Goal: Task Accomplishment & Management: Use online tool/utility

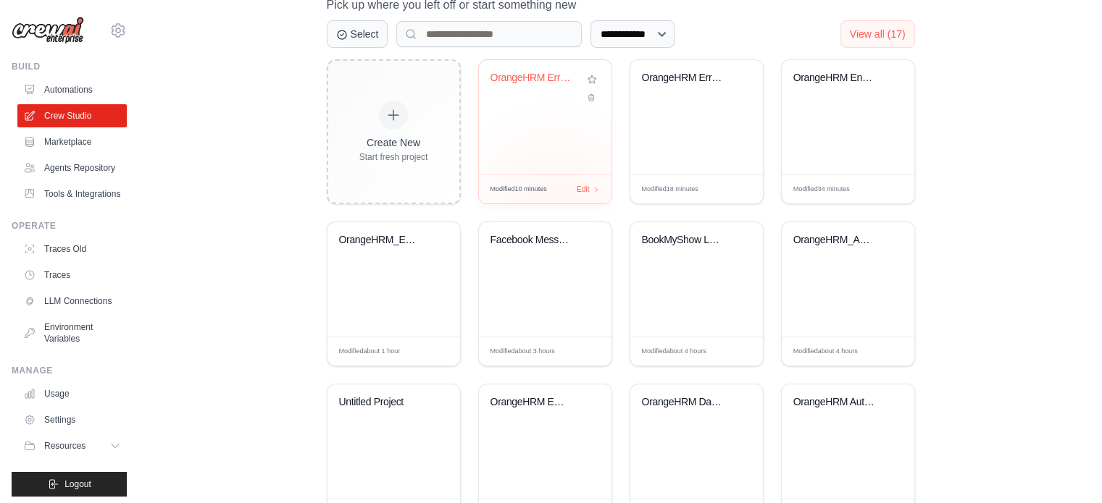
scroll to position [403, 0]
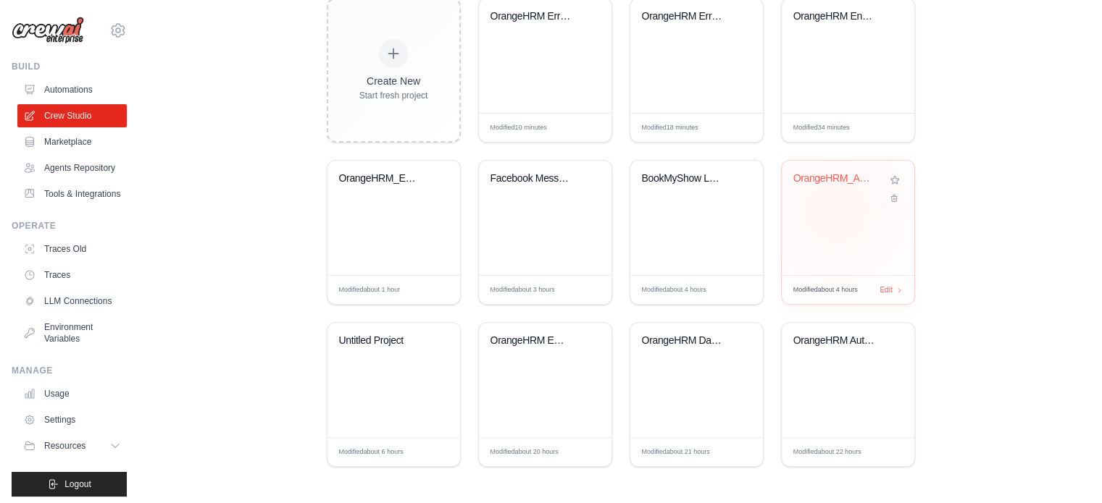
click at [835, 209] on div "OrangeHRM_Automation_Crew" at bounding box center [848, 218] width 133 height 114
click at [538, 365] on div "OrangeHRM Employee Creation Automat..." at bounding box center [545, 380] width 133 height 114
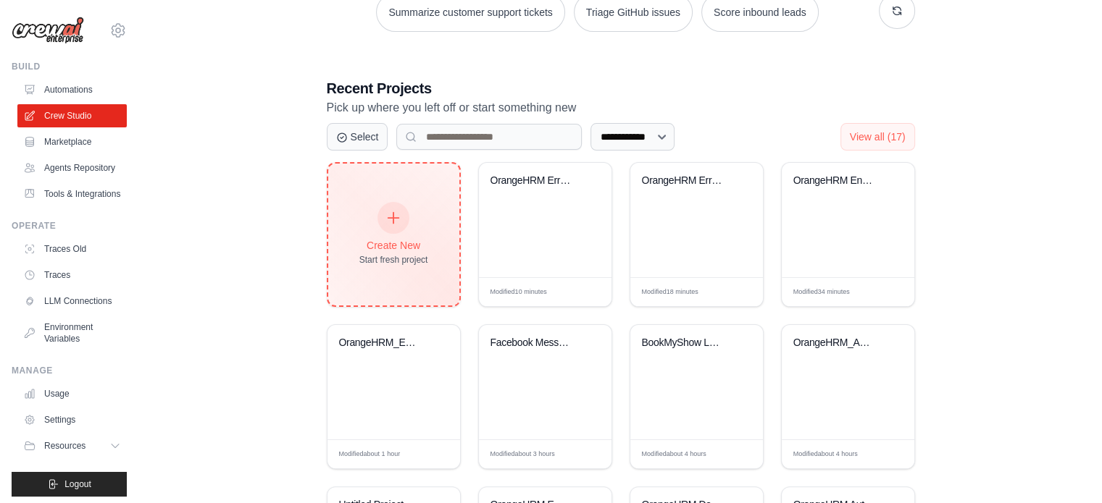
scroll to position [0, 0]
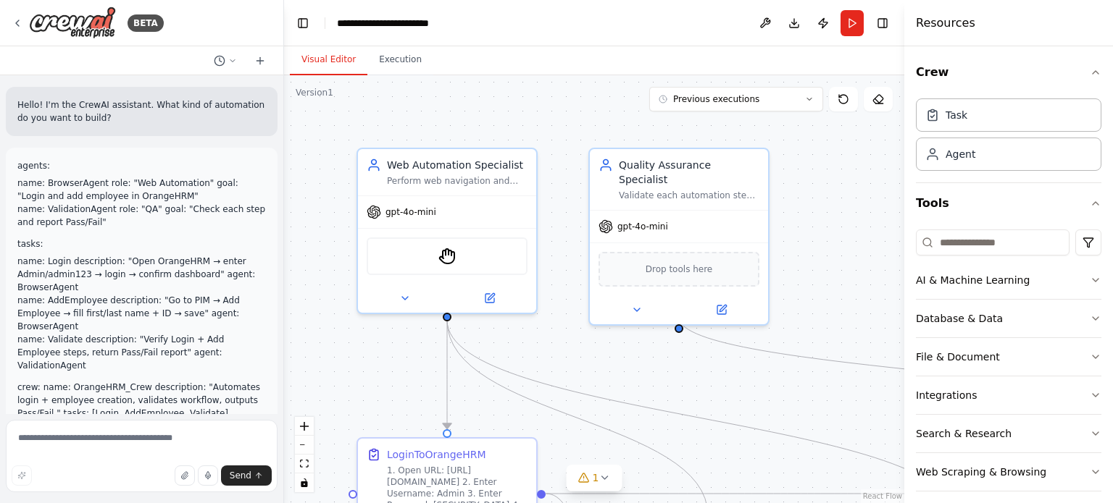
scroll to position [3354, 0]
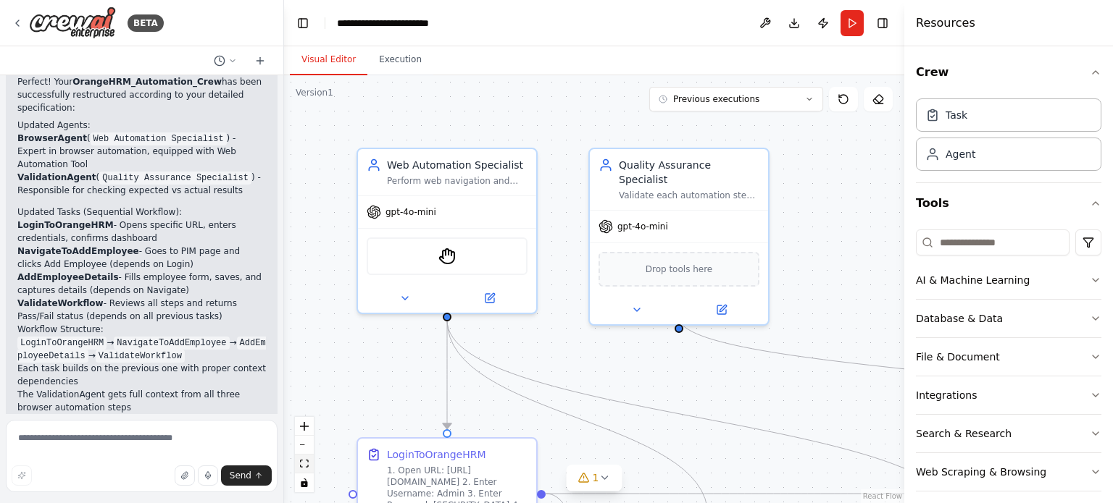
click at [306, 466] on icon "fit view" at bounding box center [304, 464] width 9 height 8
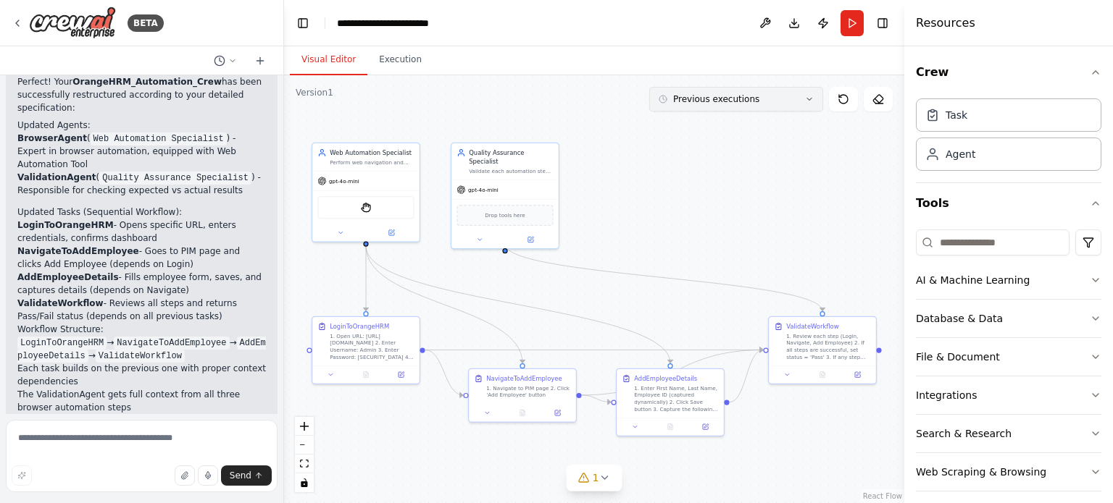
click at [812, 106] on button "Previous executions" at bounding box center [736, 99] width 174 height 25
click at [545, 133] on div ".deletable-edge-delete-btn { width: 20px; height: 20px; border: 0px solid #ffff…" at bounding box center [594, 289] width 620 height 428
click at [570, 86] on div ".deletable-edge-delete-btn { width: 20px; height: 20px; border: 0px solid #ffff…" at bounding box center [594, 289] width 620 height 428
click at [805, 92] on button "Previous executions" at bounding box center [736, 99] width 174 height 25
click at [15, 26] on icon at bounding box center [18, 23] width 12 height 12
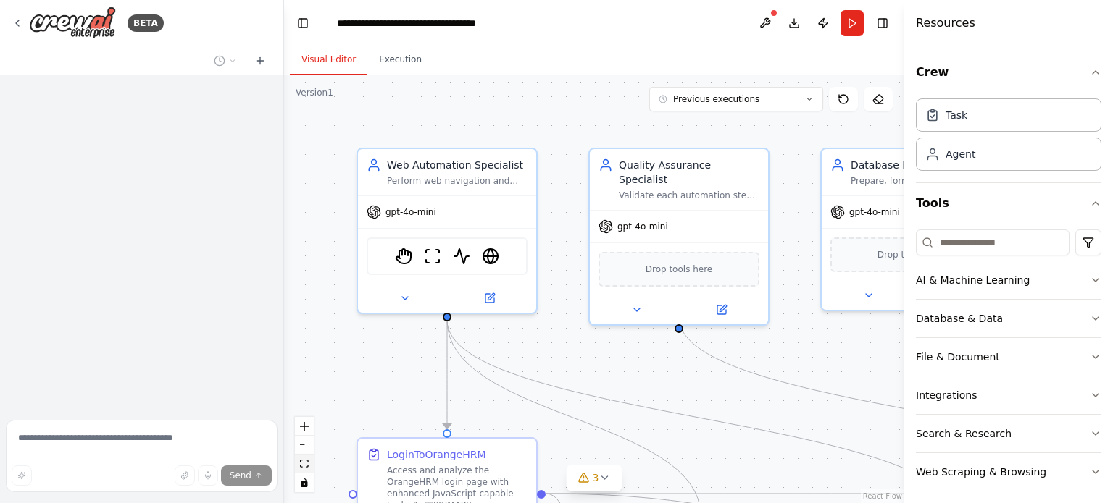
click at [302, 463] on icon "fit view" at bounding box center [304, 464] width 9 height 8
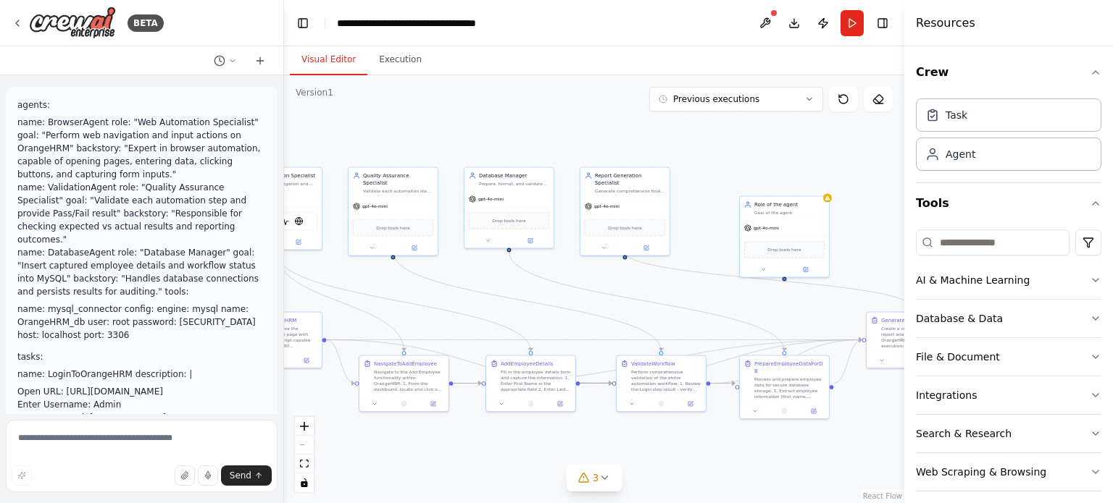
scroll to position [18731, 0]
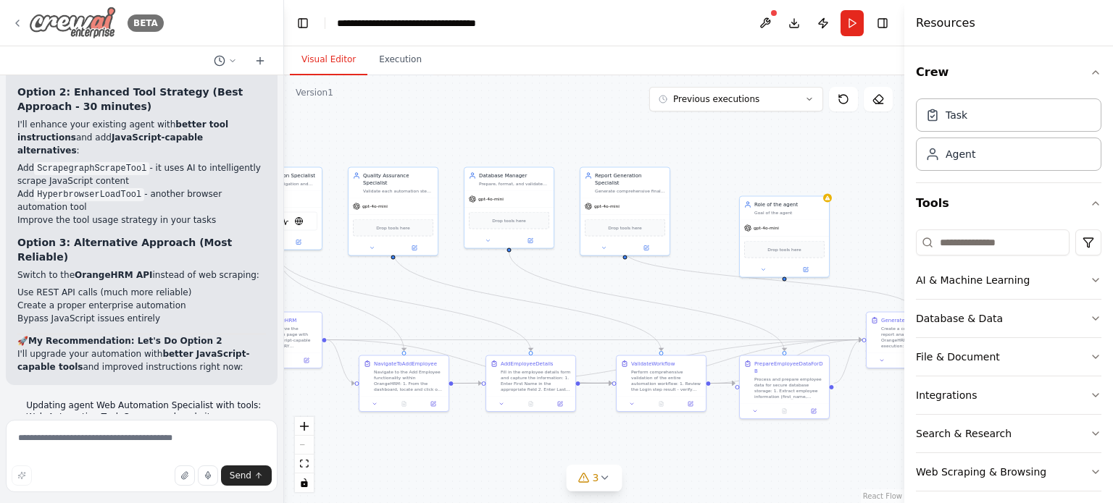
click at [12, 21] on icon at bounding box center [18, 23] width 12 height 12
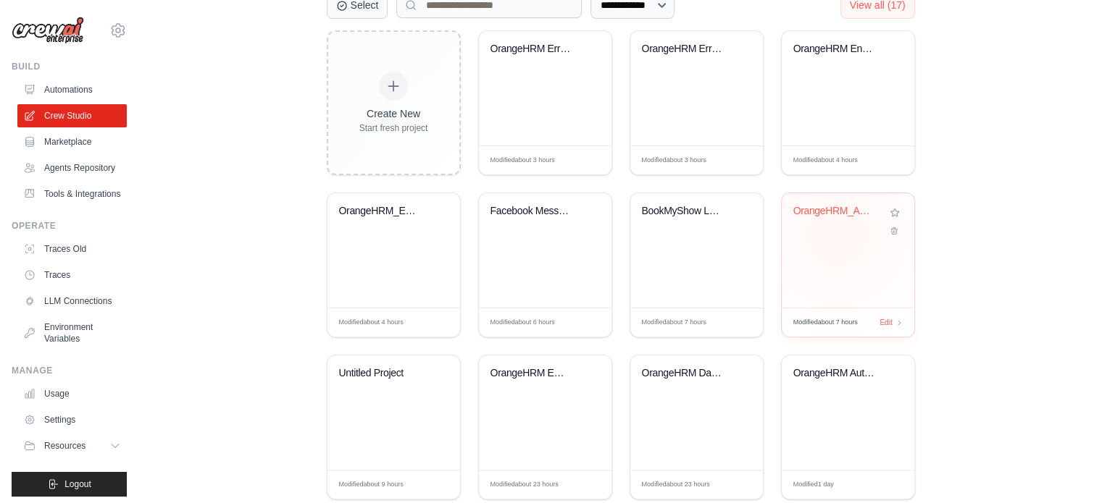
scroll to position [376, 0]
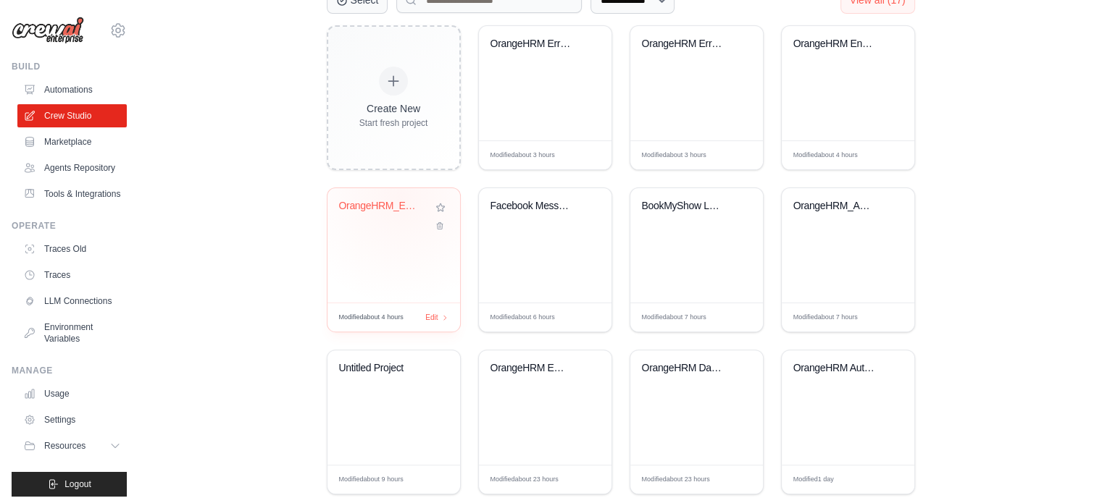
click at [400, 196] on div "OrangeHRM_Enhanced_Crew" at bounding box center [393, 245] width 133 height 114
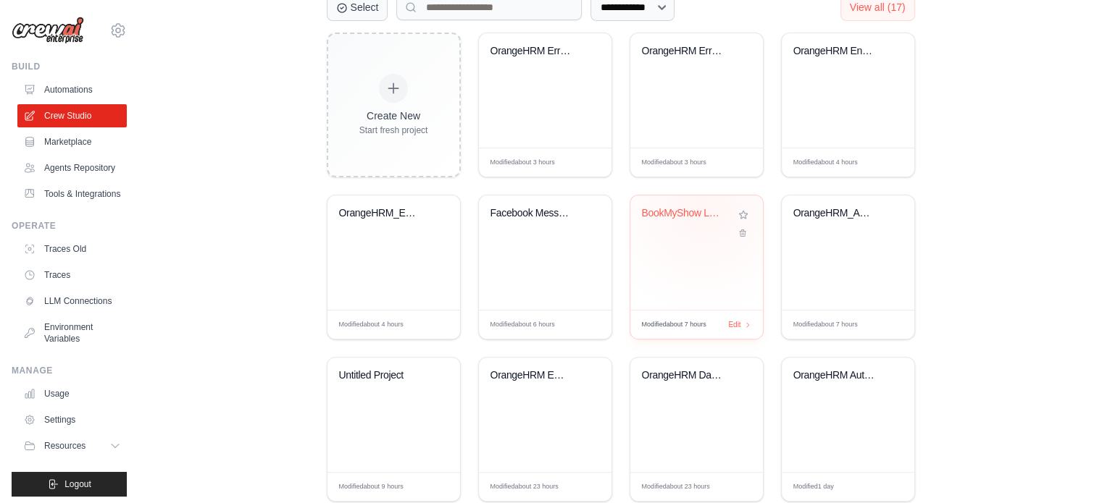
scroll to position [403, 0]
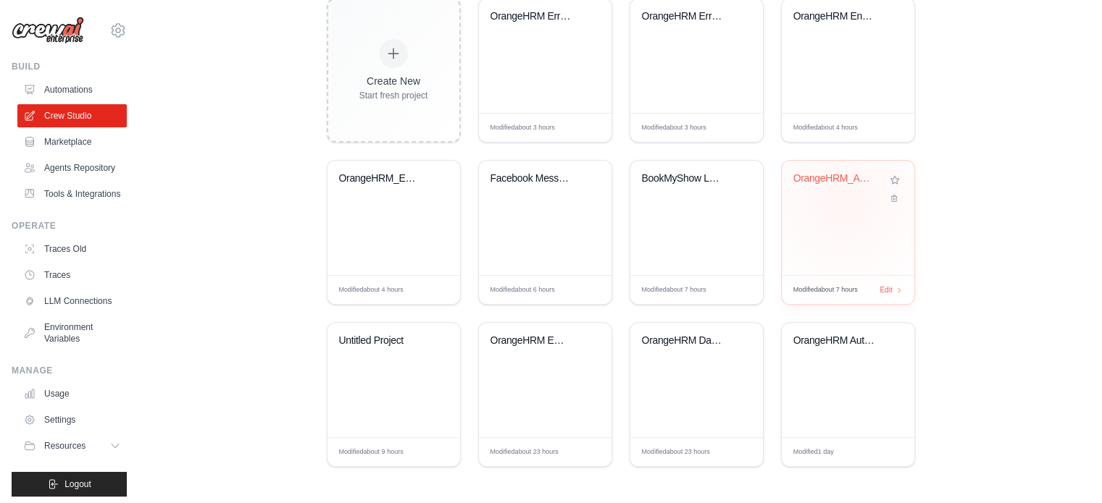
click at [843, 201] on div "OrangeHRM_Automation_Crew" at bounding box center [847, 188] width 109 height 33
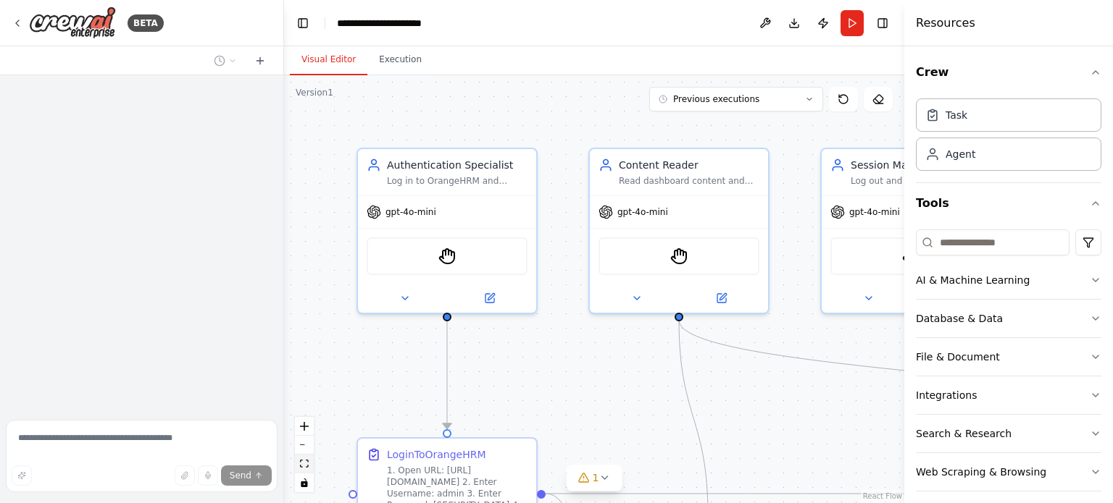
click at [303, 462] on icon "fit view" at bounding box center [304, 464] width 9 height 8
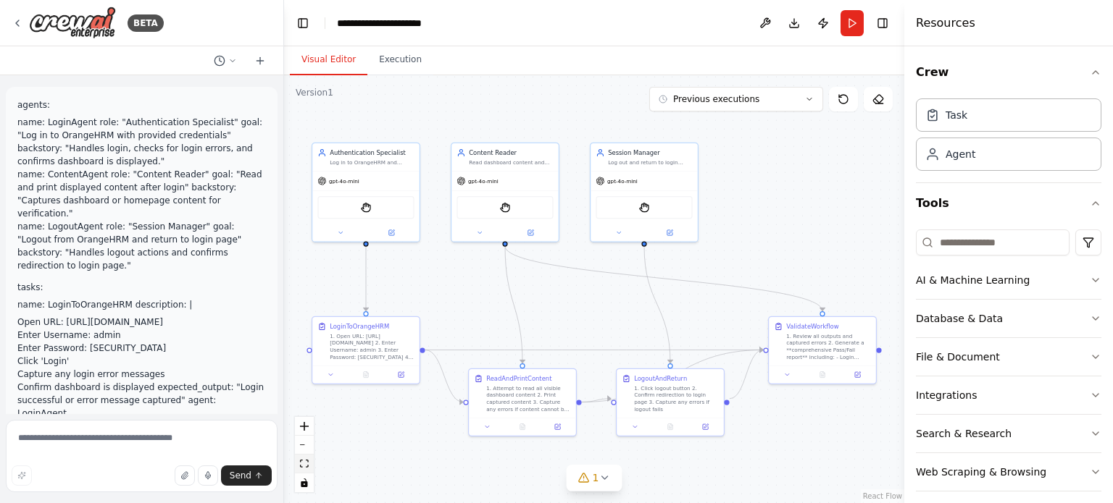
scroll to position [12609, 0]
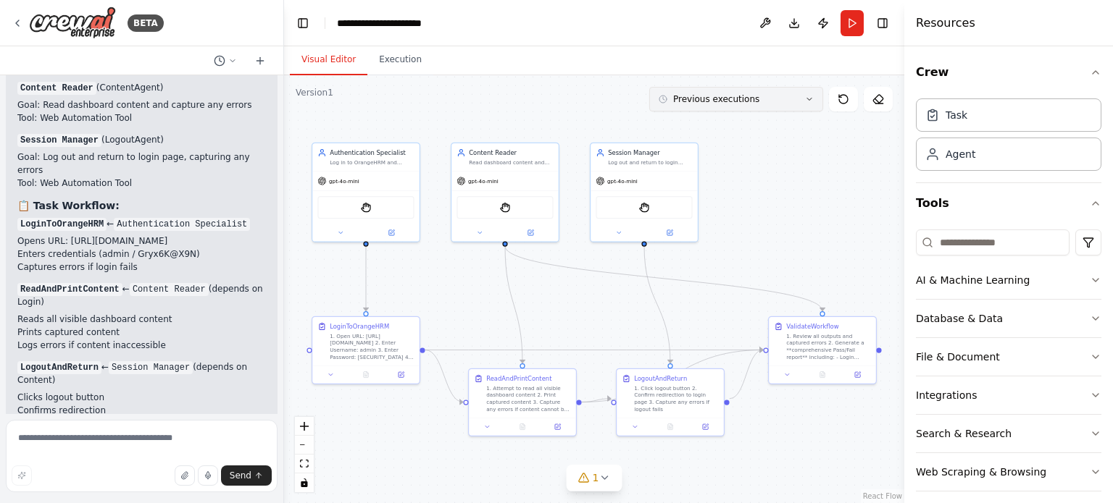
click at [808, 102] on icon at bounding box center [809, 99] width 9 height 9
click at [806, 98] on icon at bounding box center [809, 99] width 9 height 9
click at [17, 22] on icon at bounding box center [17, 23] width 3 height 6
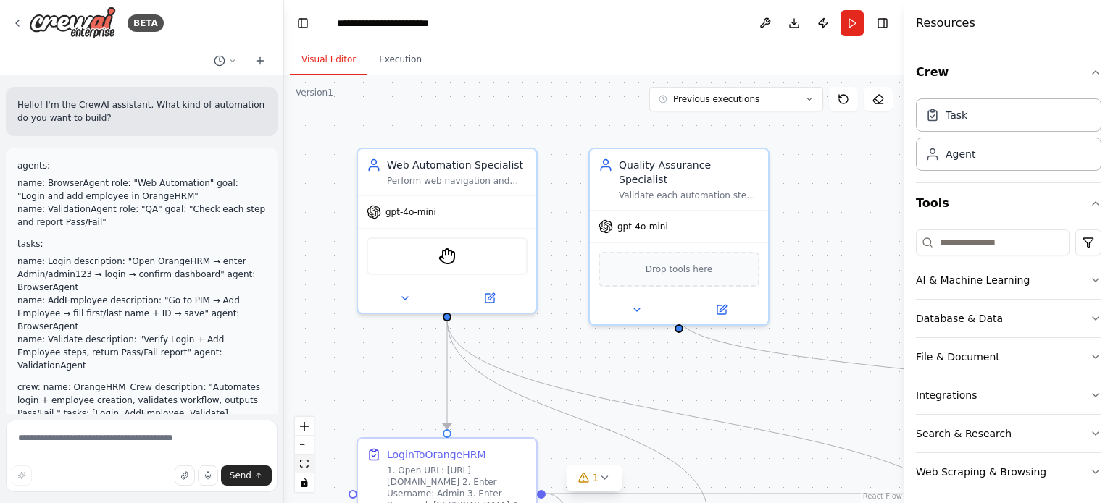
scroll to position [3354, 0]
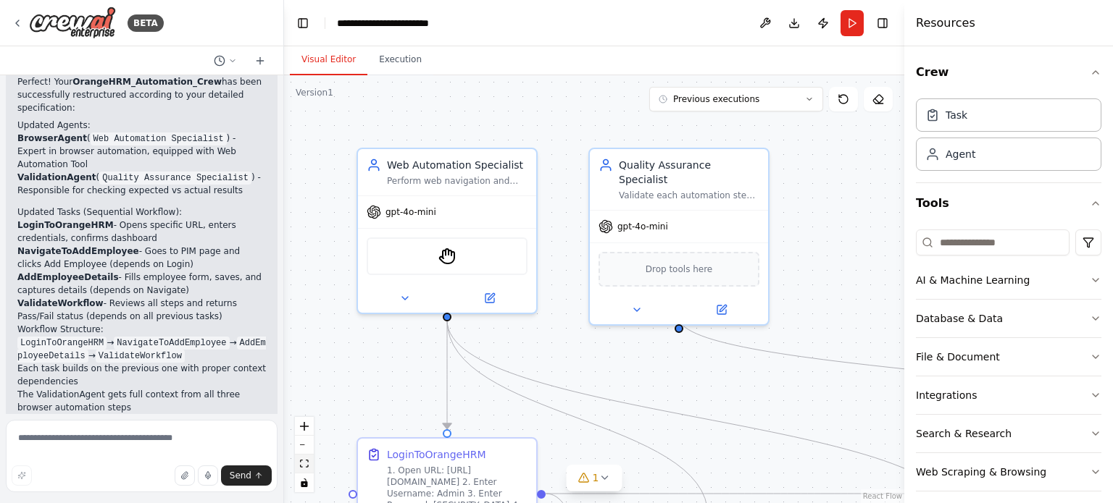
click at [302, 463] on icon "fit view" at bounding box center [304, 464] width 9 height 8
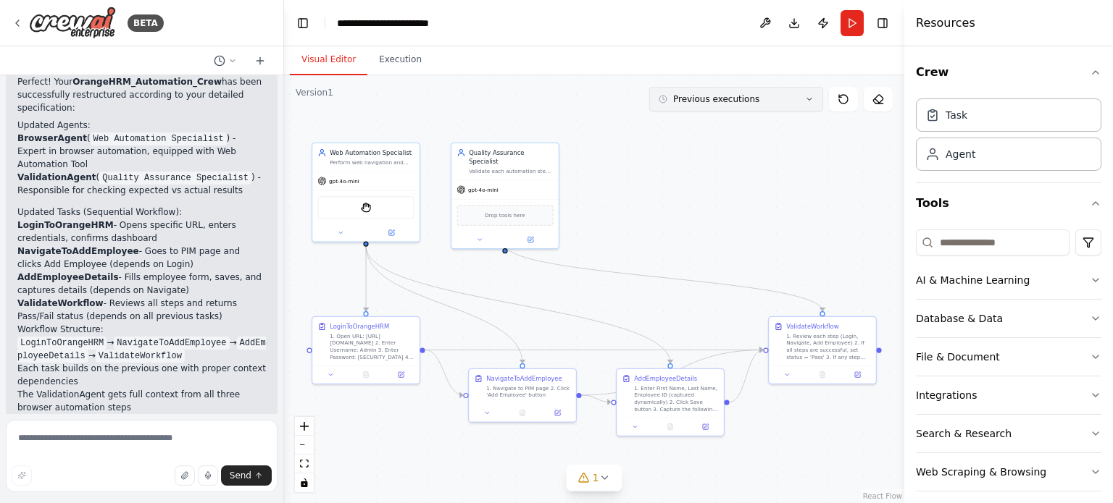
click at [805, 104] on button "Previous executions" at bounding box center [736, 99] width 174 height 25
click at [845, 39] on header "**********" at bounding box center [594, 23] width 620 height 46
click at [853, 31] on button "Run" at bounding box center [851, 23] width 23 height 26
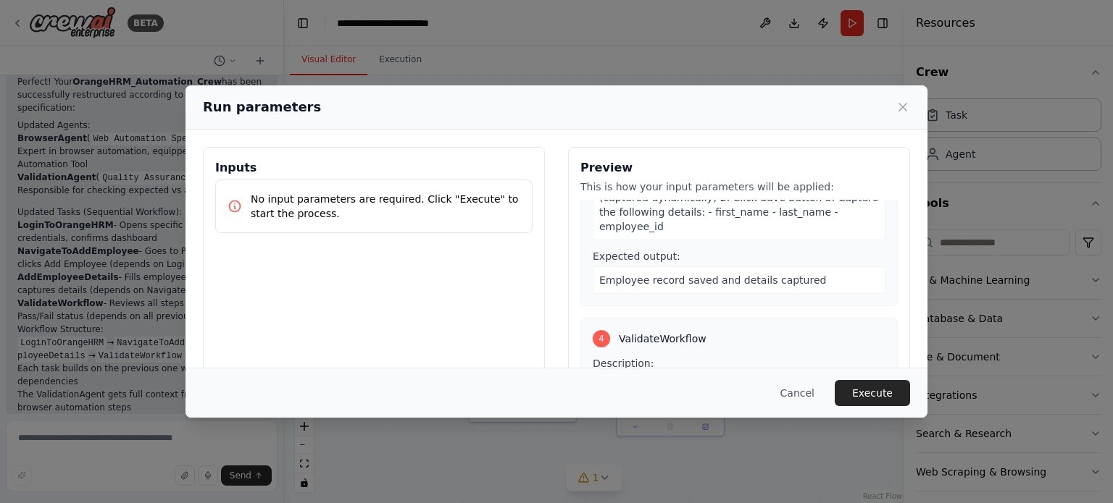
scroll to position [139, 0]
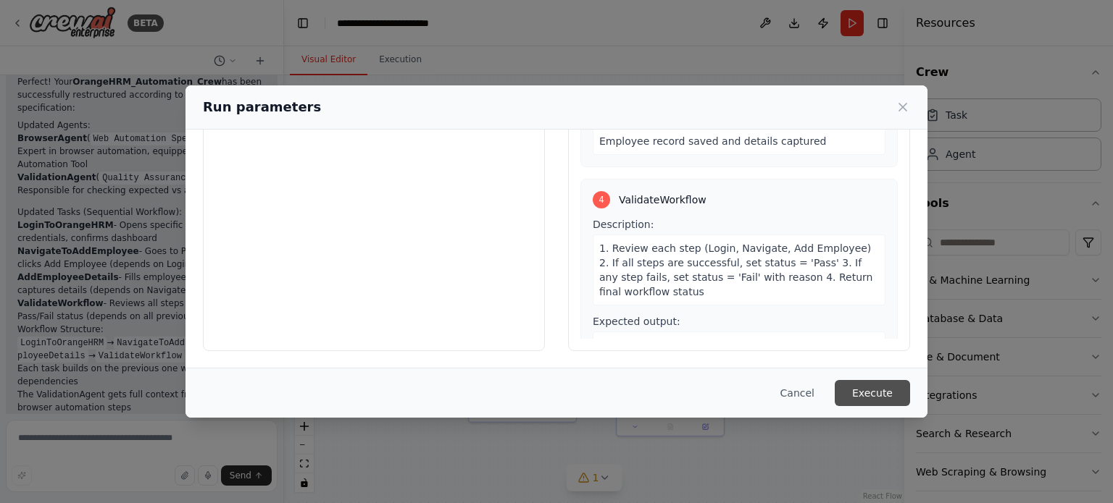
click at [858, 395] on button "Execute" at bounding box center [871, 393] width 75 height 26
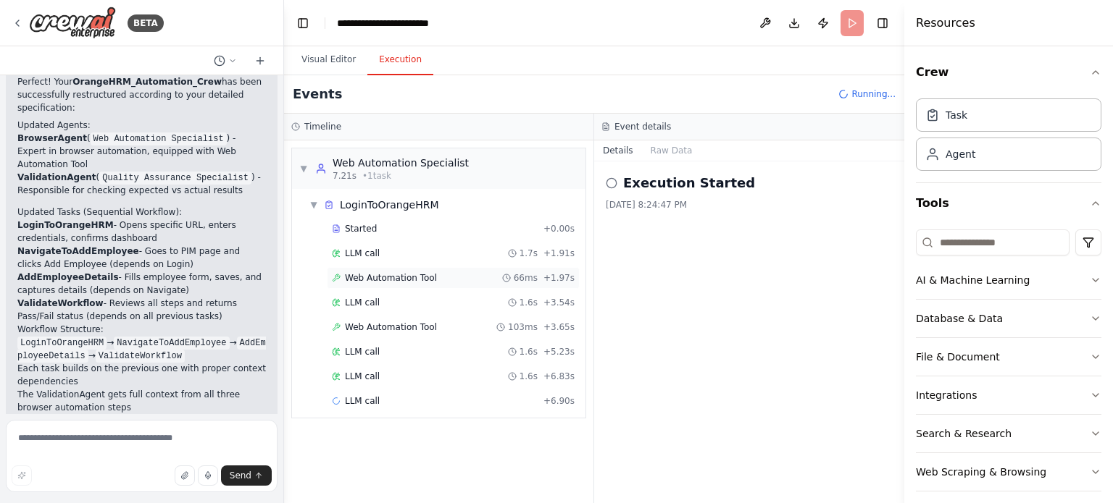
click at [406, 274] on span "Web Automation Tool" at bounding box center [391, 278] width 92 height 12
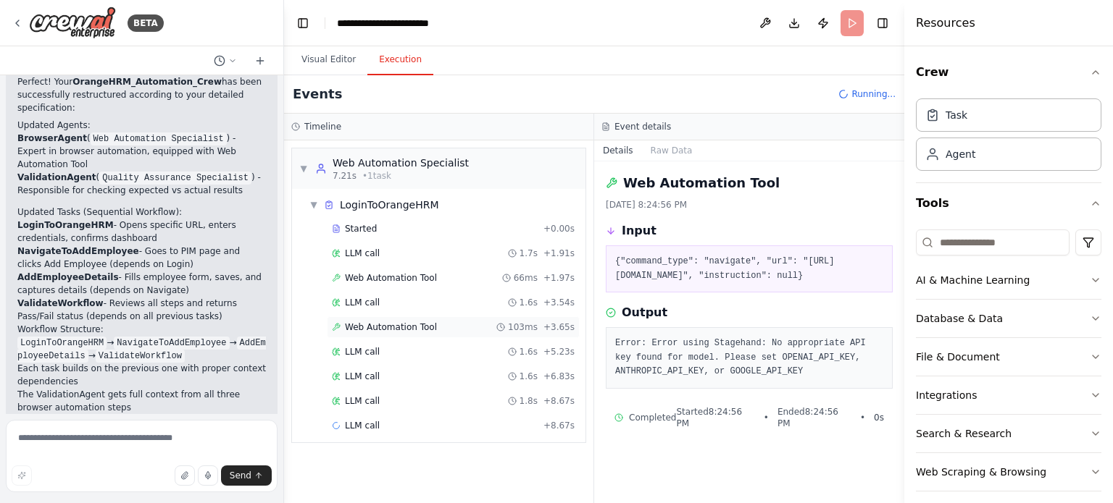
click at [403, 325] on span "Web Automation Tool" at bounding box center [391, 328] width 92 height 12
click at [385, 275] on span "Web Automation Tool" at bounding box center [391, 278] width 92 height 12
click at [382, 325] on span "Web Automation Tool" at bounding box center [391, 328] width 92 height 12
click at [395, 277] on span "Web Automation Tool" at bounding box center [391, 278] width 92 height 12
click at [378, 327] on span "Web Automation Tool" at bounding box center [391, 328] width 92 height 12
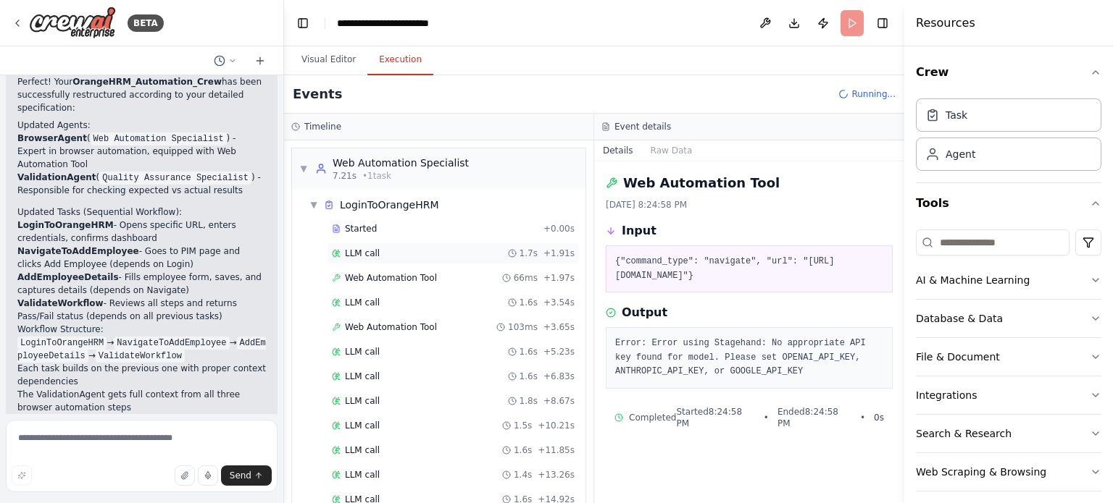
scroll to position [99, 0]
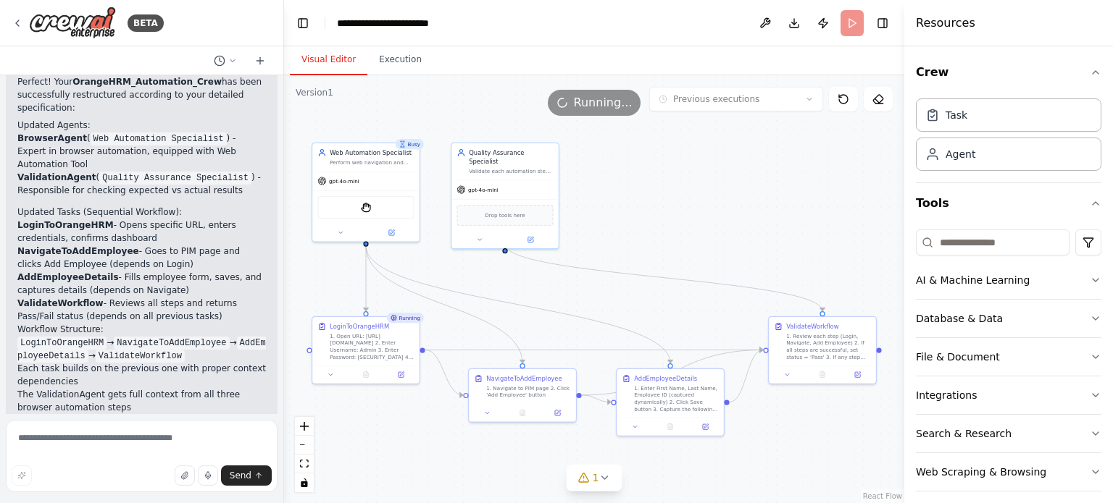
click at [324, 64] on button "Visual Editor" at bounding box center [329, 60] width 78 height 30
click at [369, 370] on button at bounding box center [366, 373] width 37 height 10
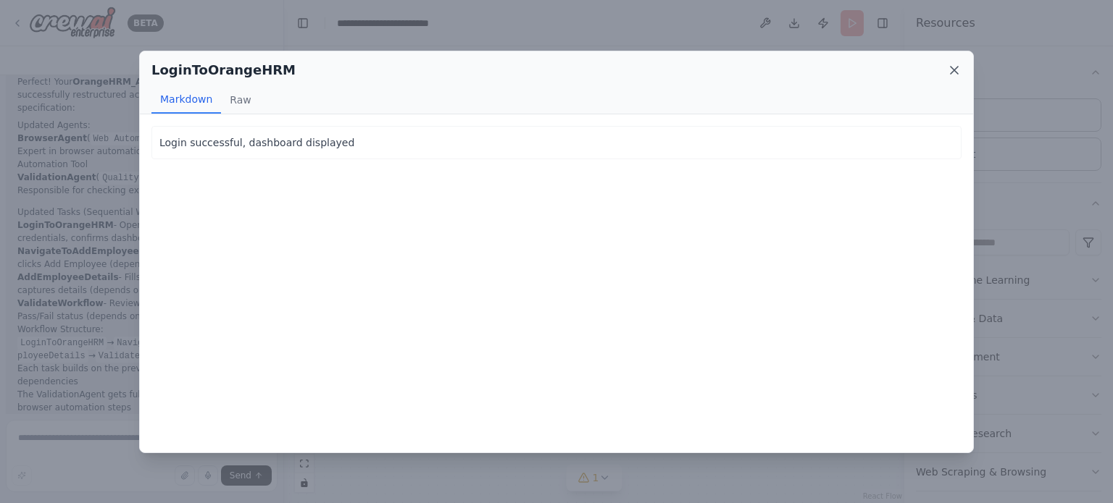
click at [953, 70] on icon at bounding box center [953, 70] width 7 height 7
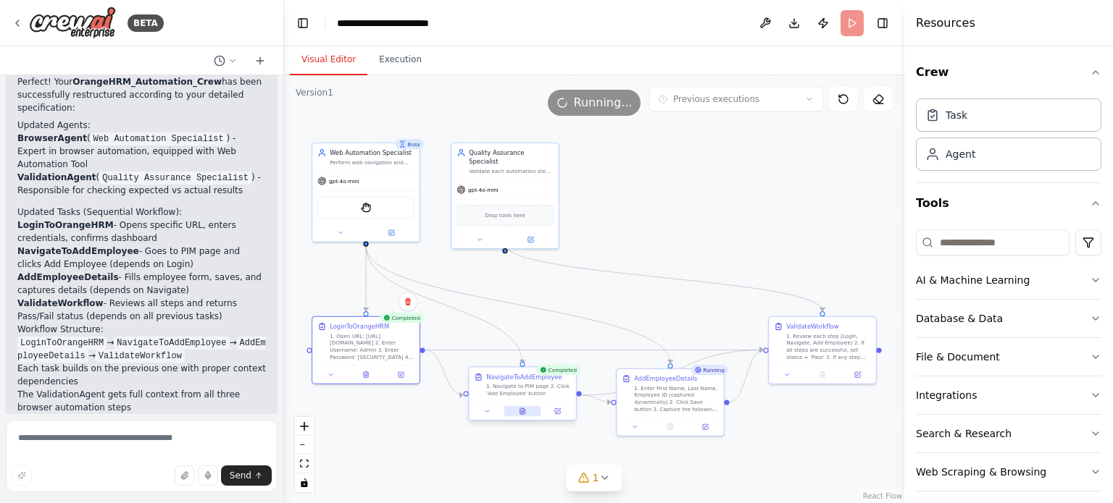
click at [524, 412] on icon at bounding box center [522, 411] width 7 height 7
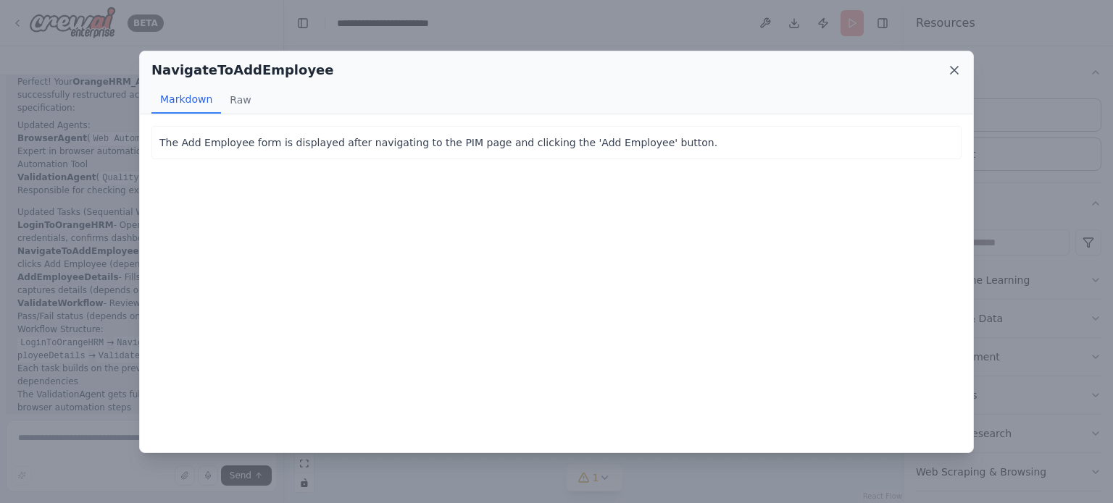
click at [947, 72] on icon at bounding box center [954, 70] width 14 height 14
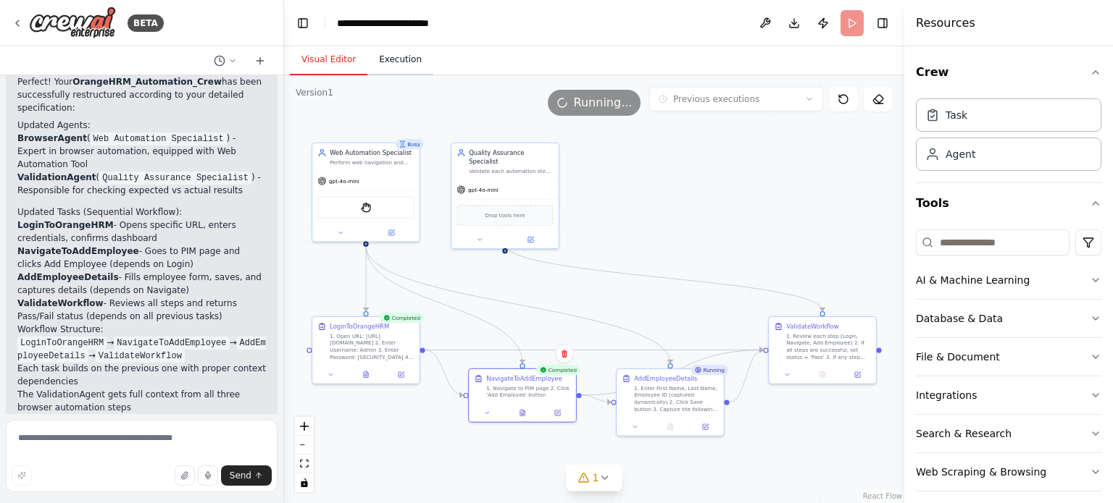
click at [391, 54] on button "Execution" at bounding box center [400, 60] width 66 height 30
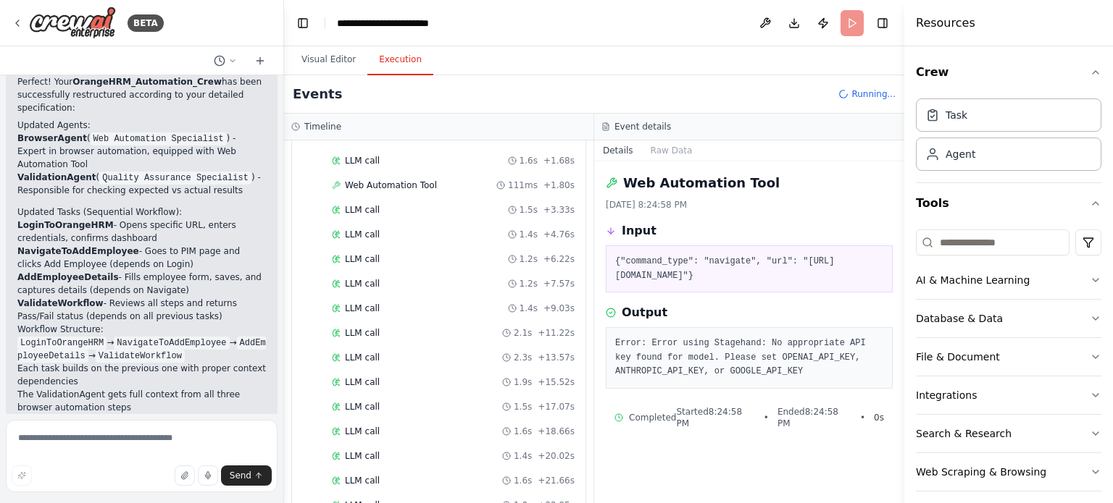
scroll to position [1599, 0]
click at [404, 179] on span "Web Automation Tool" at bounding box center [391, 185] width 92 height 12
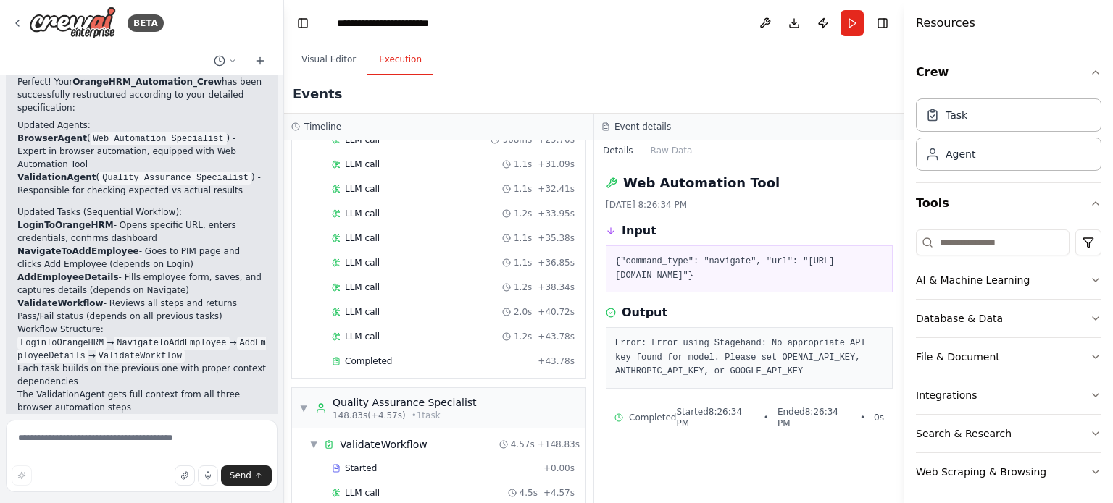
scroll to position [2082, 0]
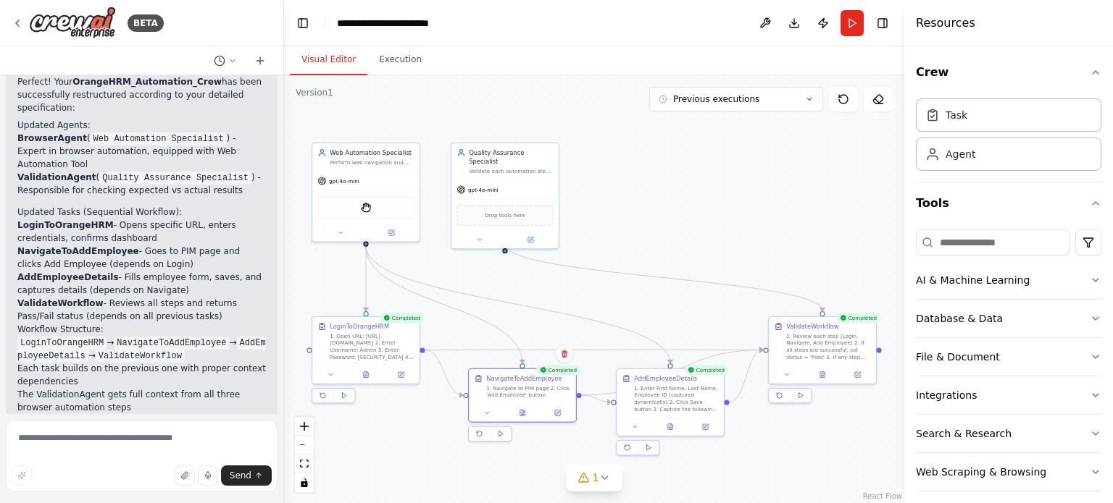
click at [332, 61] on button "Visual Editor" at bounding box center [329, 60] width 78 height 30
click at [824, 376] on button at bounding box center [822, 373] width 37 height 10
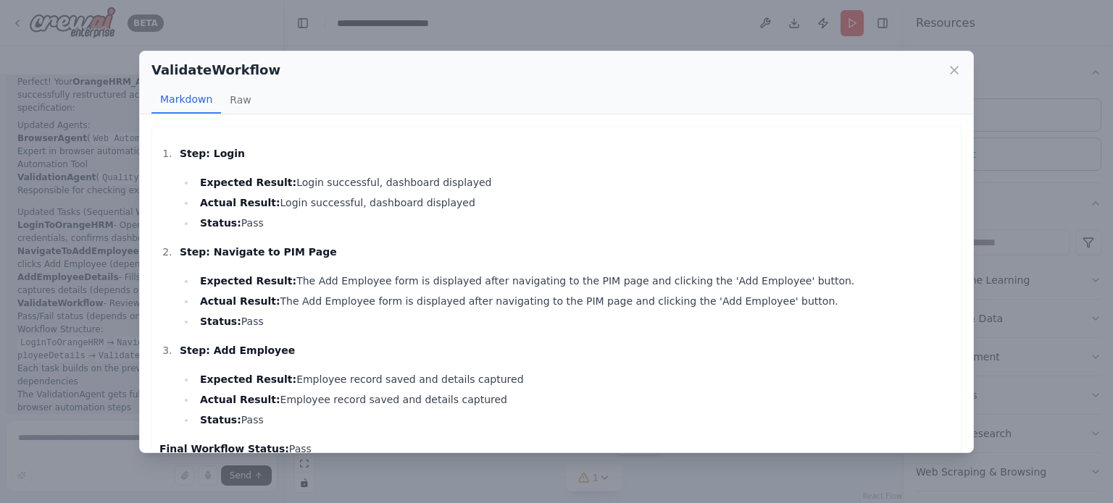
scroll to position [41, 0]
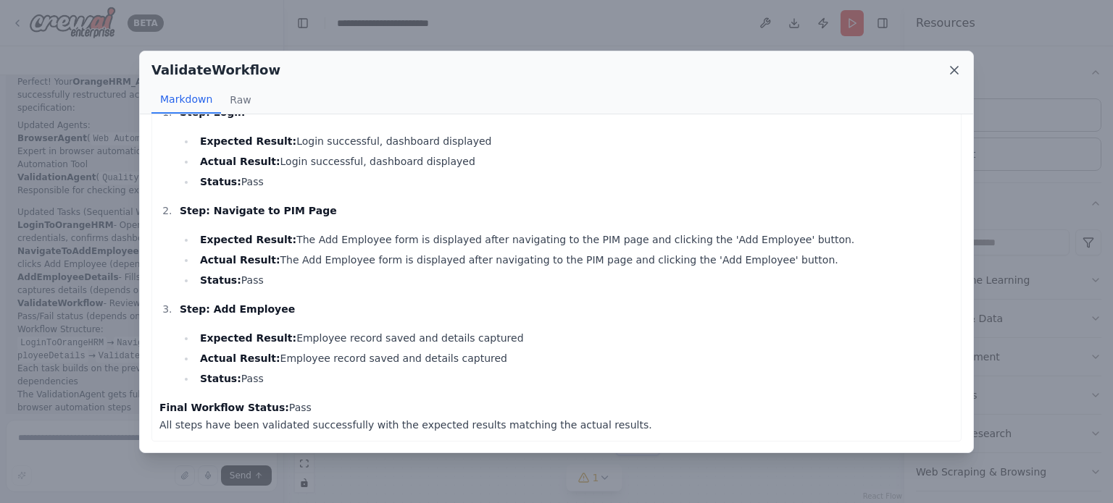
click at [958, 75] on icon at bounding box center [954, 70] width 14 height 14
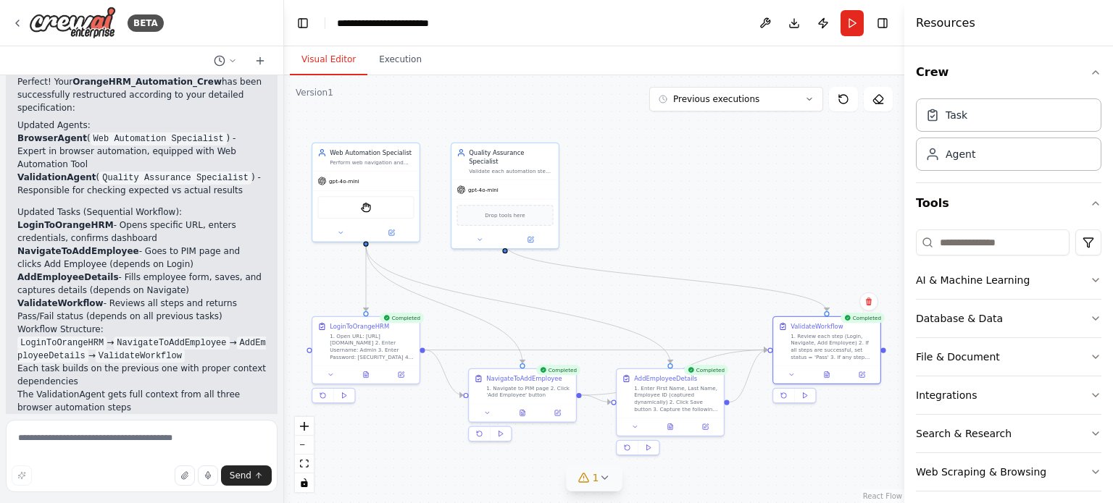
click at [597, 483] on span "1" at bounding box center [596, 478] width 7 height 14
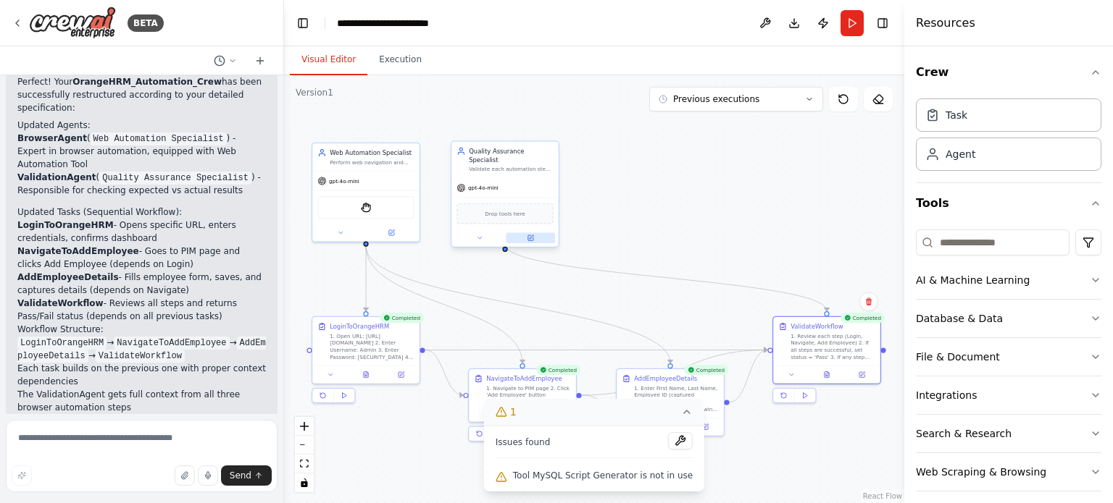
click at [532, 235] on icon at bounding box center [530, 238] width 7 height 7
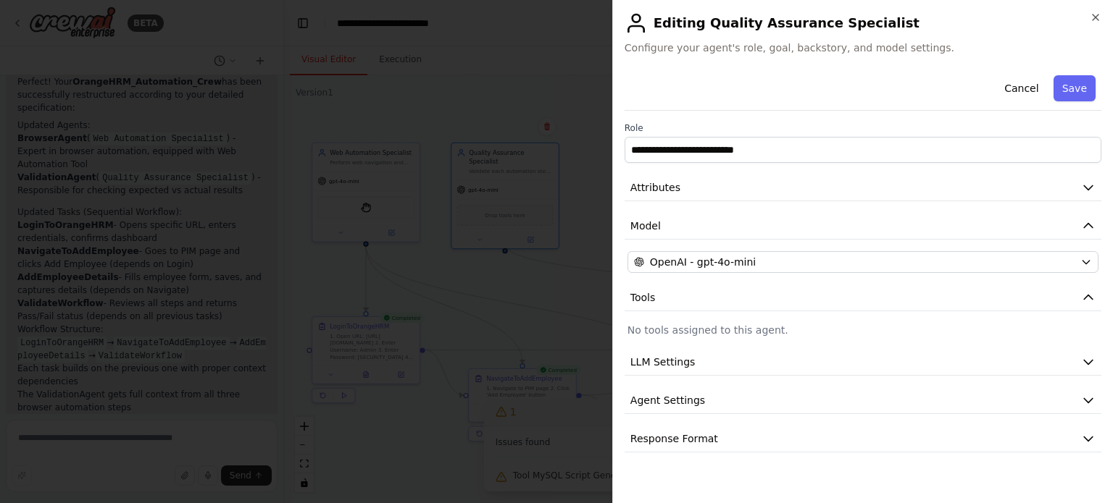
click at [1093, 24] on h2 "Editing Quality Assurance Specialist" at bounding box center [862, 23] width 477 height 23
click at [1098, 14] on icon "button" at bounding box center [1095, 18] width 12 height 12
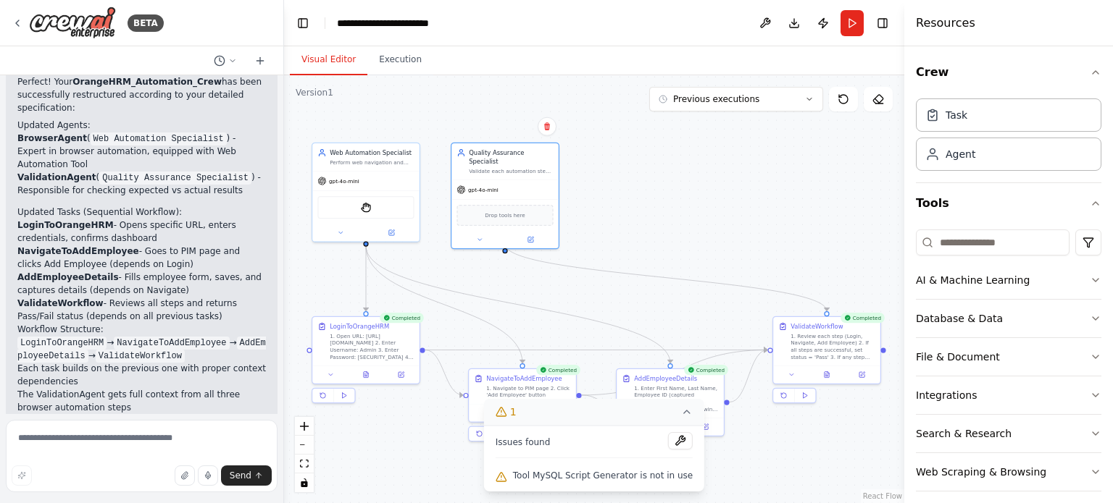
click at [681, 416] on icon at bounding box center [687, 412] width 12 height 12
click at [705, 424] on icon at bounding box center [706, 424] width 4 height 4
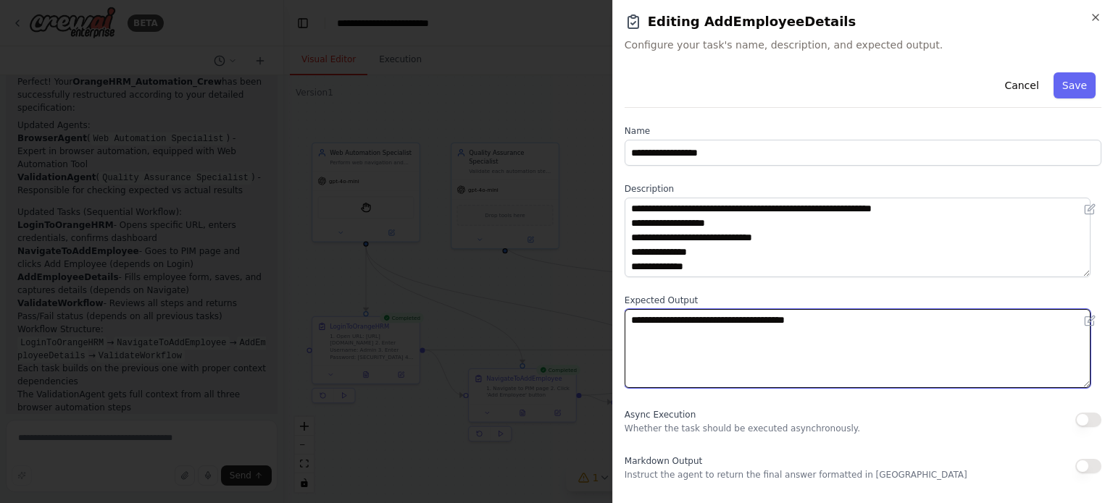
click at [836, 320] on textarea "**********" at bounding box center [857, 349] width 466 height 80
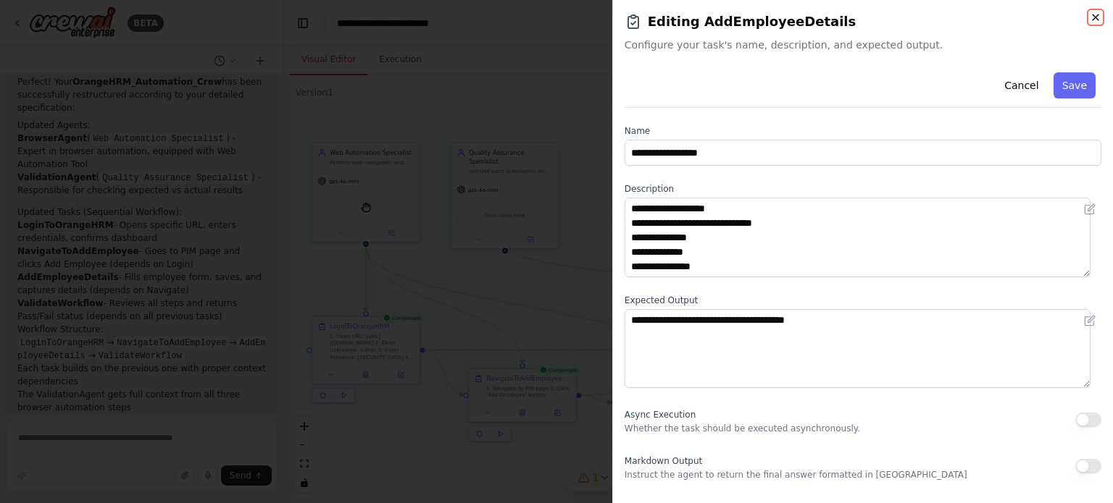
click at [1094, 17] on icon "button" at bounding box center [1095, 18] width 12 height 12
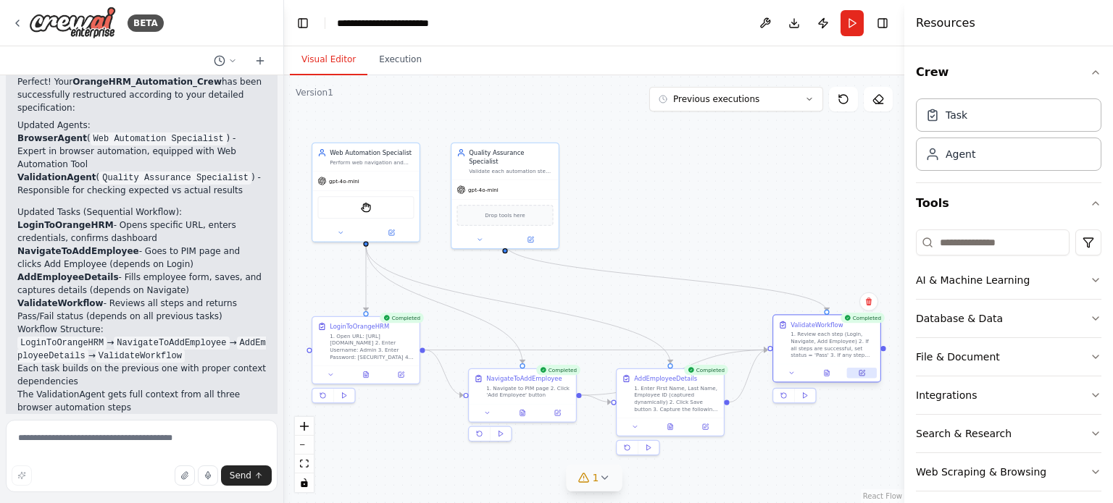
click at [867, 374] on button at bounding box center [862, 373] width 30 height 10
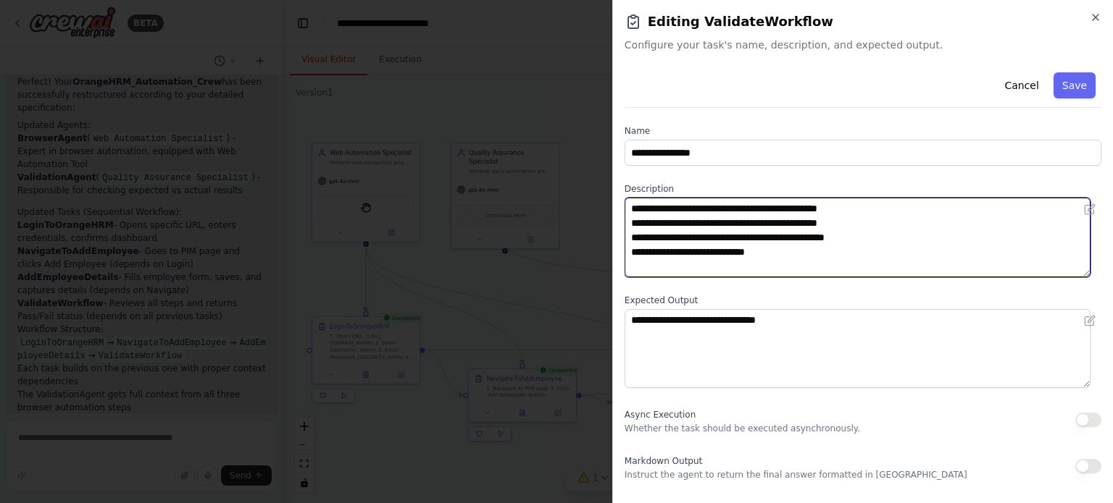
click at [782, 252] on textarea "**********" at bounding box center [857, 238] width 466 height 80
type textarea "**********"
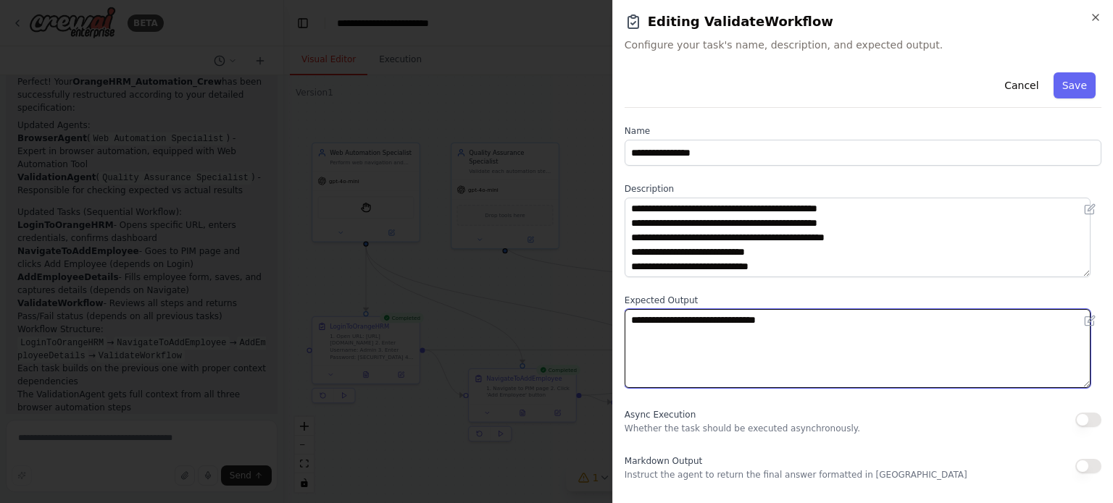
click at [836, 327] on textarea "**********" at bounding box center [857, 349] width 466 height 80
click at [716, 332] on textarea "**********" at bounding box center [857, 349] width 466 height 80
click at [755, 339] on textarea "**********" at bounding box center [857, 349] width 466 height 80
type textarea "**********"
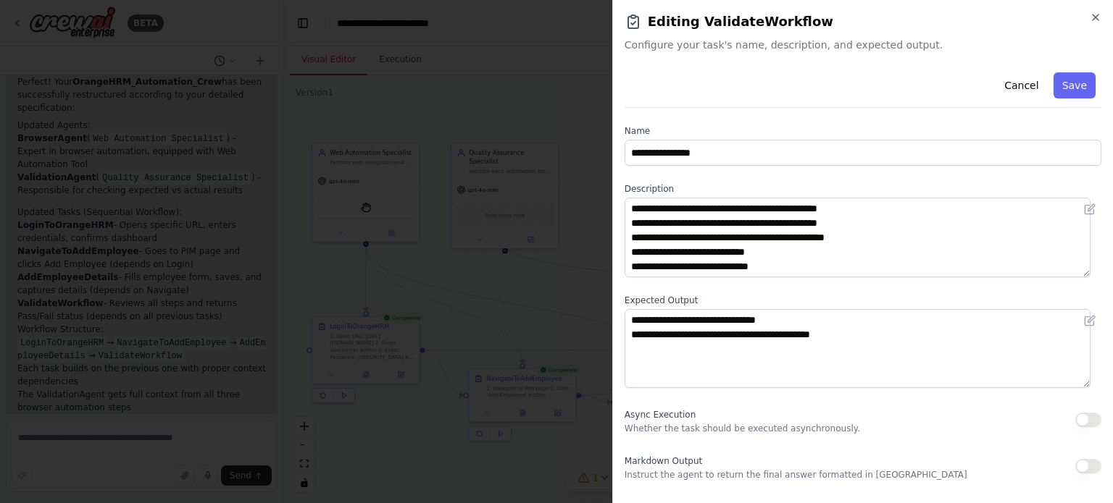
click at [1057, 69] on div "Cancel Save" at bounding box center [862, 87] width 477 height 41
click at [1057, 80] on button "Save" at bounding box center [1074, 85] width 42 height 26
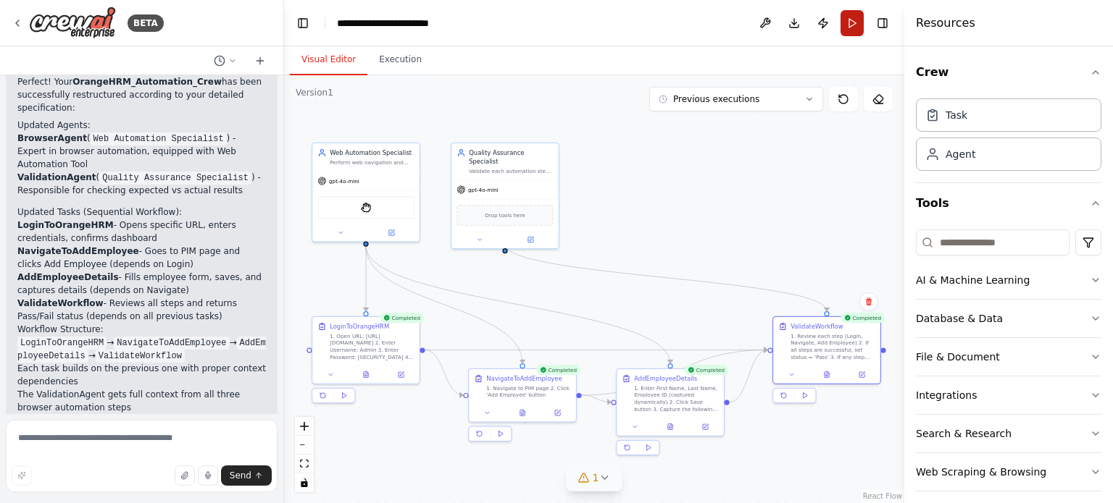
click at [847, 21] on button "Run" at bounding box center [851, 23] width 23 height 26
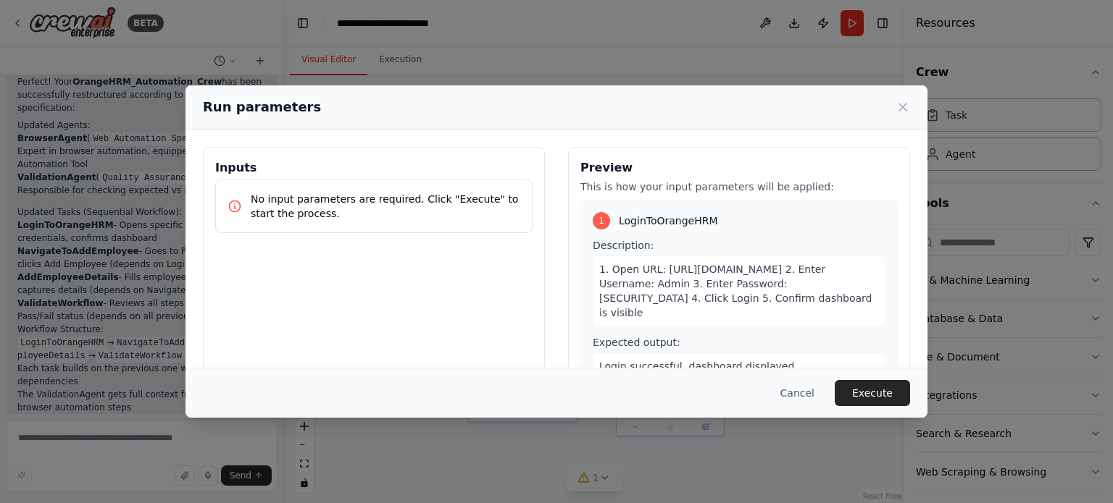
click at [828, 298] on span "1. Open URL: [URL][DOMAIN_NAME] 2. Enter Username: Admin 3. Enter Password: [SE…" at bounding box center [735, 291] width 273 height 55
click at [833, 299] on span "1. Open URL: [URL][DOMAIN_NAME] 2. Enter Username: Admin 3. Enter Password: [SE…" at bounding box center [735, 291] width 273 height 55
click at [906, 98] on div "Run parameters" at bounding box center [556, 107] width 707 height 20
click at [905, 112] on icon at bounding box center [902, 107] width 14 height 14
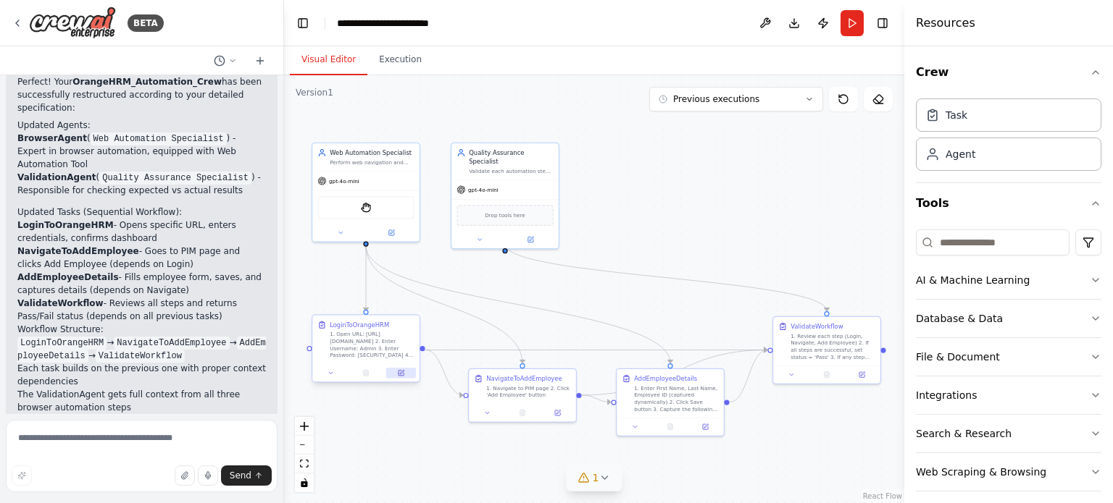
click at [403, 372] on icon at bounding box center [402, 372] width 4 height 4
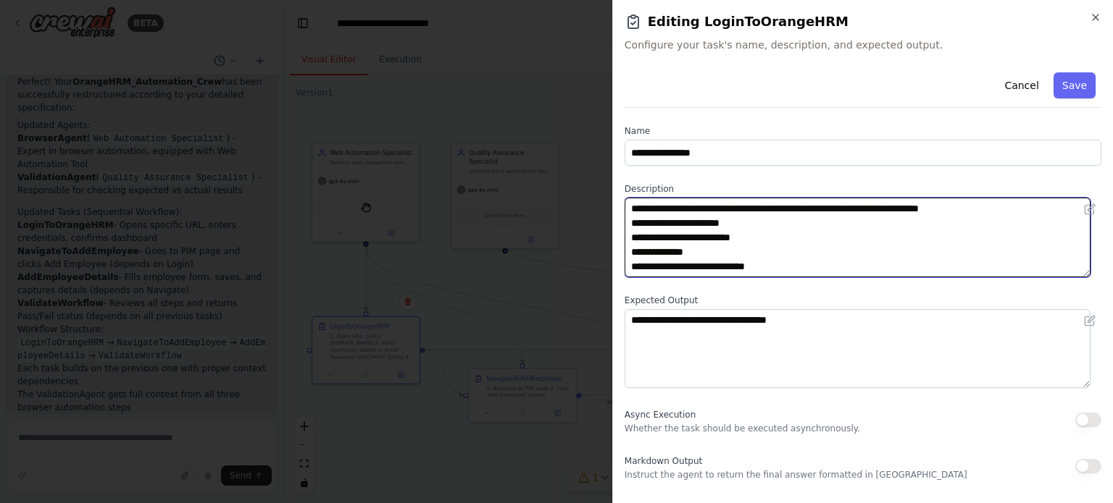
click at [761, 237] on textarea "**********" at bounding box center [857, 238] width 466 height 80
type textarea "**********"
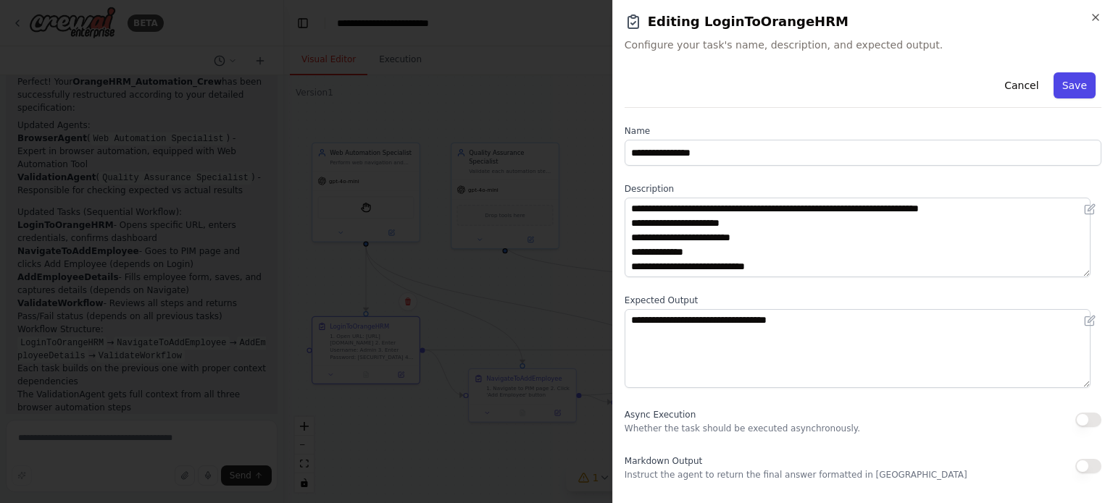
click at [1071, 88] on button "Save" at bounding box center [1074, 85] width 42 height 26
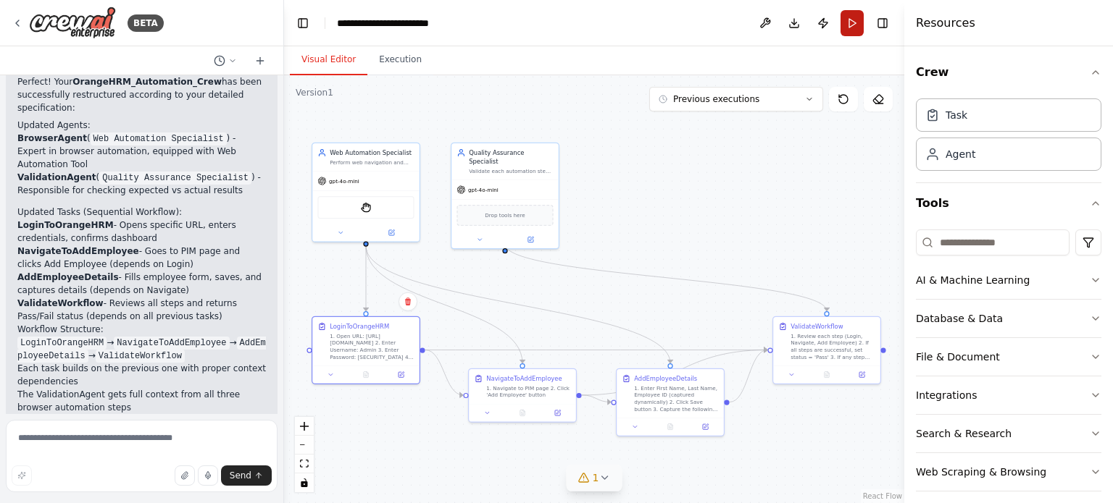
click at [853, 26] on button "Run" at bounding box center [851, 23] width 23 height 26
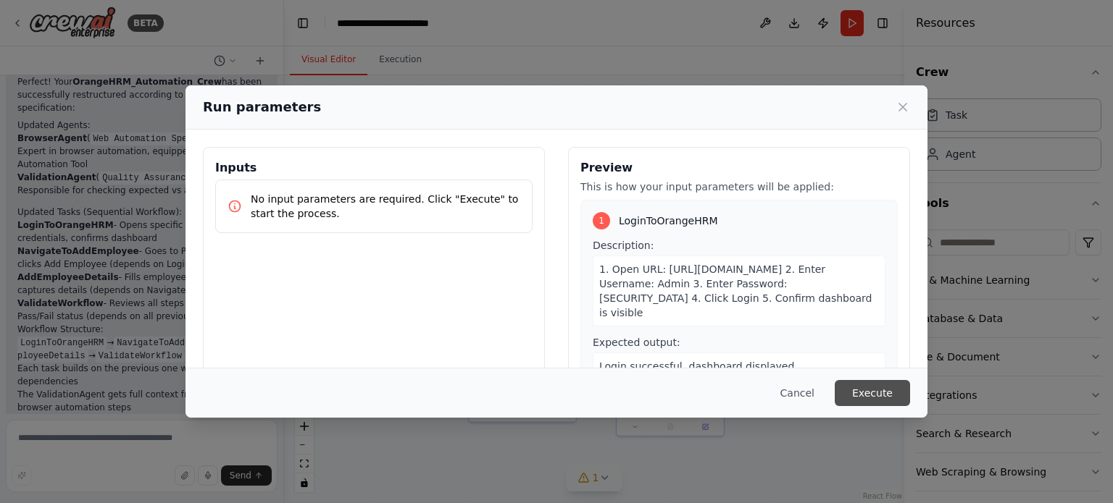
click at [875, 405] on button "Execute" at bounding box center [871, 393] width 75 height 26
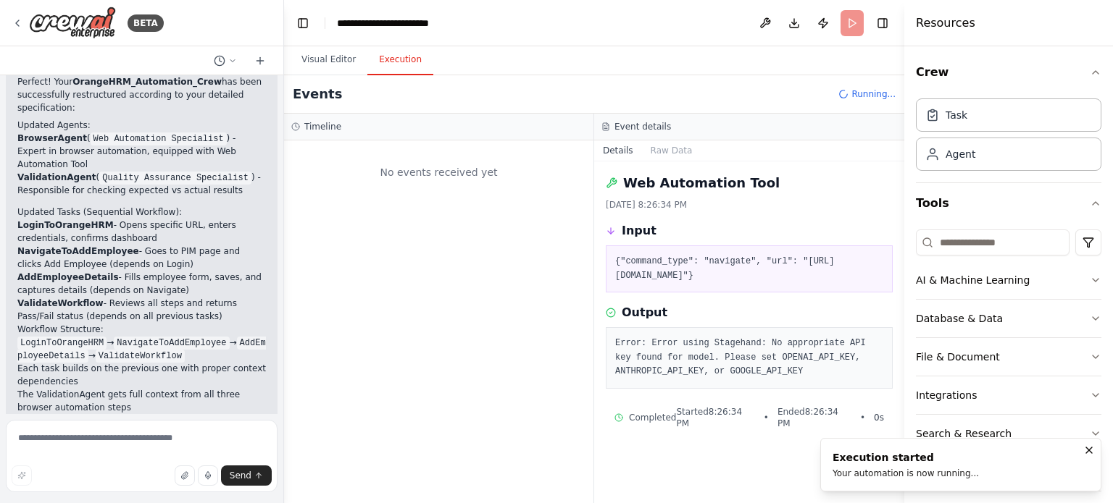
scroll to position [0, 0]
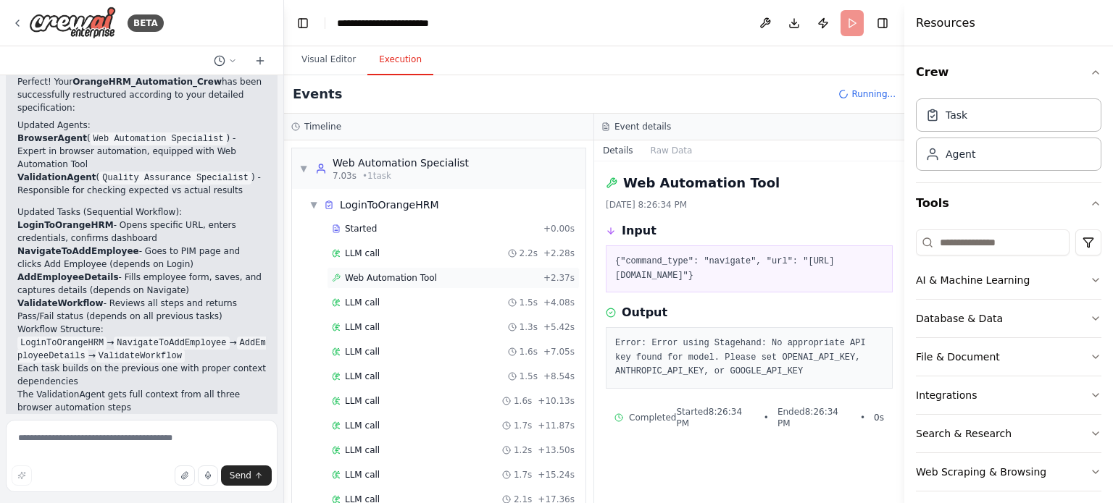
click at [378, 272] on span "Web Automation Tool" at bounding box center [391, 278] width 92 height 12
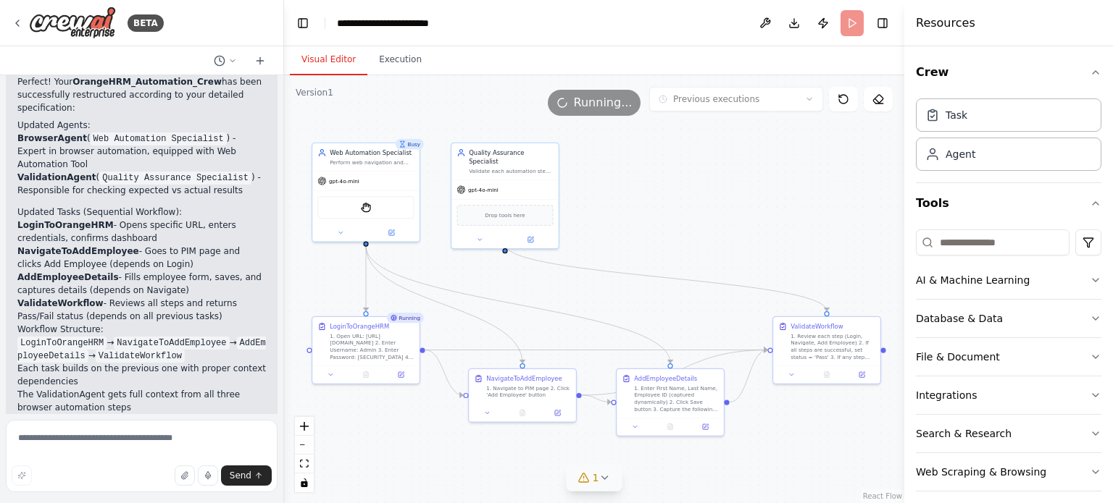
click at [325, 61] on button "Visual Editor" at bounding box center [329, 60] width 78 height 30
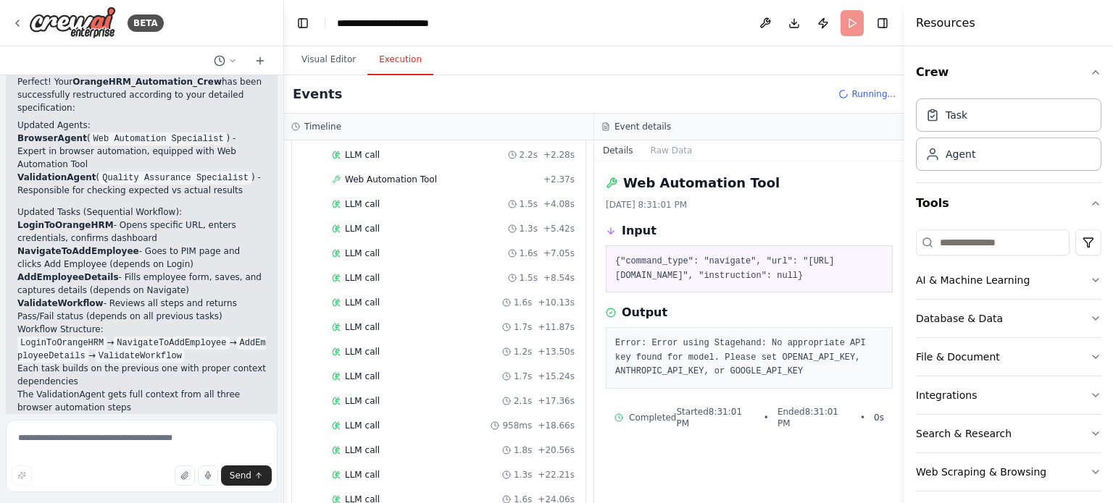
click at [400, 59] on button "Execution" at bounding box center [400, 60] width 66 height 30
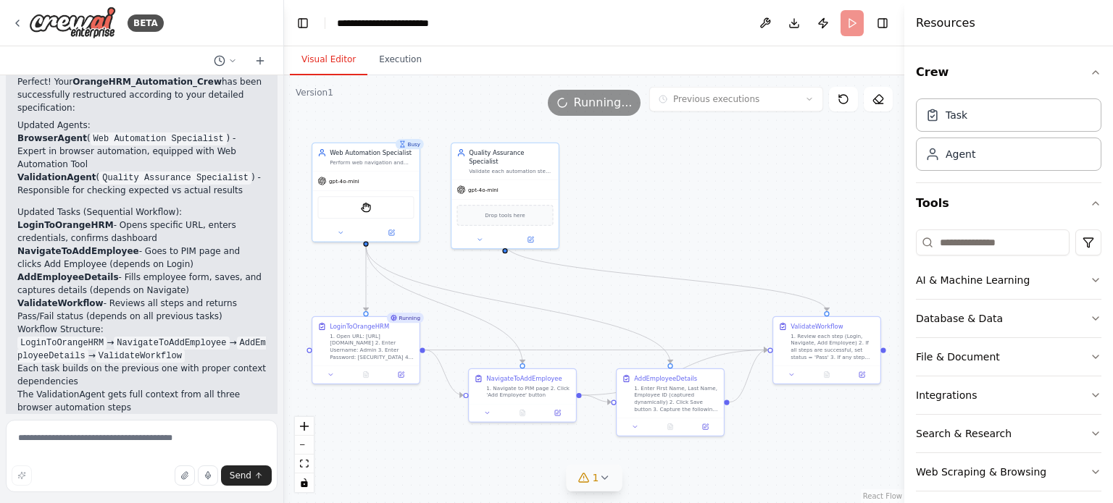
click at [335, 64] on button "Visual Editor" at bounding box center [329, 60] width 78 height 30
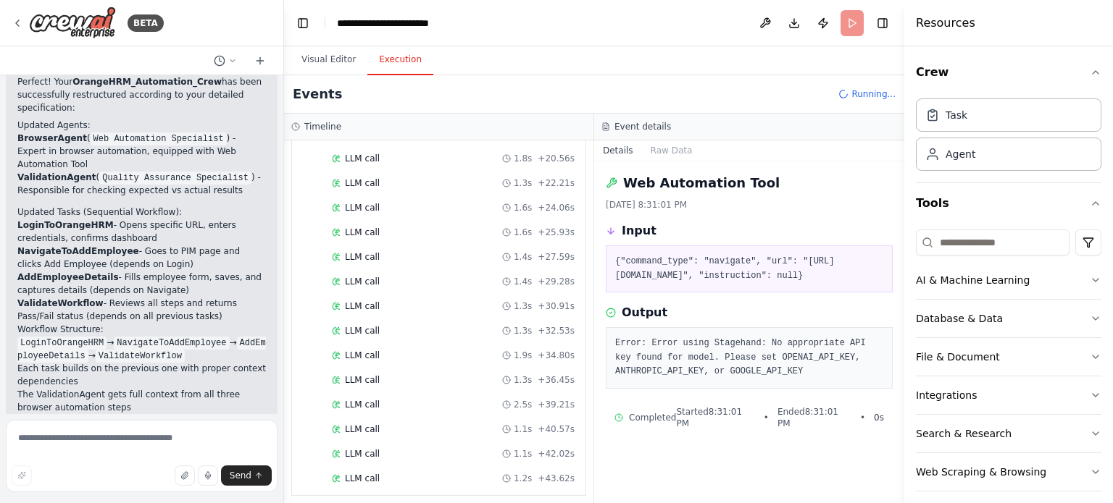
click at [391, 62] on button "Execution" at bounding box center [400, 60] width 66 height 30
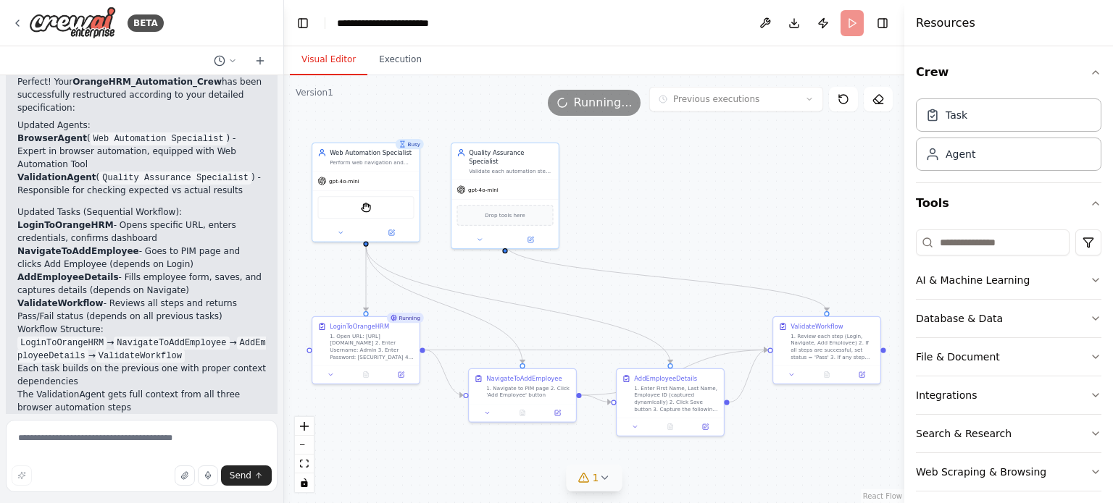
click at [338, 55] on button "Visual Editor" at bounding box center [329, 60] width 78 height 30
click at [368, 376] on button at bounding box center [366, 373] width 37 height 10
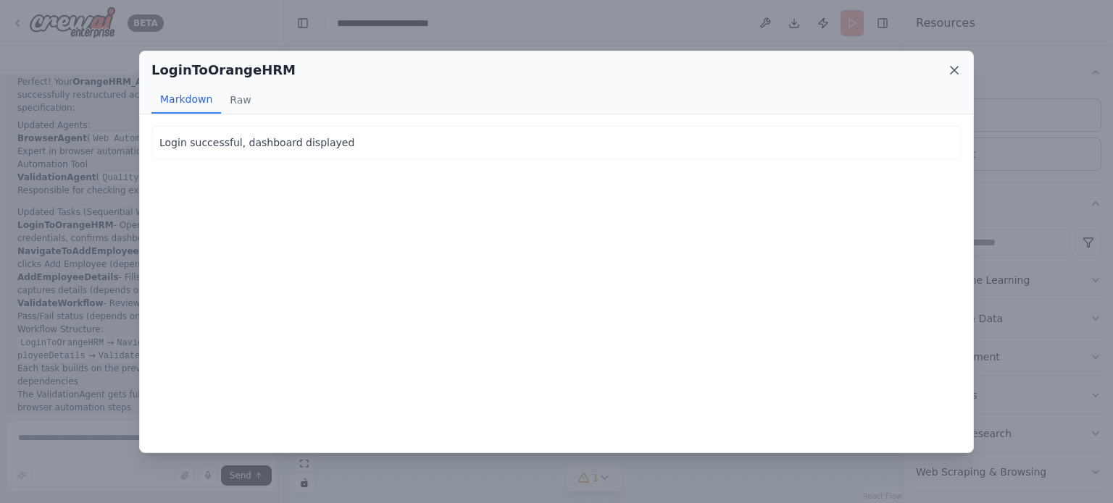
click at [953, 70] on icon at bounding box center [953, 70] width 7 height 7
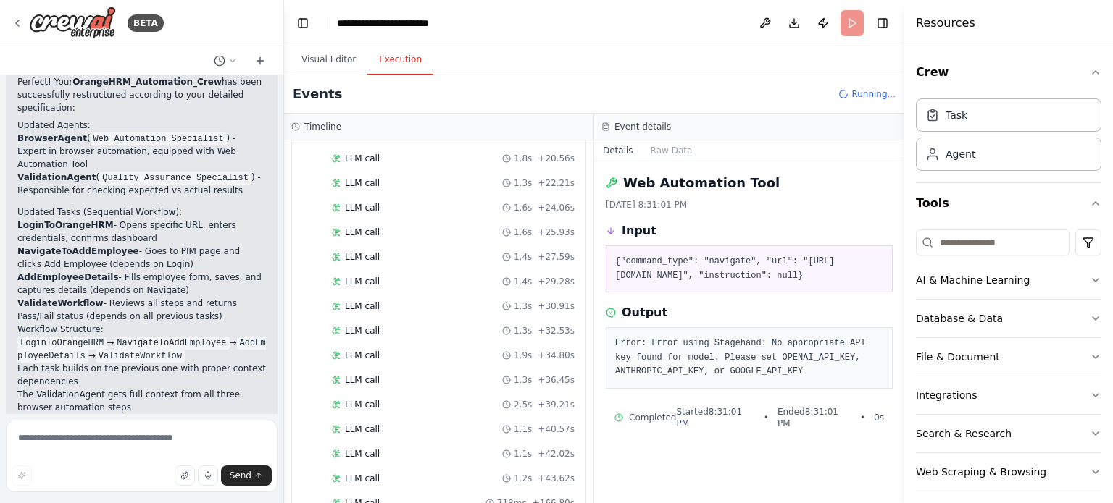
click at [385, 63] on button "Execution" at bounding box center [400, 60] width 66 height 30
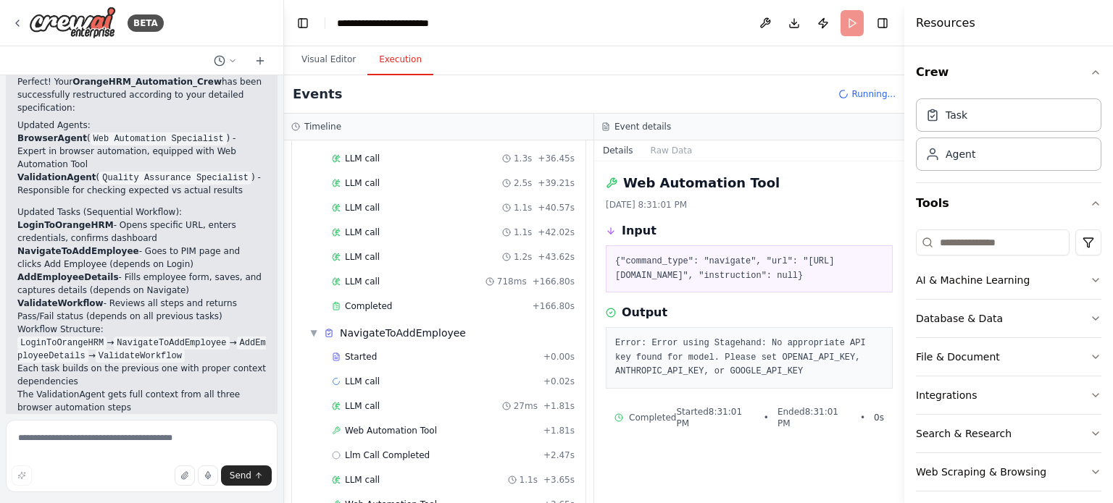
scroll to position [782, 0]
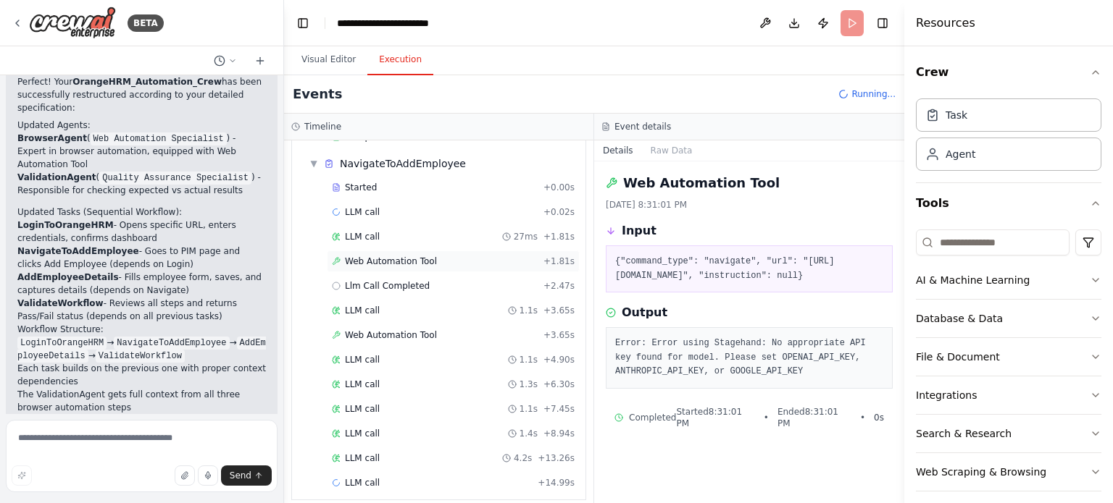
click at [396, 256] on span "Web Automation Tool" at bounding box center [391, 262] width 92 height 12
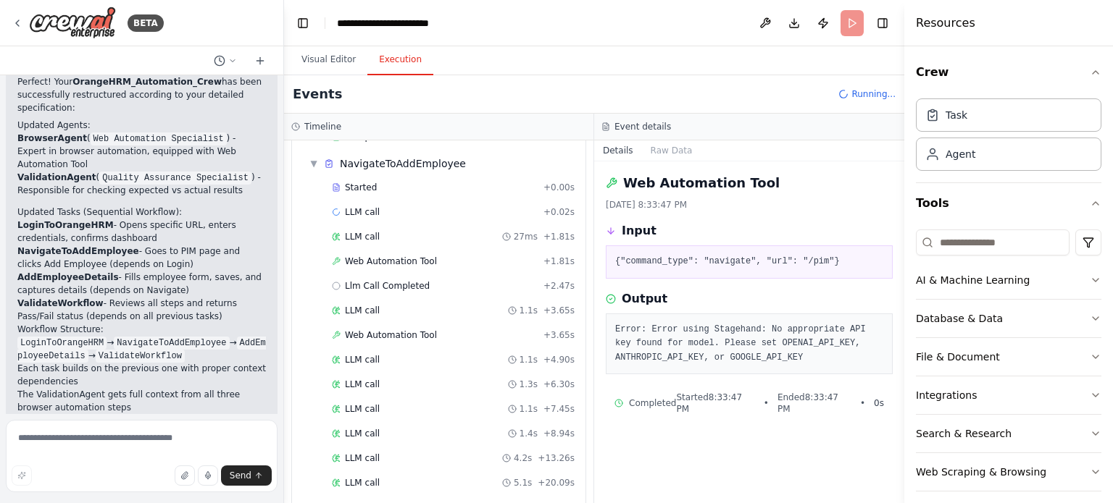
scroll to position [805, 0]
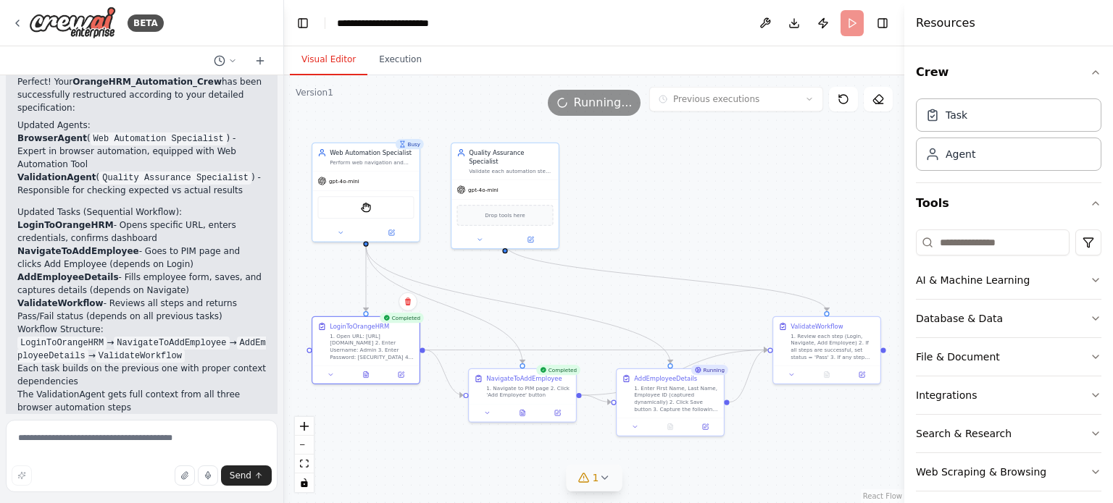
click at [324, 59] on button "Visual Editor" at bounding box center [329, 60] width 78 height 30
click at [514, 409] on button at bounding box center [522, 411] width 37 height 10
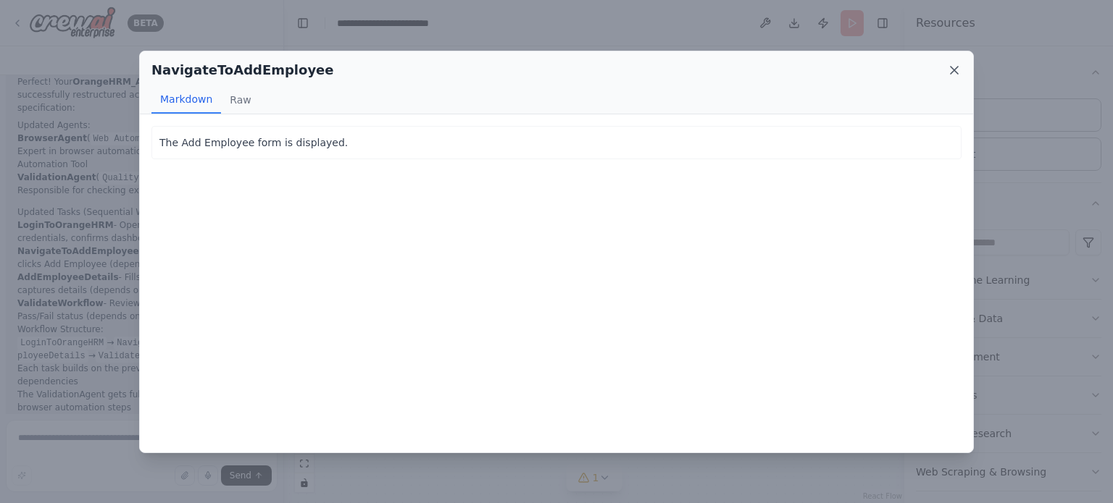
click at [951, 69] on icon at bounding box center [954, 70] width 14 height 14
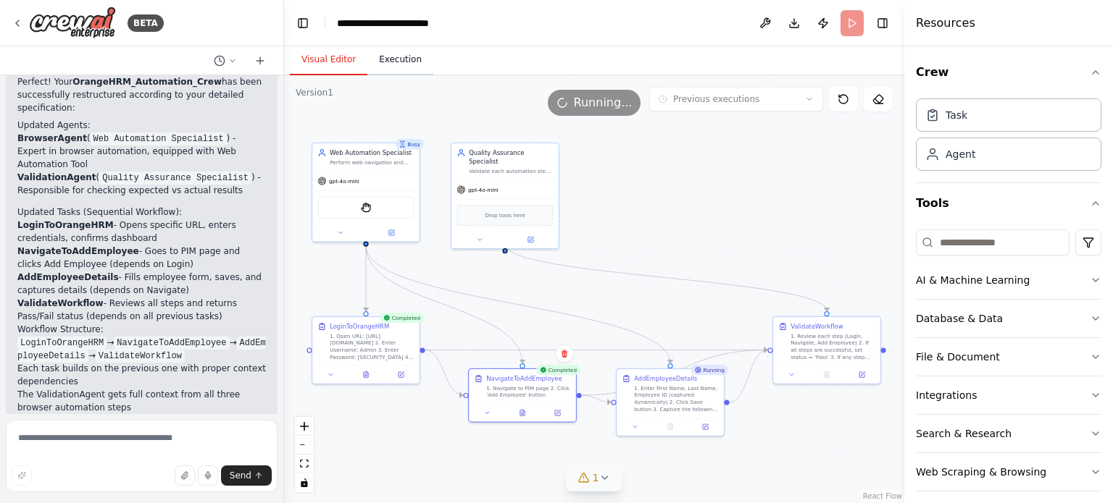
click at [398, 63] on button "Execution" at bounding box center [400, 60] width 66 height 30
click at [327, 57] on button "Visual Editor" at bounding box center [329, 60] width 78 height 30
click at [669, 424] on icon at bounding box center [670, 425] width 4 height 6
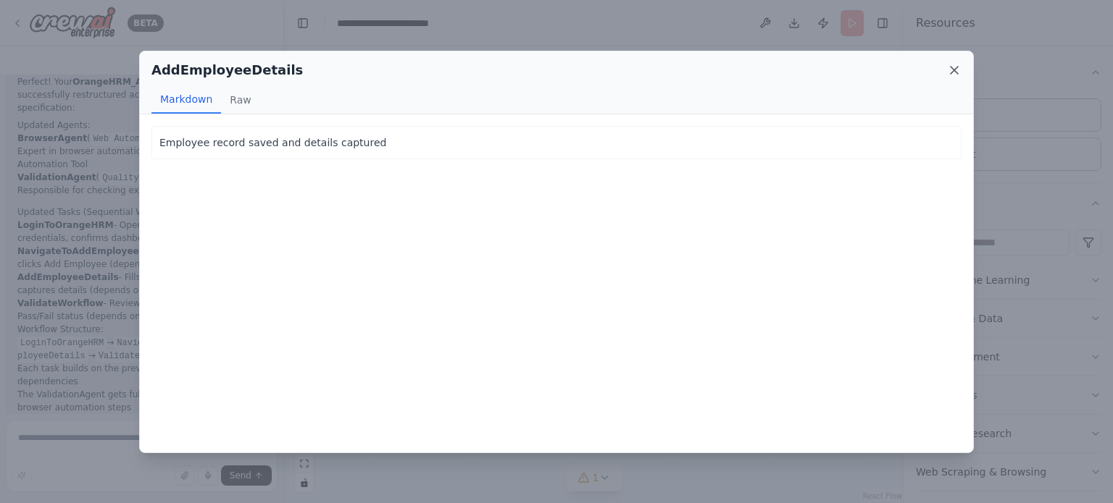
click at [958, 70] on icon at bounding box center [954, 70] width 14 height 14
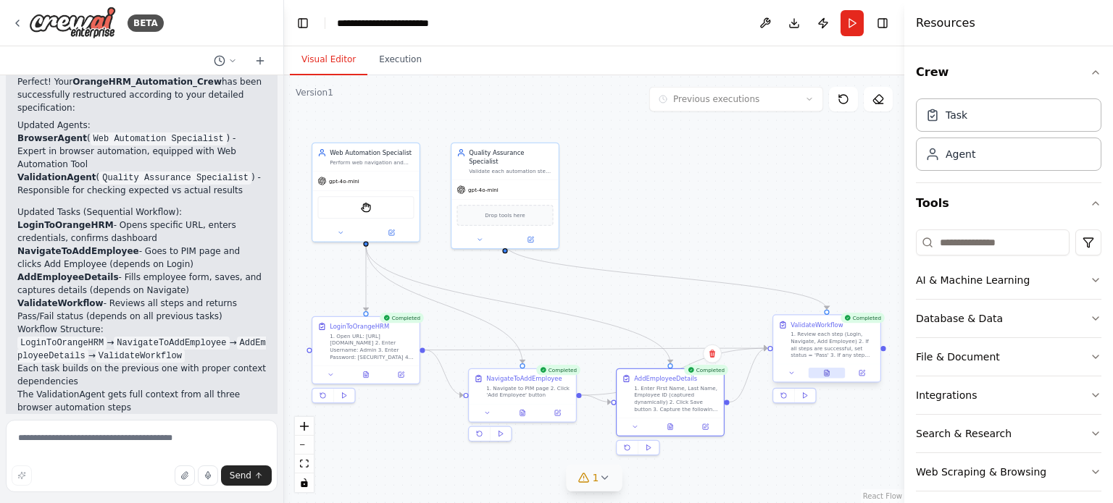
click at [832, 374] on button at bounding box center [826, 373] width 37 height 10
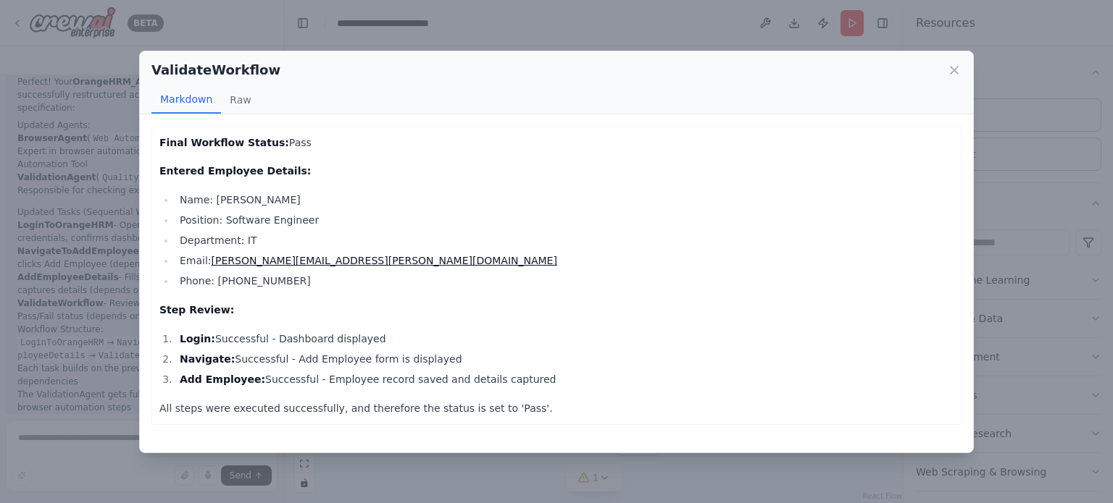
click at [961, 72] on div "ValidateWorkflow Markdown Raw" at bounding box center [556, 82] width 833 height 63
click at [953, 69] on icon at bounding box center [953, 70] width 7 height 7
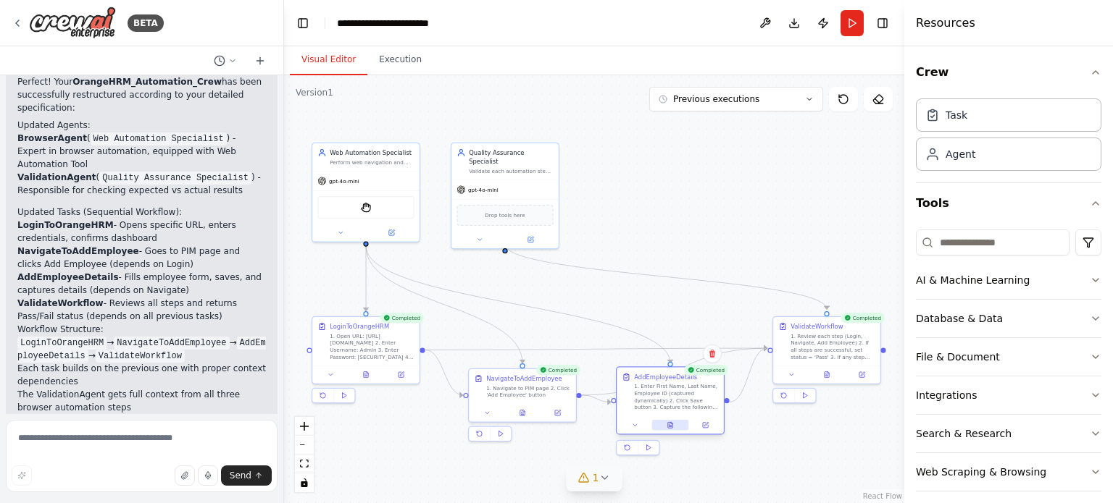
click at [672, 422] on icon at bounding box center [669, 425] width 7 height 7
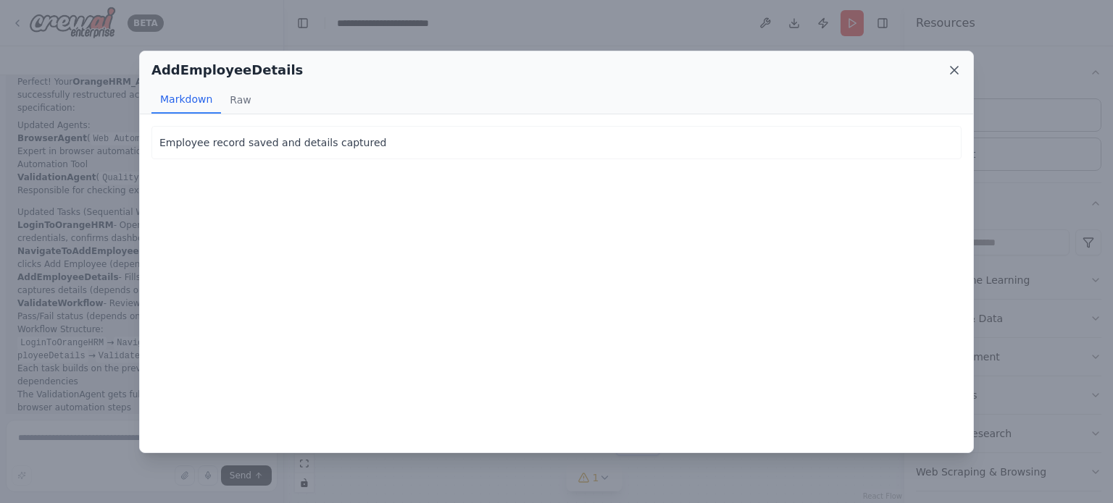
click at [950, 72] on icon at bounding box center [954, 70] width 14 height 14
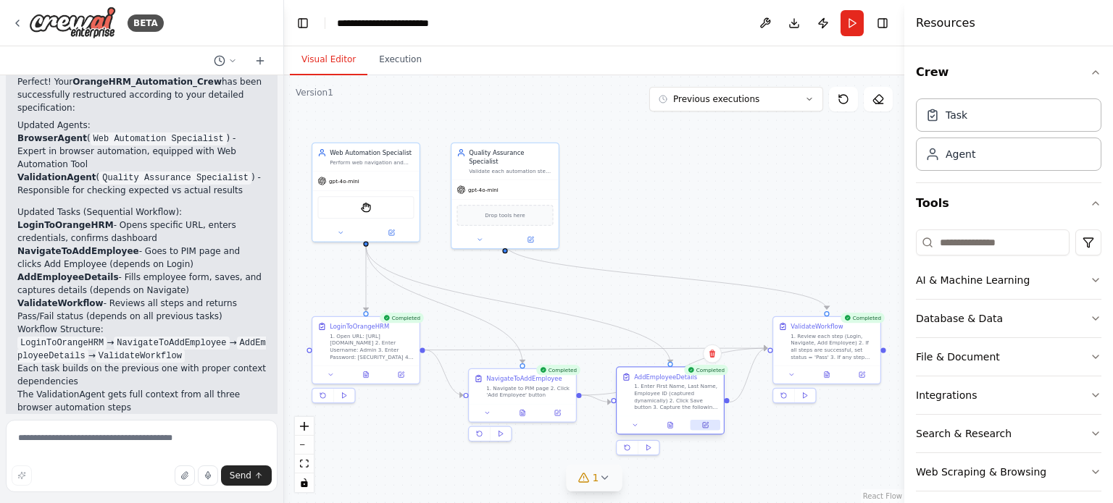
click at [708, 425] on icon at bounding box center [705, 425] width 7 height 7
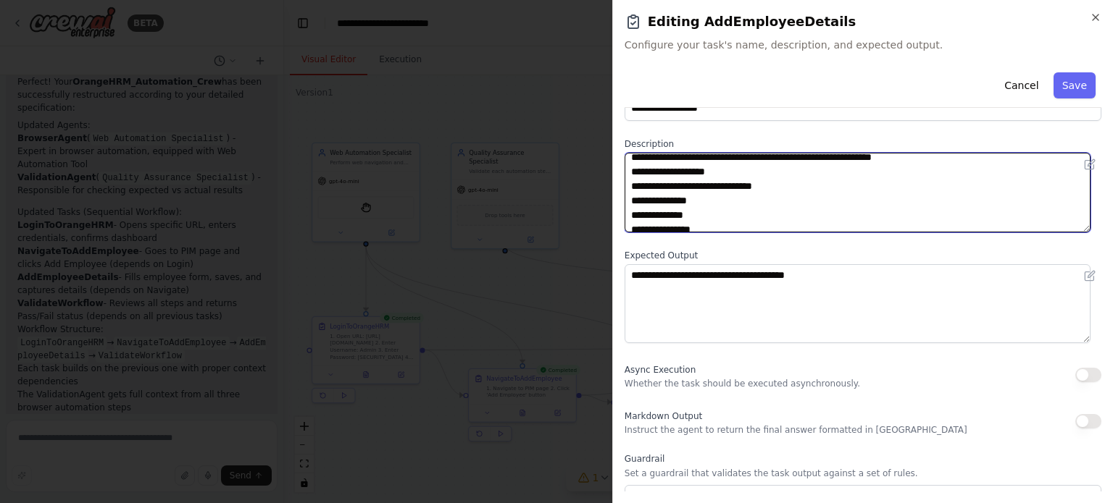
scroll to position [0, 0]
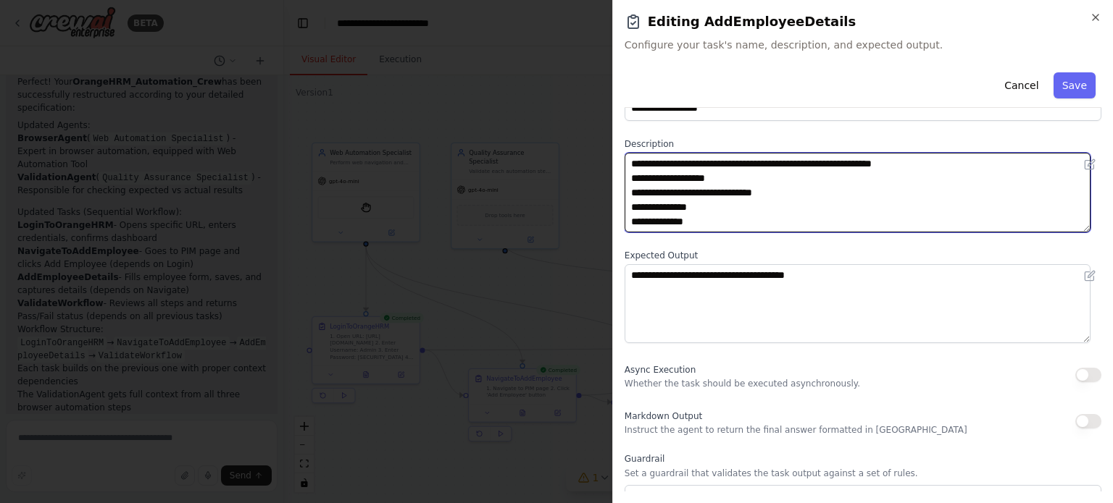
drag, startPoint x: 707, startPoint y: 222, endPoint x: 629, endPoint y: 163, distance: 97.8
click at [629, 163] on textarea "**********" at bounding box center [857, 193] width 466 height 80
click at [871, 207] on textarea "**********" at bounding box center [857, 193] width 466 height 80
drag, startPoint x: 934, startPoint y: 165, endPoint x: 630, endPoint y: 131, distance: 306.1
click at [630, 131] on div "**********" at bounding box center [862, 309] width 477 height 575
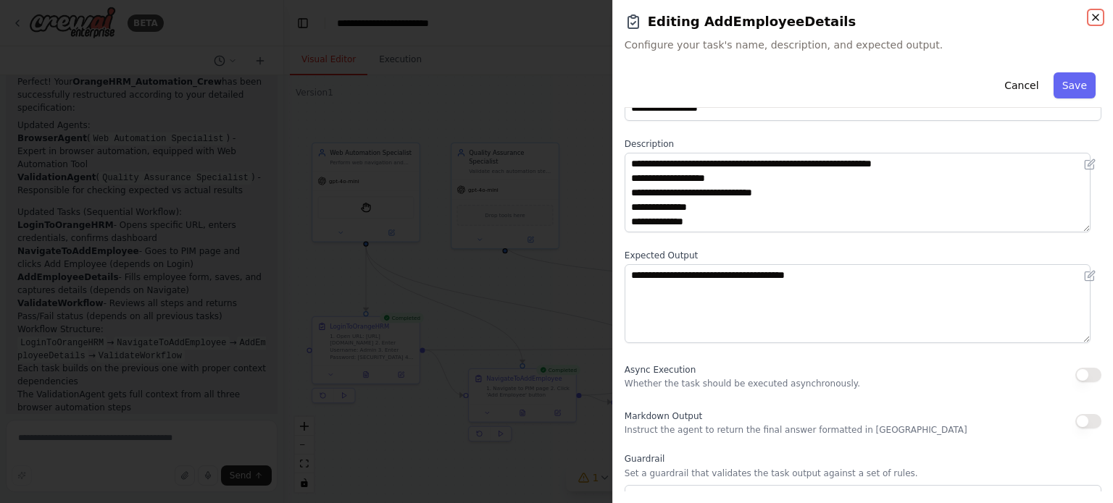
click at [1092, 17] on icon "button" at bounding box center [1095, 18] width 12 height 12
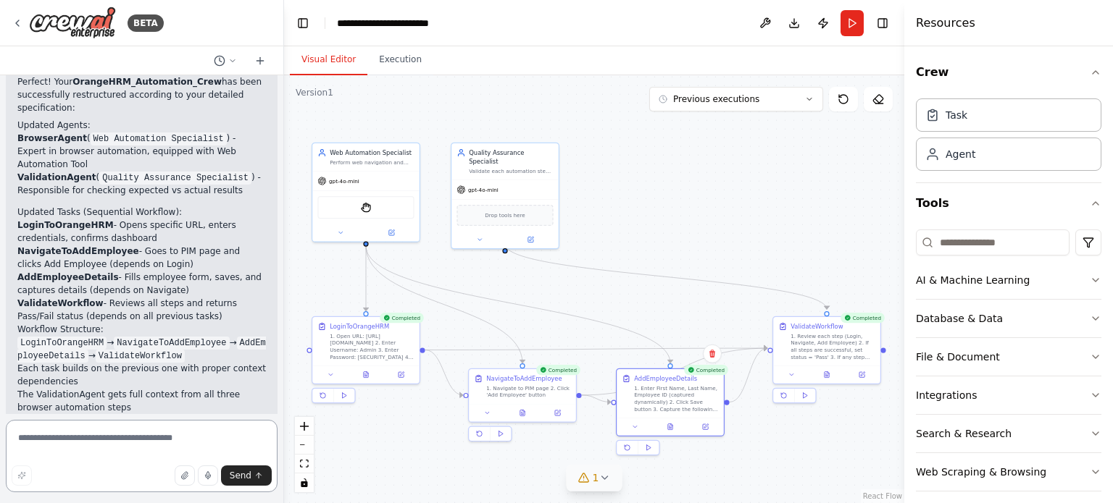
click at [148, 432] on textarea at bounding box center [142, 456] width 272 height 72
paste textarea "**********"
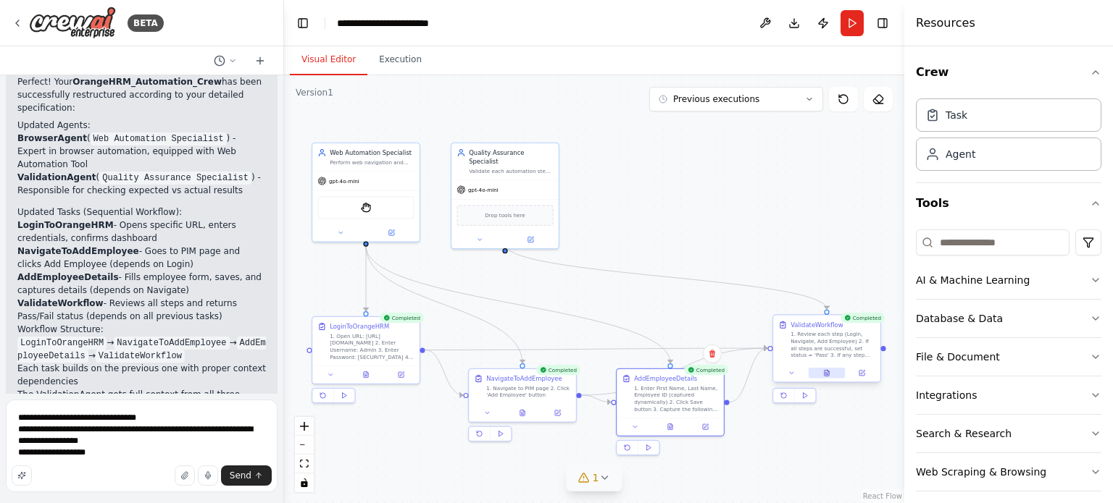
click at [823, 377] on button at bounding box center [826, 373] width 37 height 10
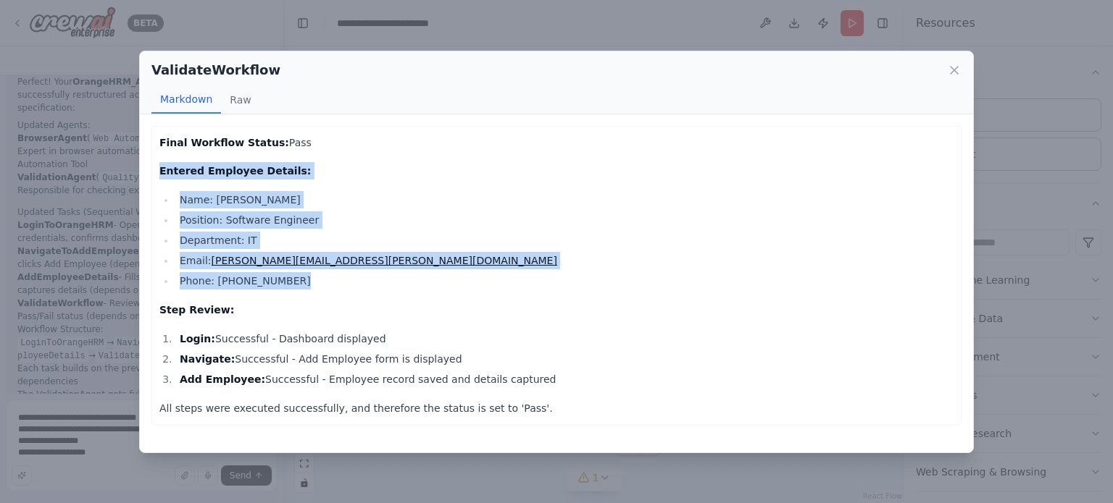
drag, startPoint x: 285, startPoint y: 278, endPoint x: 159, endPoint y: 172, distance: 165.0
click at [159, 172] on div "Final Workflow Status: Pass Entered Employee Details: Name: John Doe Position: …" at bounding box center [556, 276] width 794 height 284
copy div "Entered Employee Details: Name: John Doe Position: Software Engineer Department…"
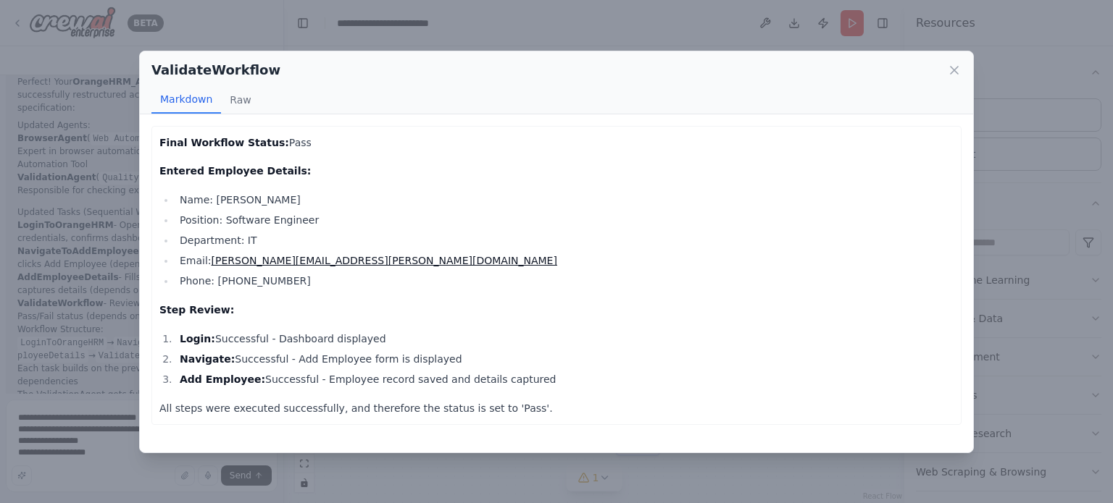
click at [955, 78] on div "ValidateWorkflow" at bounding box center [556, 70] width 810 height 20
click at [955, 64] on icon at bounding box center [954, 70] width 14 height 14
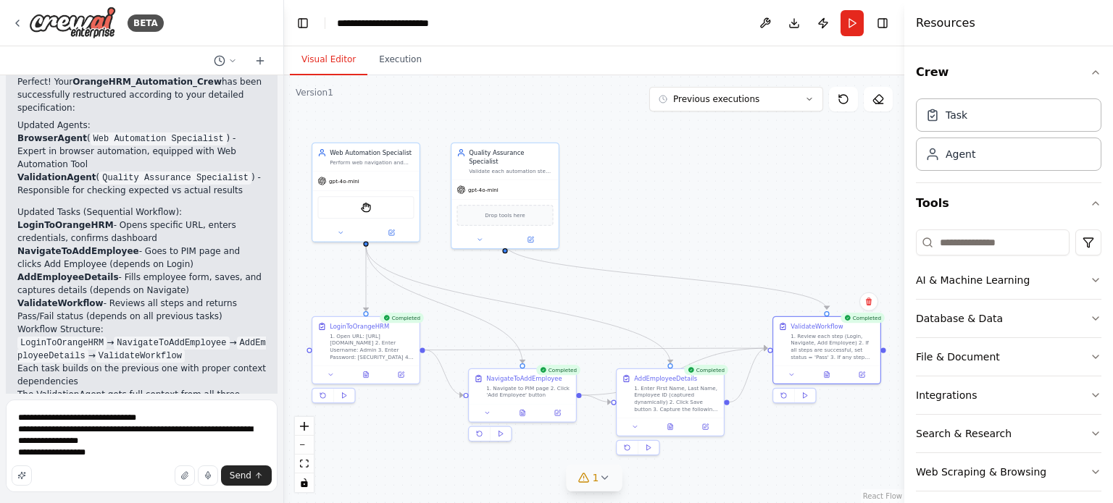
click at [90, 466] on div "Send" at bounding box center [142, 476] width 260 height 20
click at [96, 456] on textarea "**********" at bounding box center [142, 446] width 272 height 93
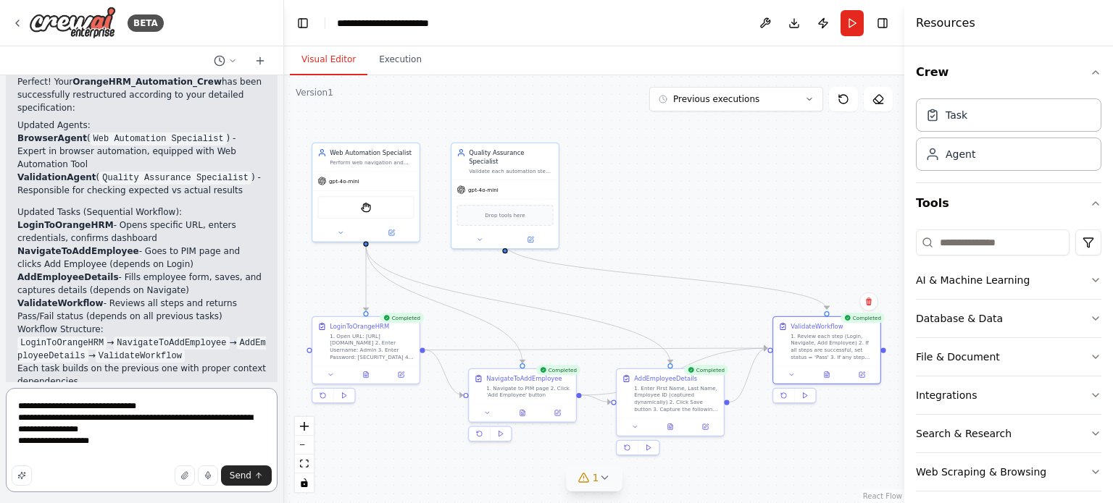
paste textarea "**********"
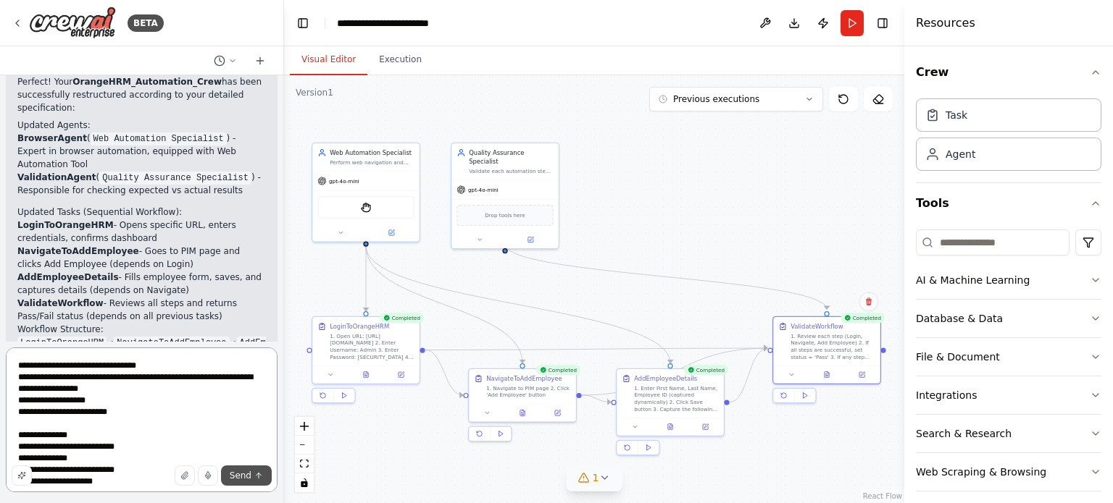
type textarea "**********"
click at [243, 480] on span "Send" at bounding box center [241, 476] width 22 height 12
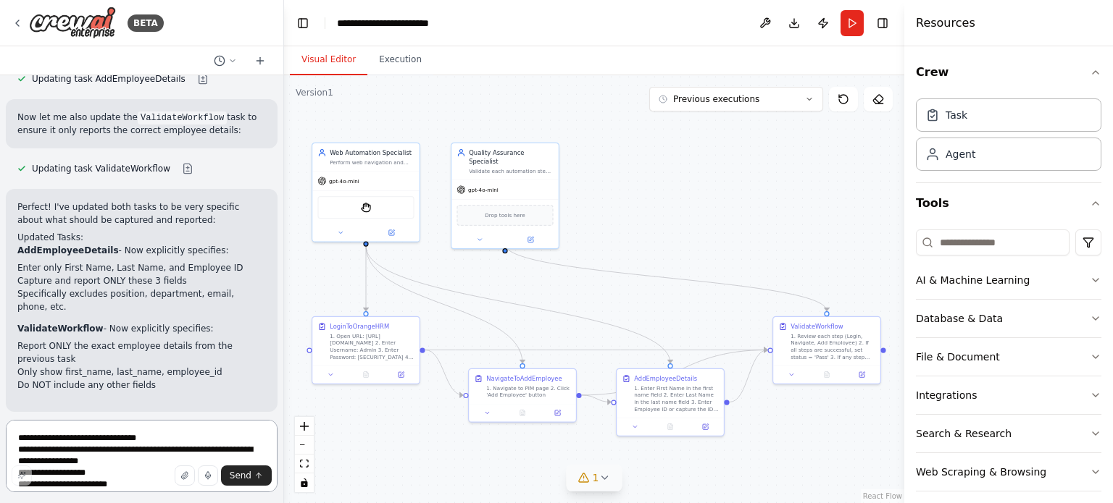
scroll to position [4420, 0]
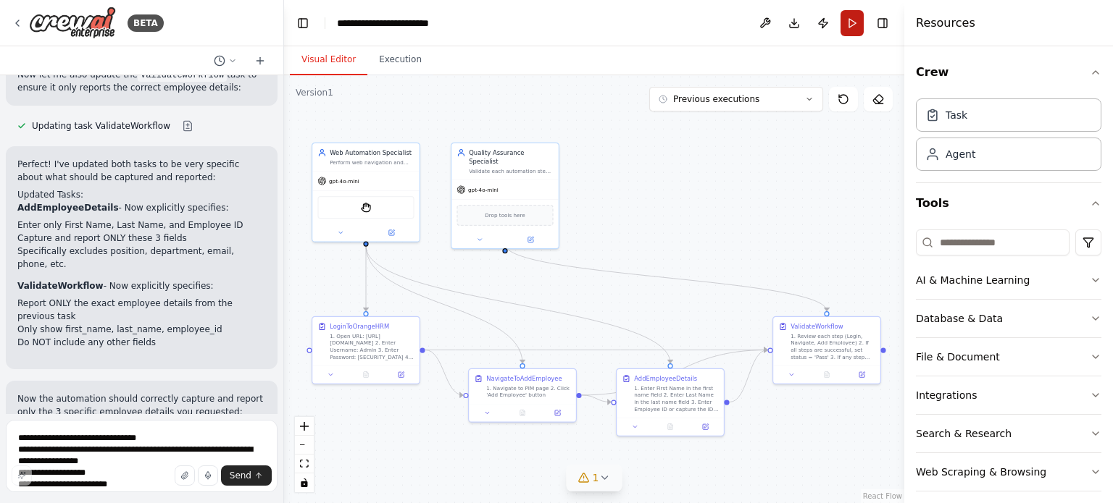
click at [847, 20] on button "Run" at bounding box center [851, 23] width 23 height 26
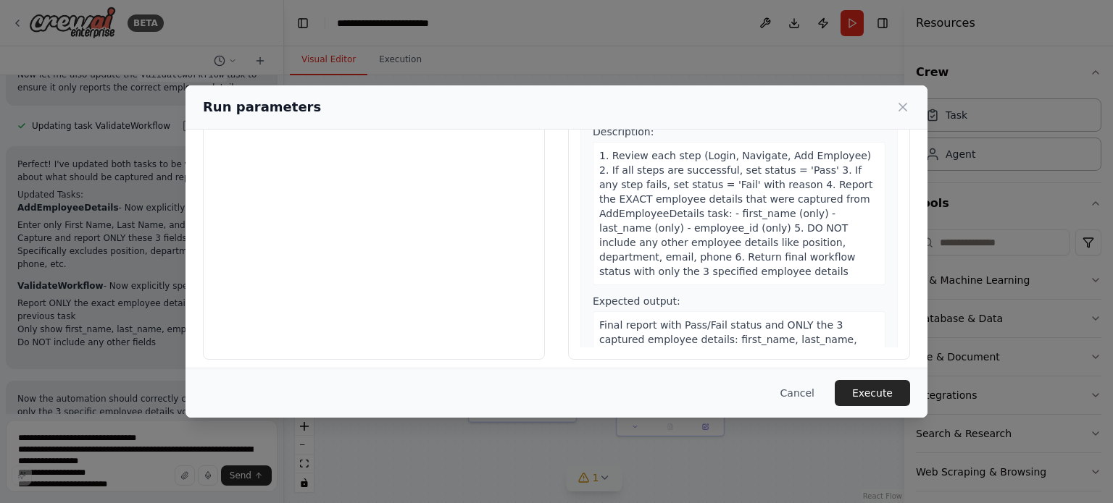
scroll to position [130, 0]
click at [868, 395] on button "Execute" at bounding box center [871, 393] width 75 height 26
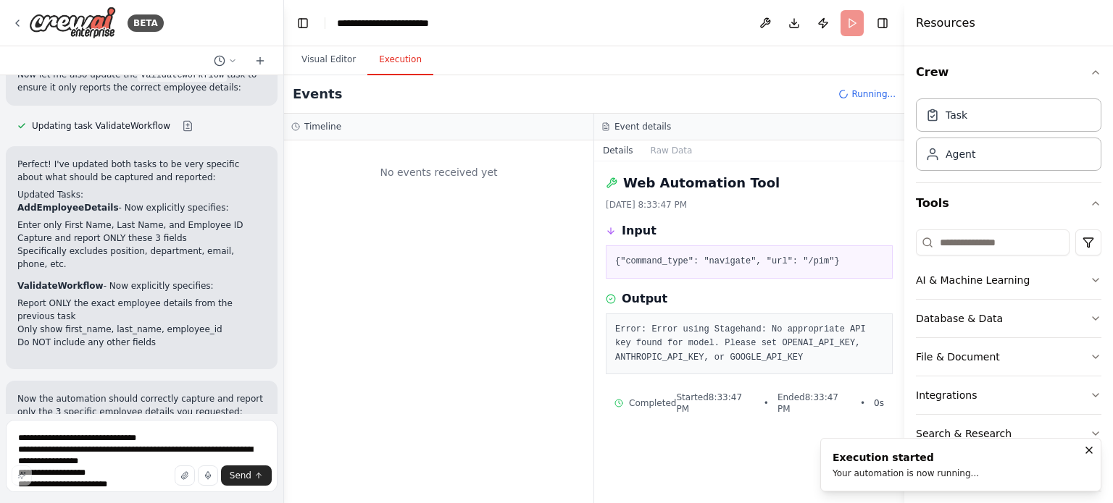
scroll to position [0, 0]
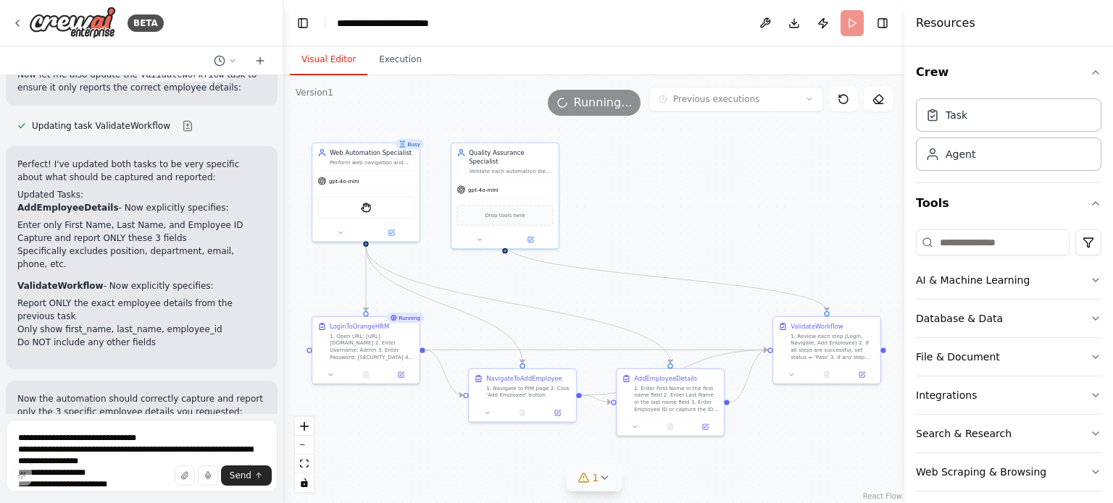
click at [327, 66] on button "Visual Editor" at bounding box center [329, 60] width 78 height 30
click at [369, 378] on div at bounding box center [365, 373] width 107 height 18
click at [365, 377] on button at bounding box center [366, 373] width 37 height 10
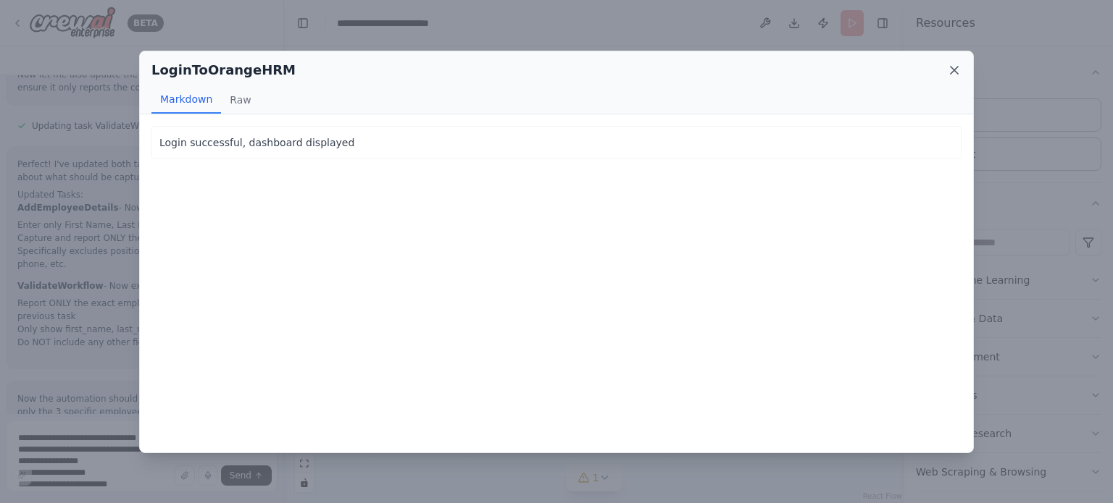
click at [957, 70] on icon at bounding box center [954, 70] width 14 height 14
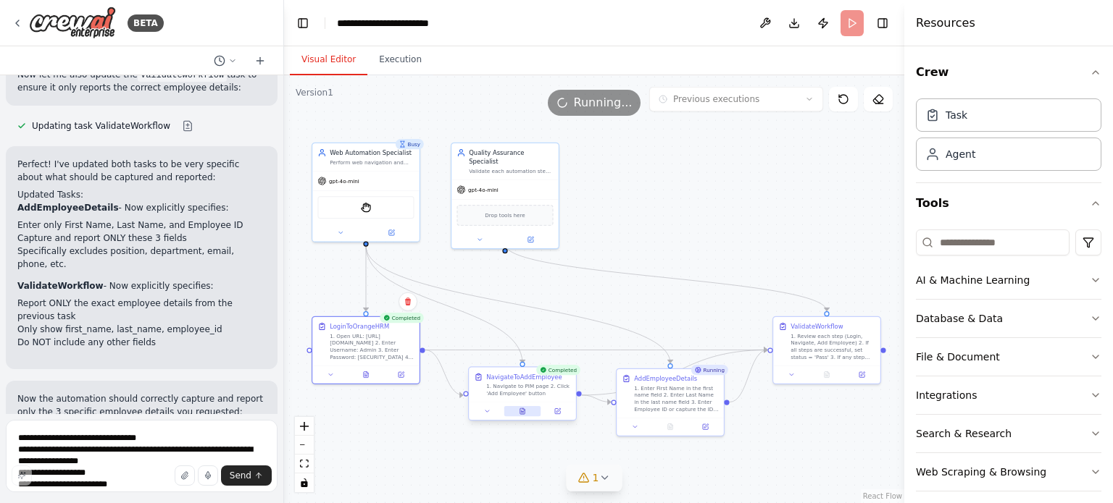
click at [524, 415] on button at bounding box center [522, 411] width 37 height 10
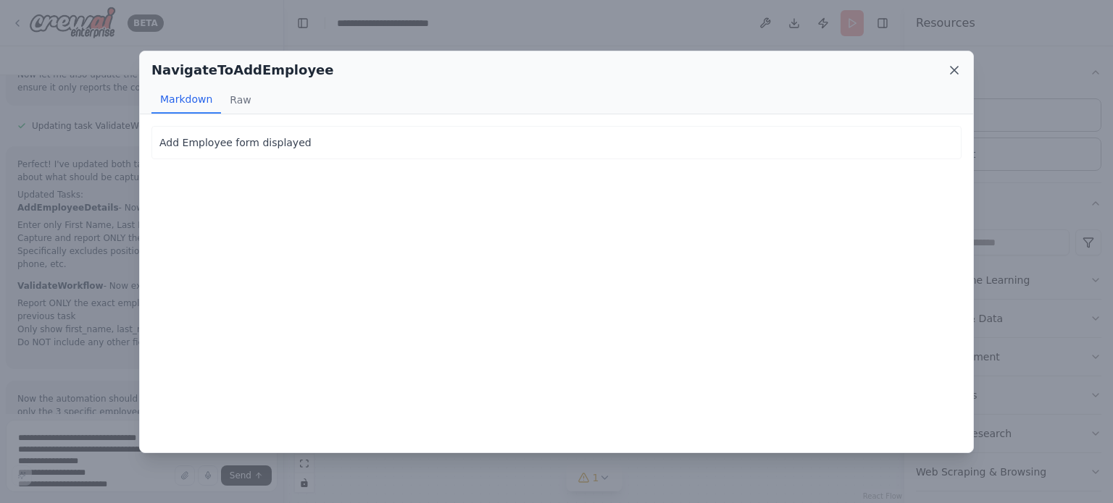
click at [953, 72] on icon at bounding box center [954, 70] width 14 height 14
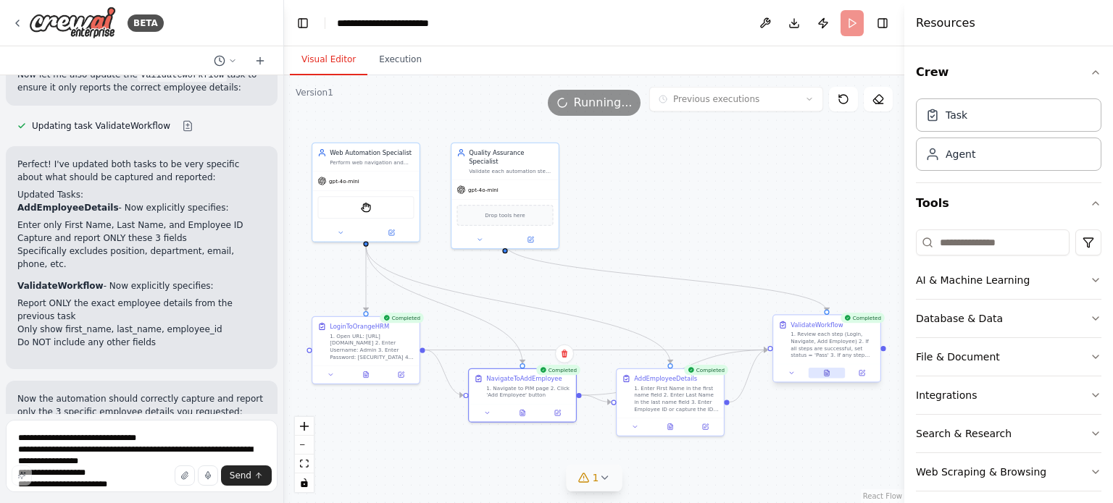
click at [825, 373] on icon at bounding box center [826, 373] width 4 height 6
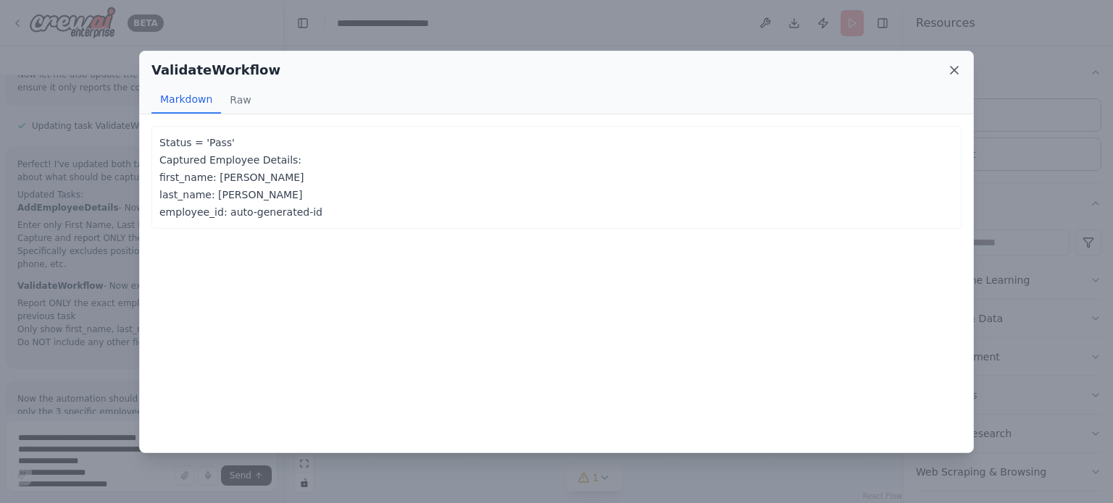
click at [953, 72] on icon at bounding box center [954, 70] width 14 height 14
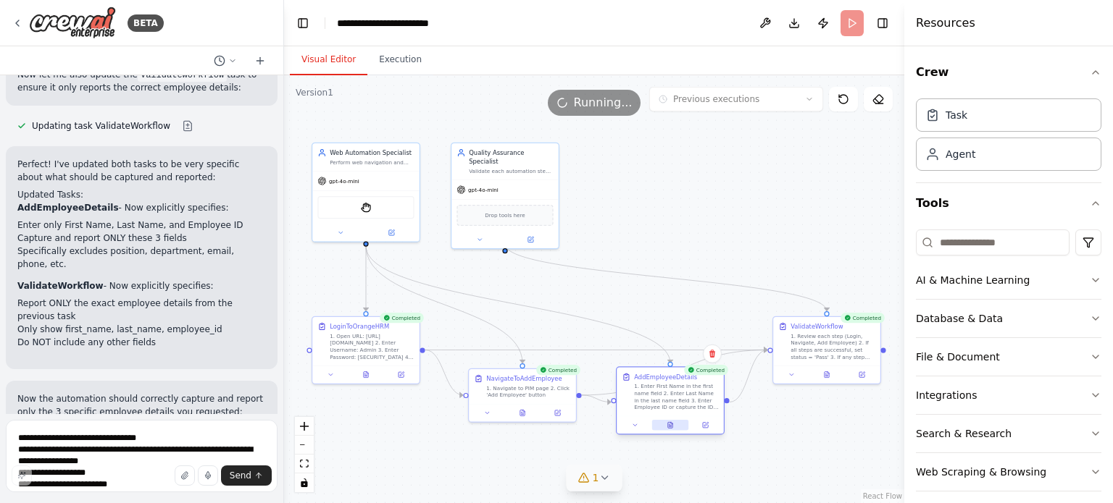
click at [685, 424] on button at bounding box center [670, 425] width 37 height 10
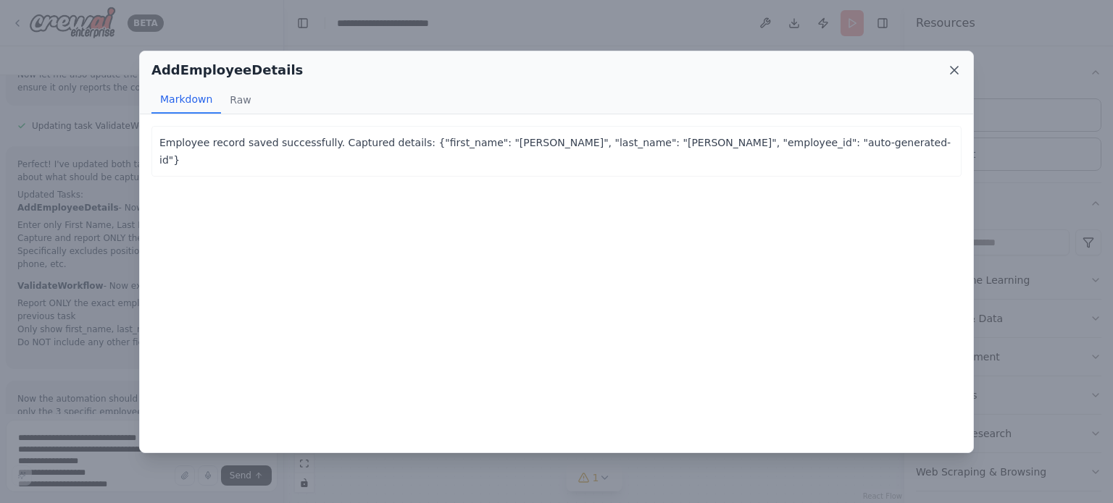
click at [956, 72] on icon at bounding box center [953, 70] width 7 height 7
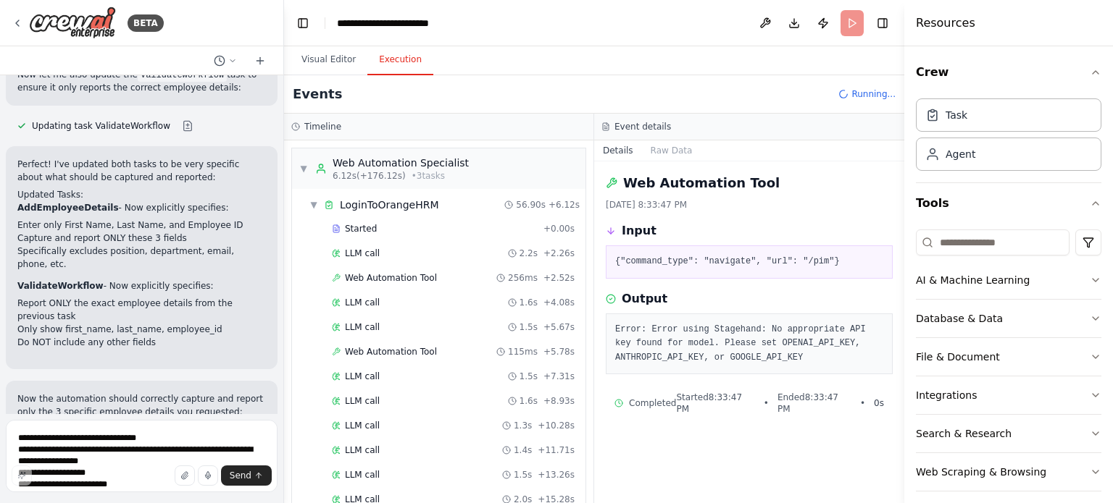
click at [378, 56] on button "Execution" at bounding box center [400, 60] width 66 height 30
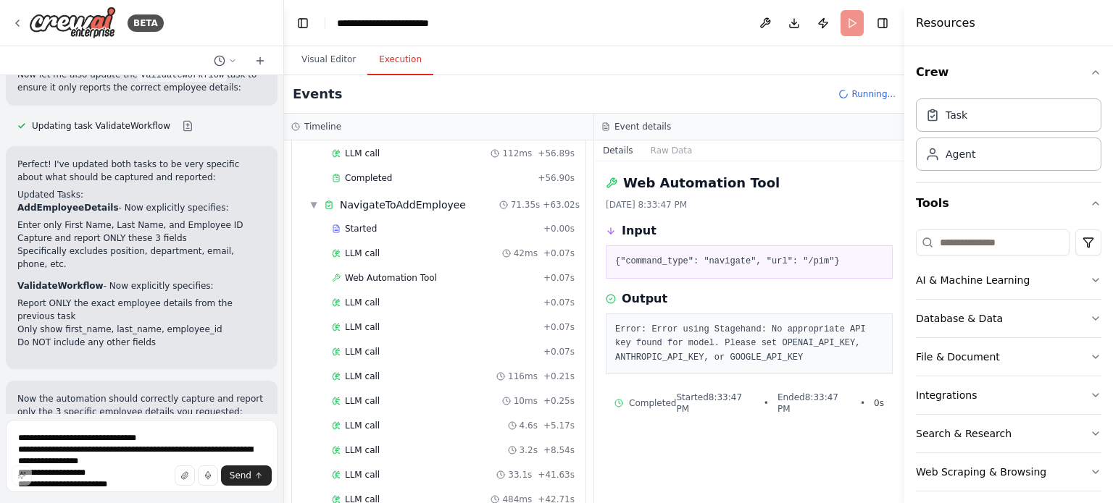
scroll to position [703, 0]
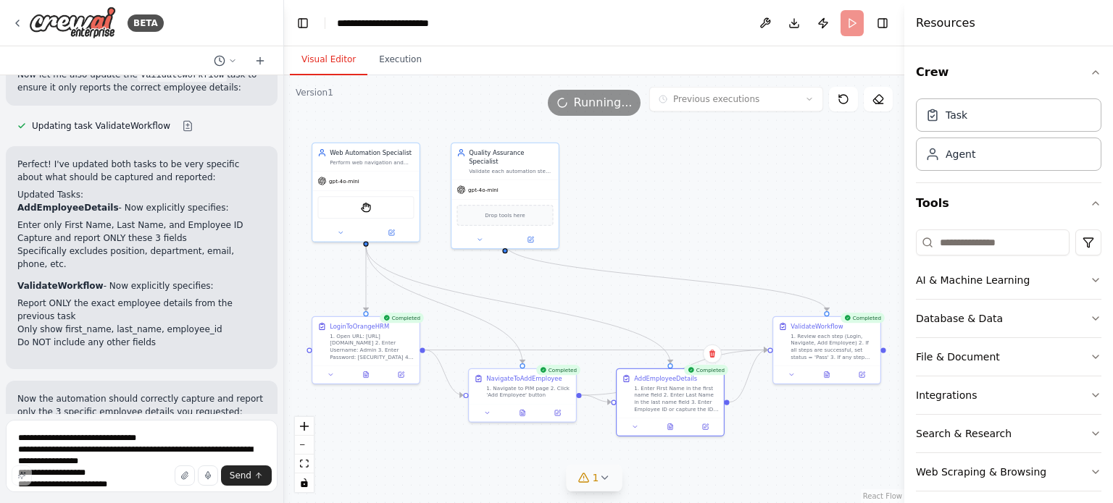
click at [331, 54] on button "Visual Editor" at bounding box center [329, 60] width 78 height 30
click at [794, 23] on button "Download" at bounding box center [793, 23] width 23 height 26
click at [829, 377] on button at bounding box center [826, 373] width 37 height 10
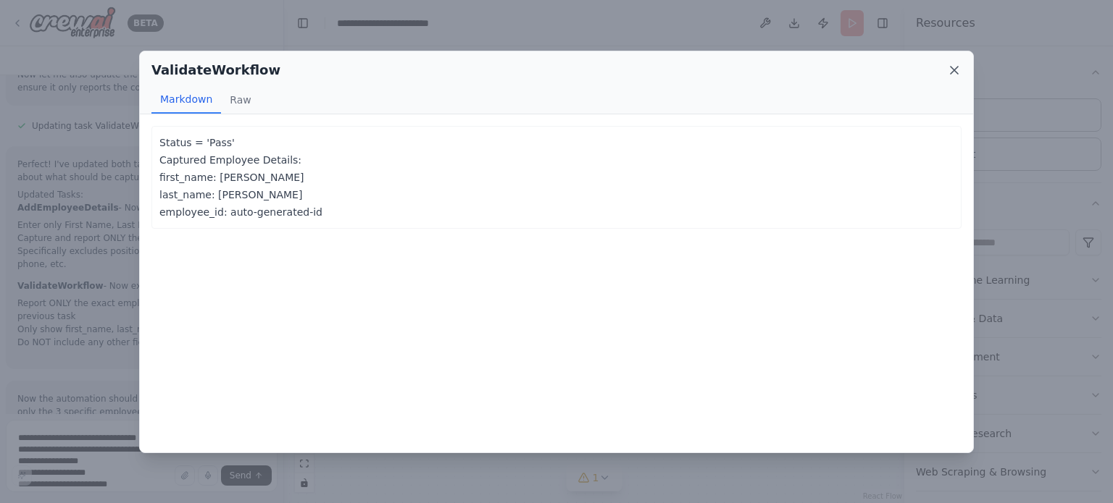
click at [959, 67] on icon at bounding box center [954, 70] width 14 height 14
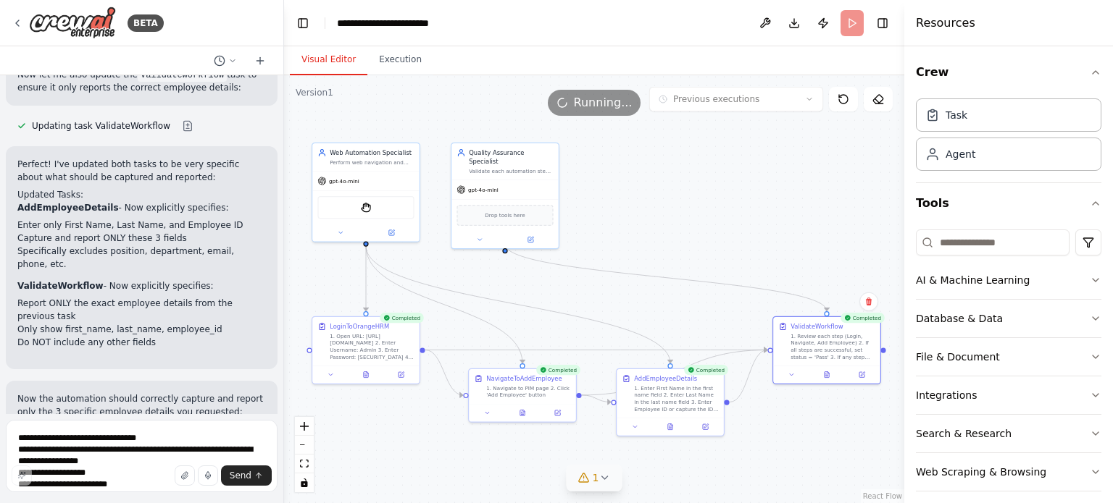
click at [586, 475] on icon at bounding box center [583, 478] width 9 height 9
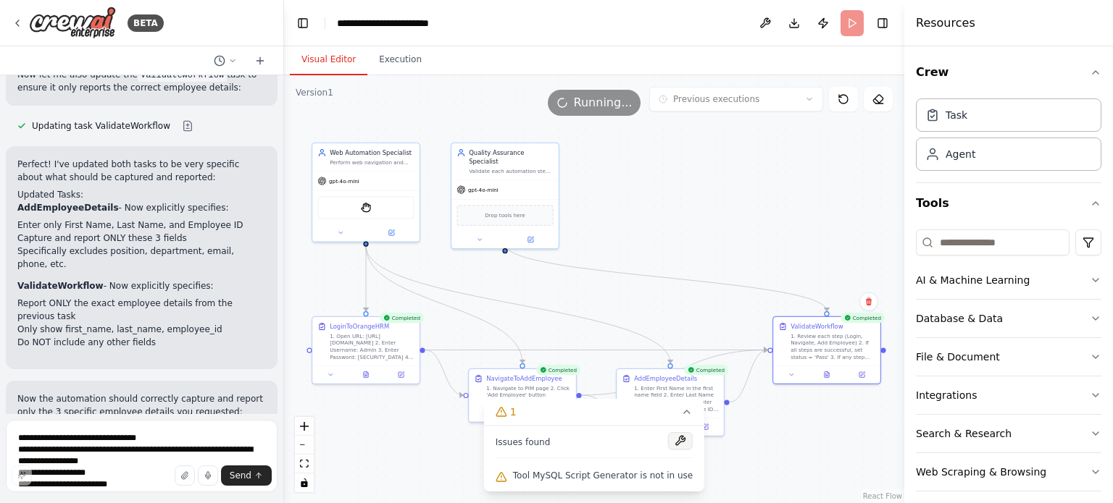
click at [674, 438] on button at bounding box center [680, 440] width 25 height 17
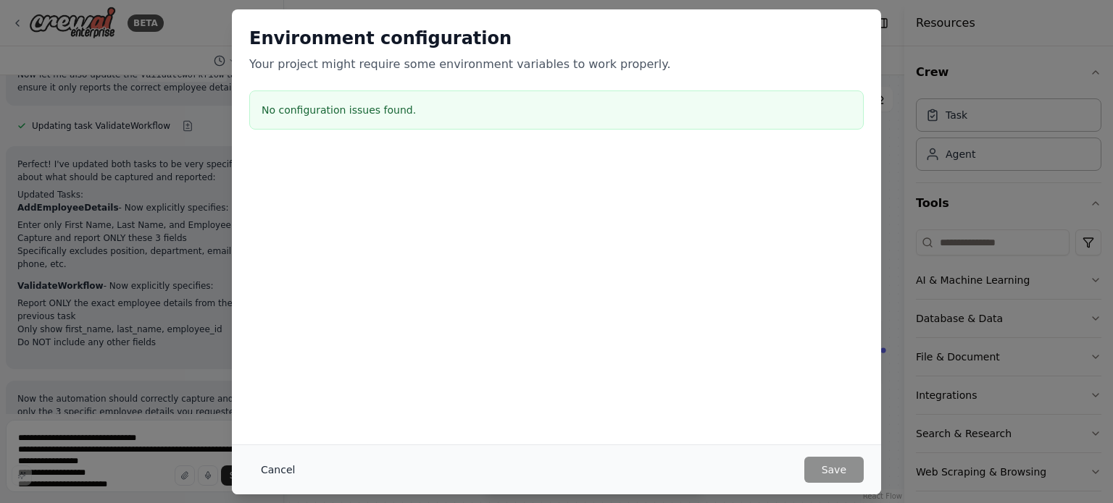
click at [275, 471] on button "Cancel" at bounding box center [277, 470] width 57 height 26
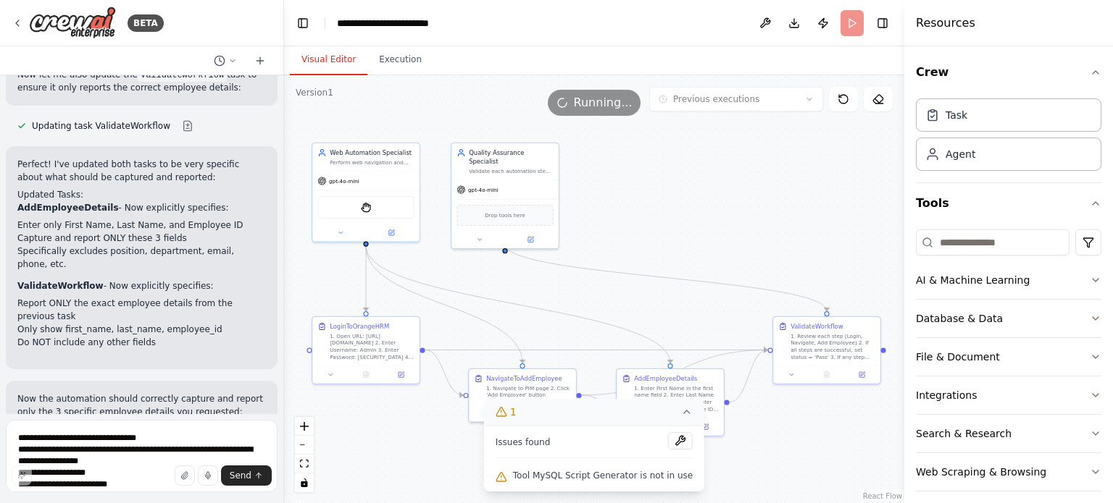
click at [681, 415] on icon at bounding box center [687, 412] width 12 height 12
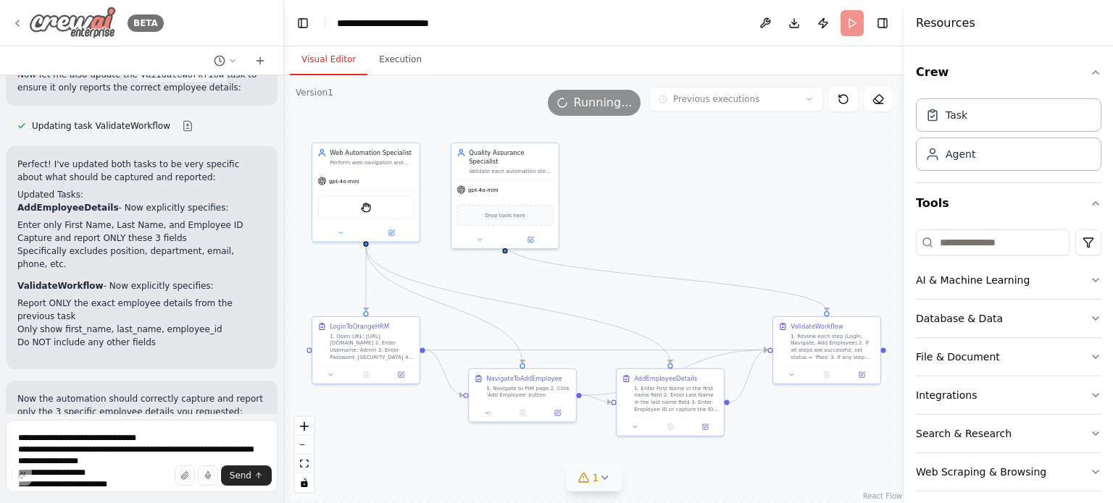
click at [19, 22] on icon at bounding box center [18, 23] width 12 height 12
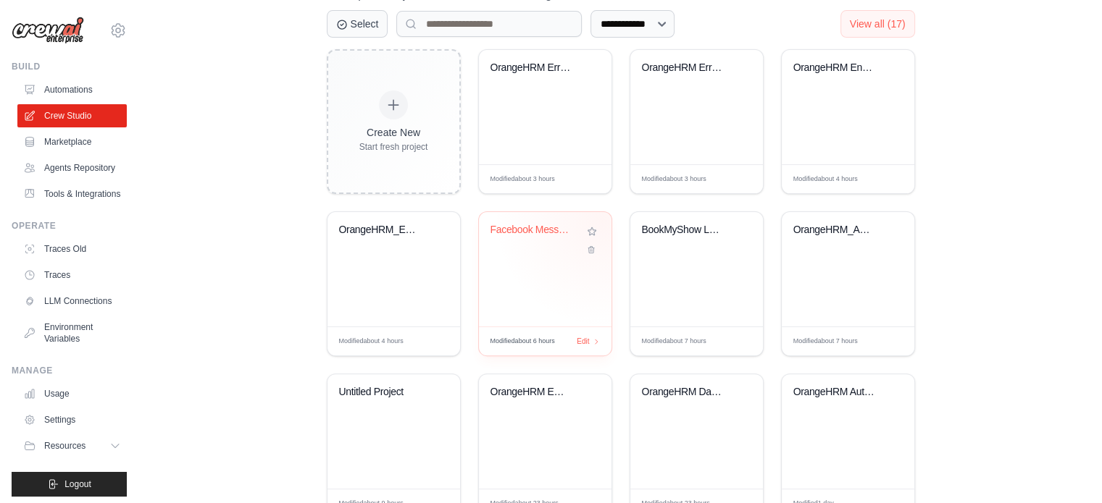
scroll to position [348, 0]
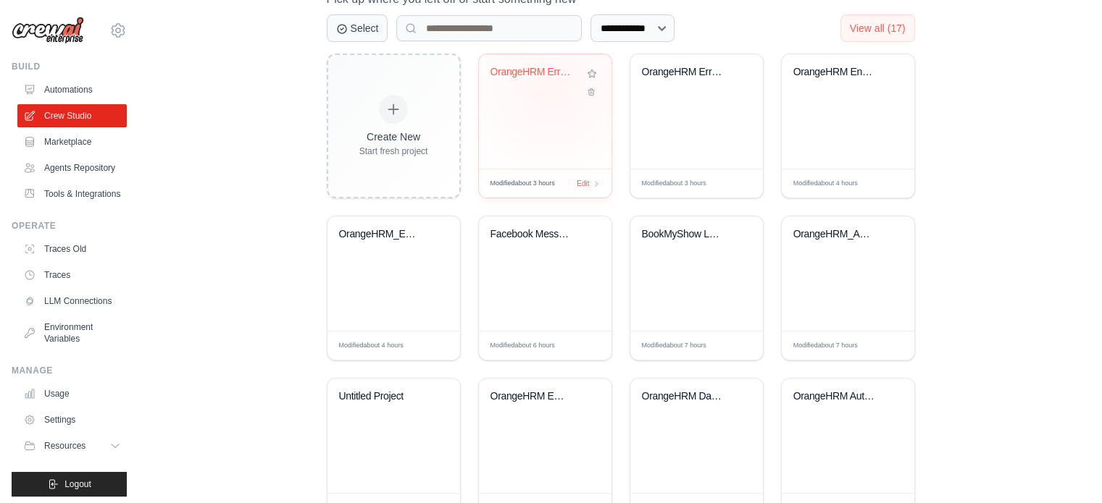
click at [552, 88] on div "OrangeHRM ErrorHandled Crew" at bounding box center [544, 82] width 109 height 33
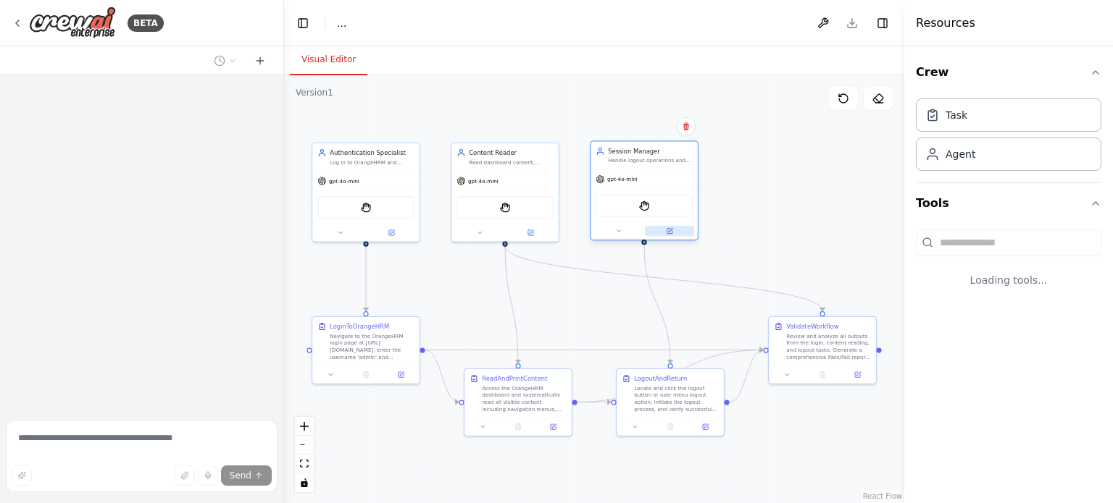
click at [682, 231] on button at bounding box center [669, 231] width 49 height 10
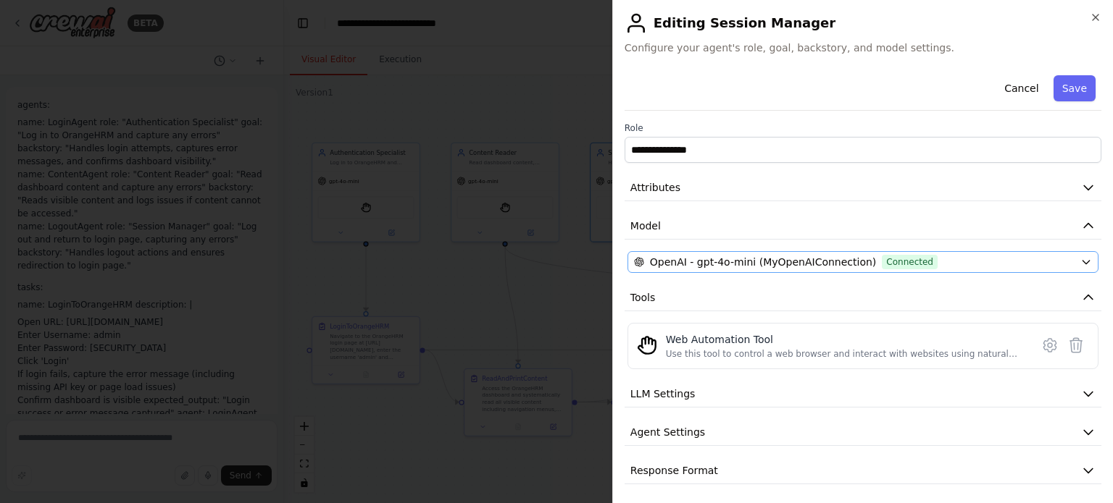
scroll to position [2185, 0]
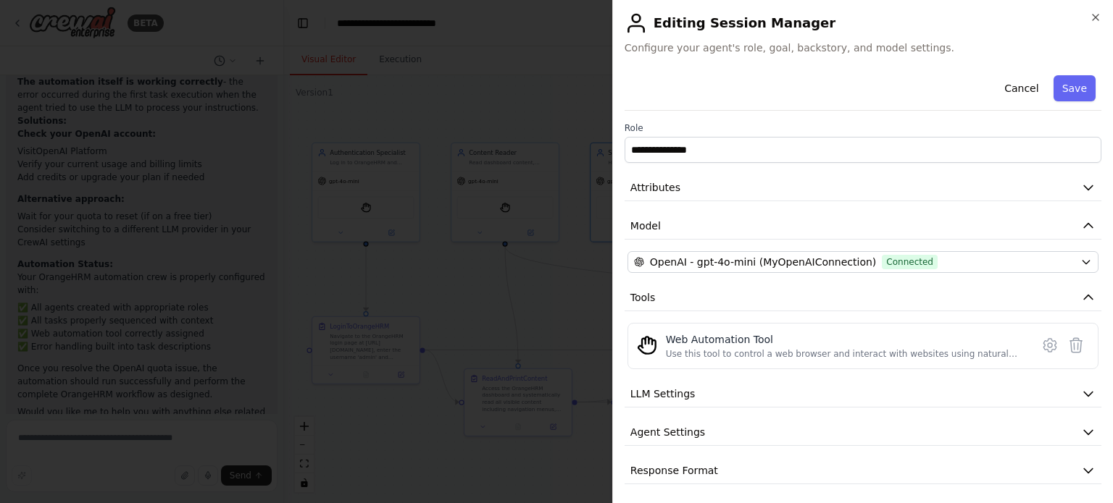
click at [1091, 8] on div "**********" at bounding box center [862, 251] width 501 height 503
click at [1098, 17] on icon "button" at bounding box center [1095, 18] width 12 height 12
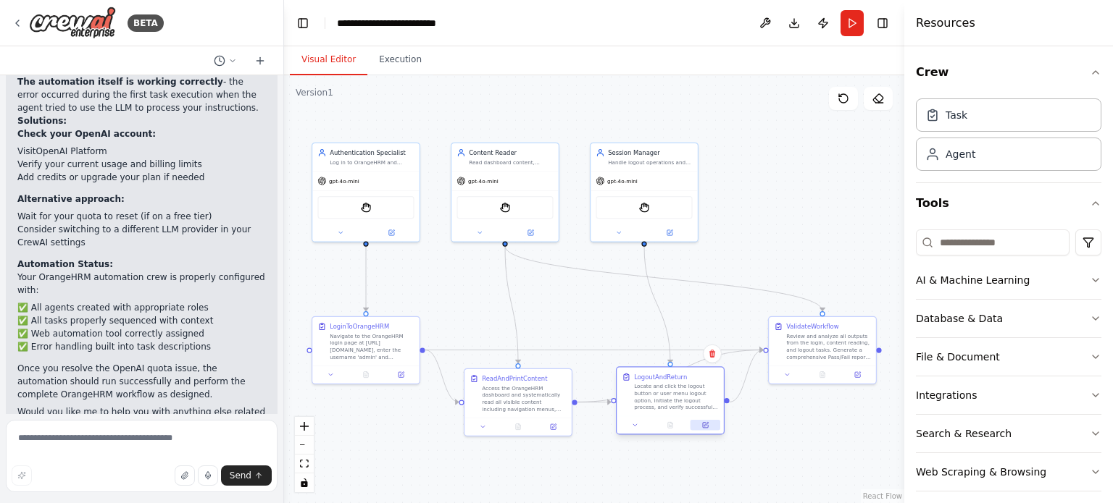
click at [698, 426] on button at bounding box center [705, 425] width 30 height 10
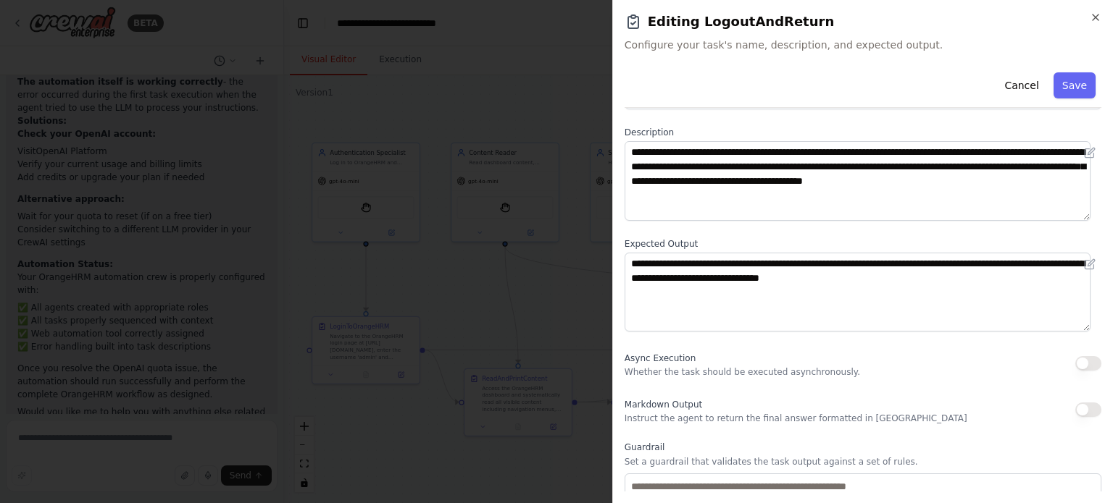
scroll to position [64, 0]
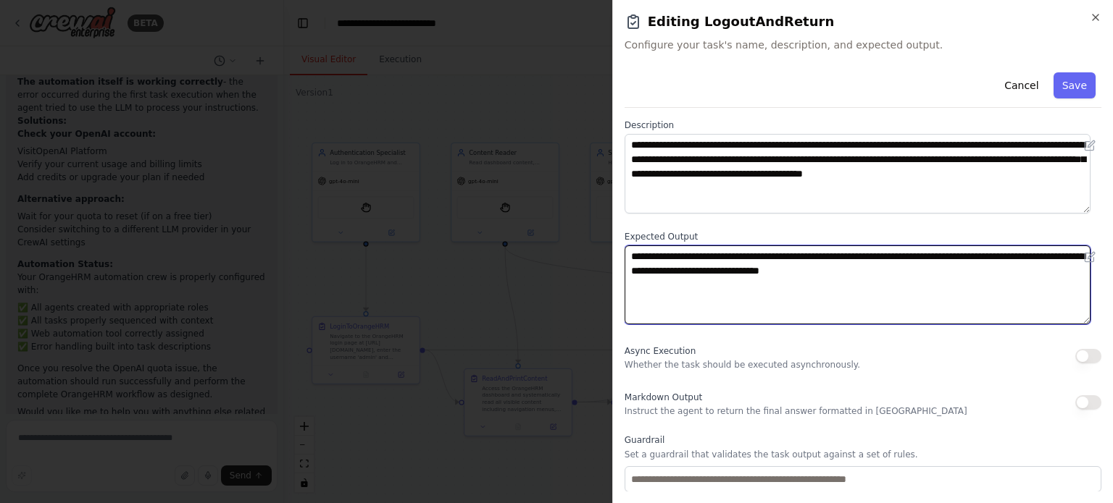
drag, startPoint x: 916, startPoint y: 254, endPoint x: 1049, endPoint y: 275, distance: 134.8
click at [1049, 275] on textarea "**********" at bounding box center [857, 286] width 466 height 80
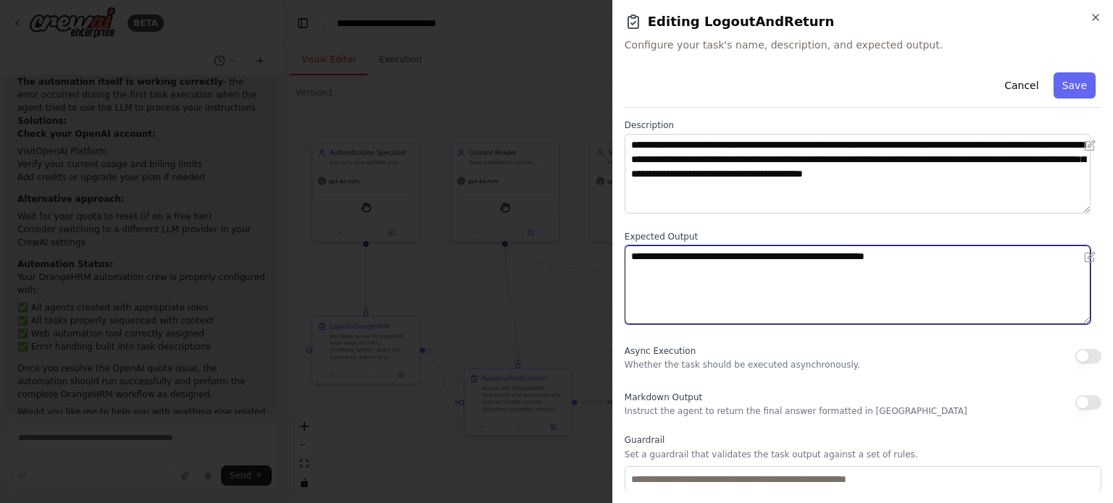
type textarea "**********"
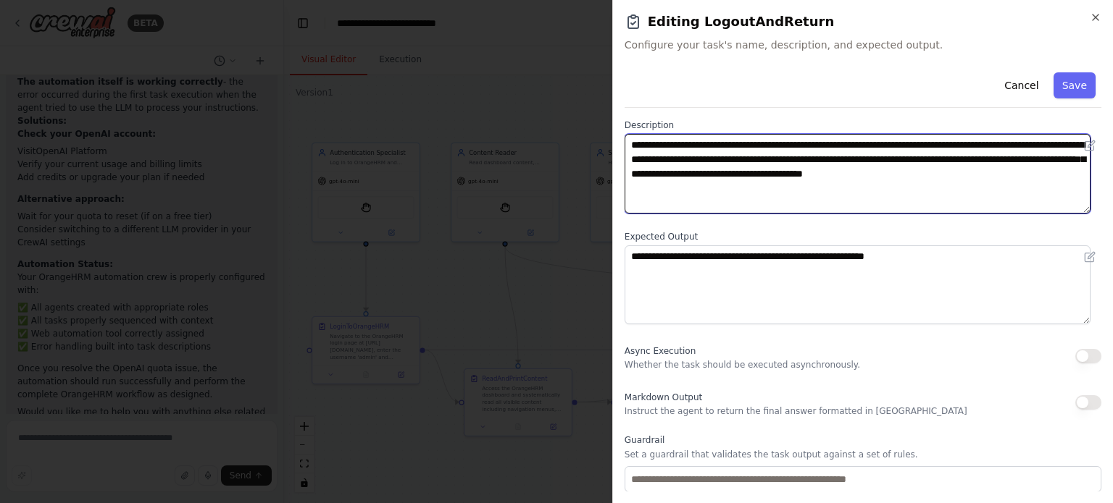
drag, startPoint x: 811, startPoint y: 156, endPoint x: 858, endPoint y: 183, distance: 53.5
click at [858, 183] on textarea "**********" at bounding box center [857, 174] width 466 height 80
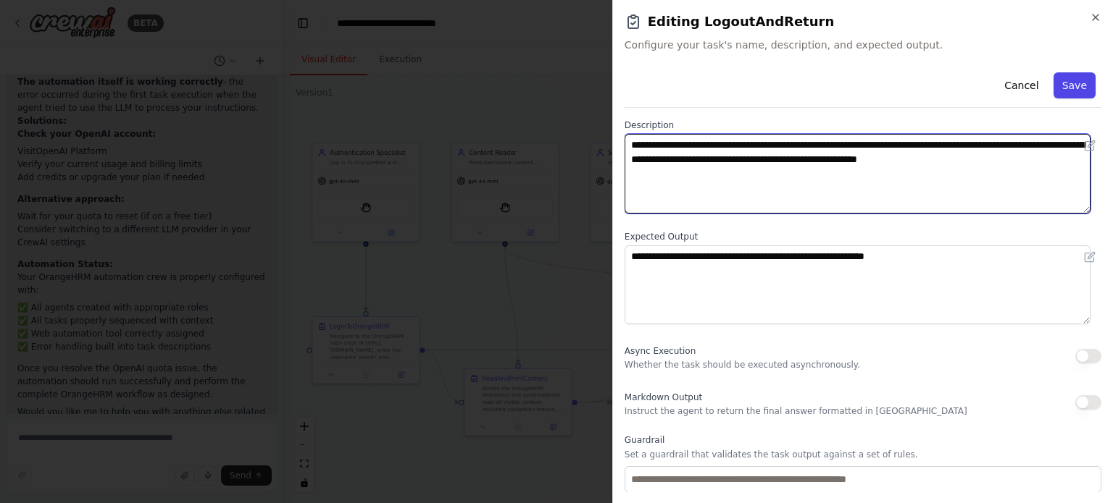
type textarea "**********"
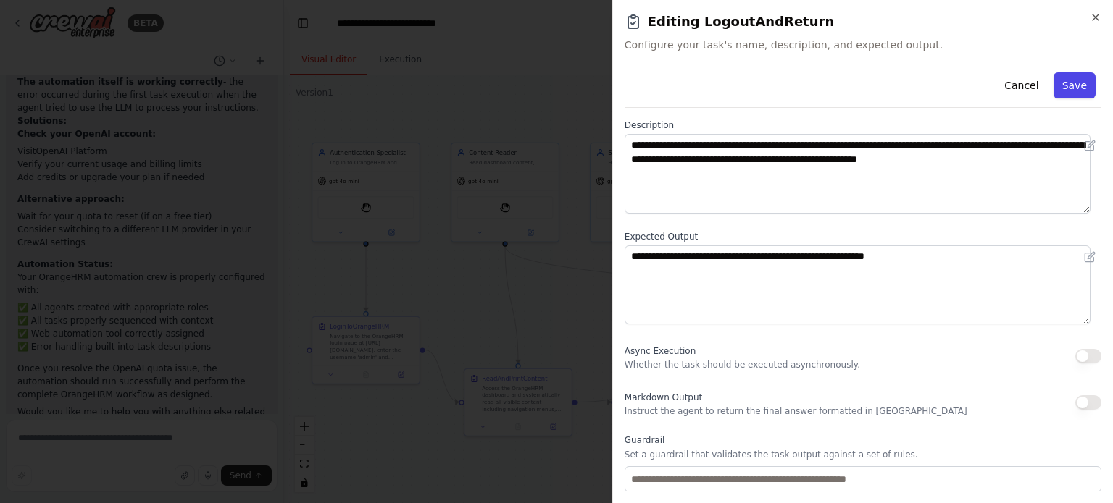
click at [1071, 86] on button "Save" at bounding box center [1074, 85] width 42 height 26
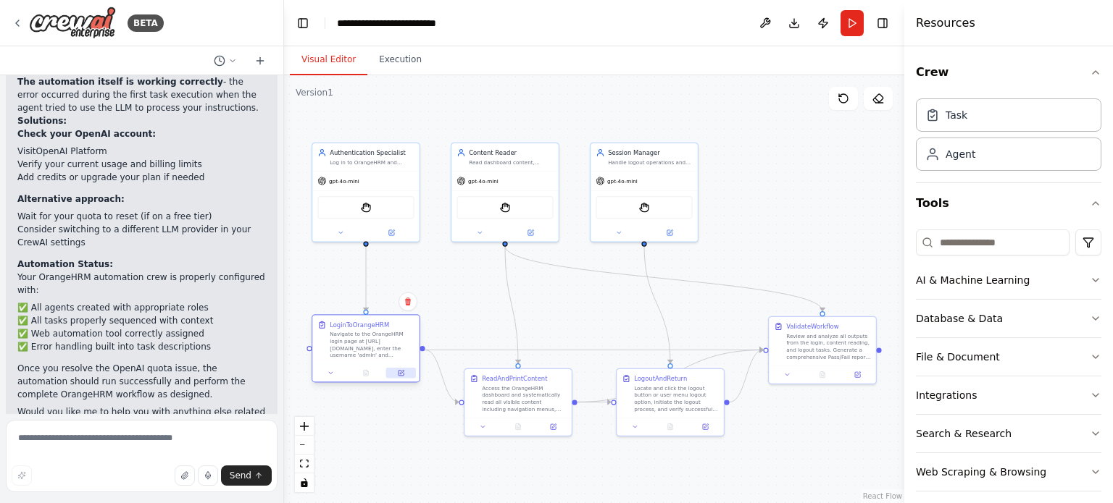
click at [403, 377] on button at bounding box center [401, 373] width 30 height 10
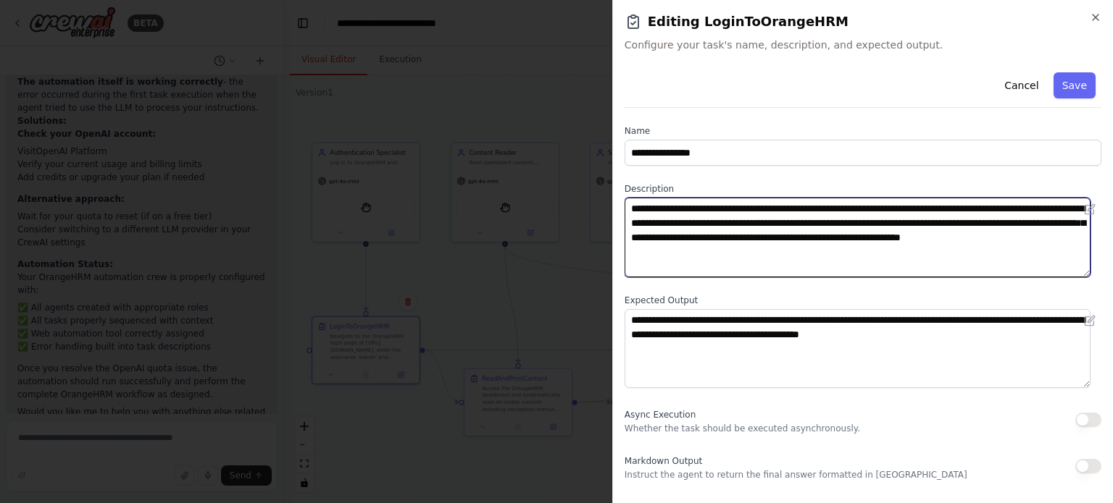
drag, startPoint x: 842, startPoint y: 240, endPoint x: 1035, endPoint y: 240, distance: 193.4
click at [1035, 240] on textarea "**********" at bounding box center [857, 238] width 466 height 80
drag, startPoint x: 716, startPoint y: 237, endPoint x: 1100, endPoint y: 244, distance: 384.0
click at [1100, 244] on div "**********" at bounding box center [862, 279] width 477 height 425
type textarea "**********"
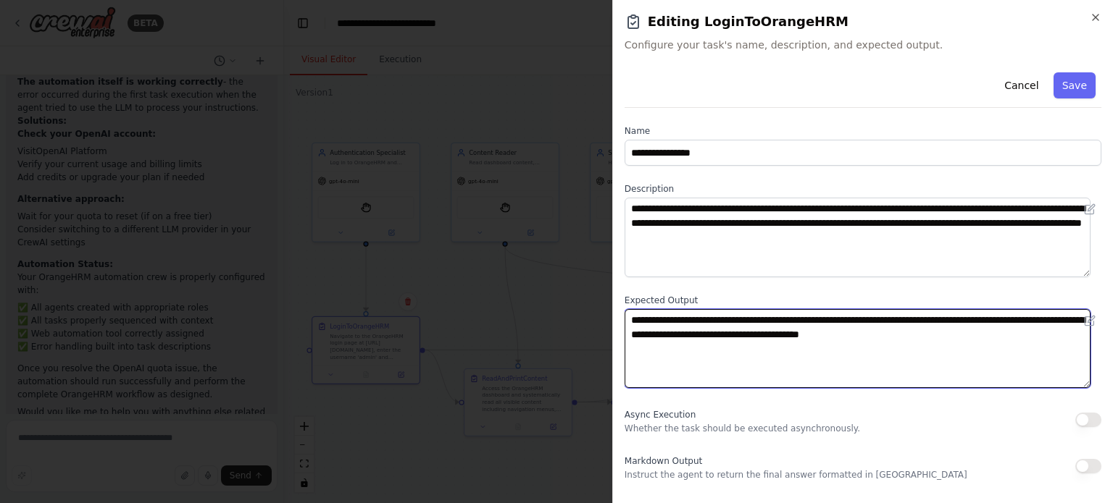
drag, startPoint x: 934, startPoint y: 318, endPoint x: 969, endPoint y: 332, distance: 38.1
click at [969, 332] on textarea "**********" at bounding box center [857, 349] width 466 height 80
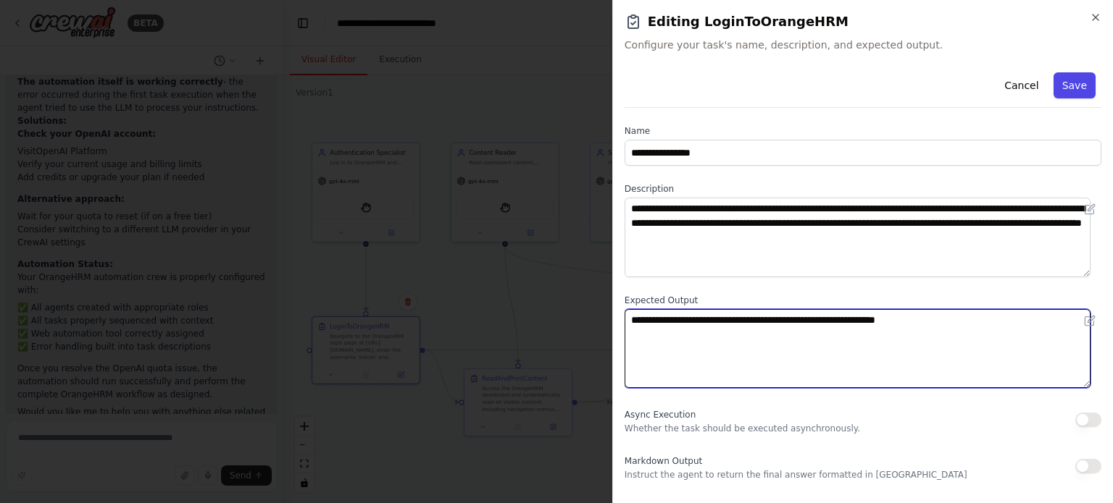
type textarea "**********"
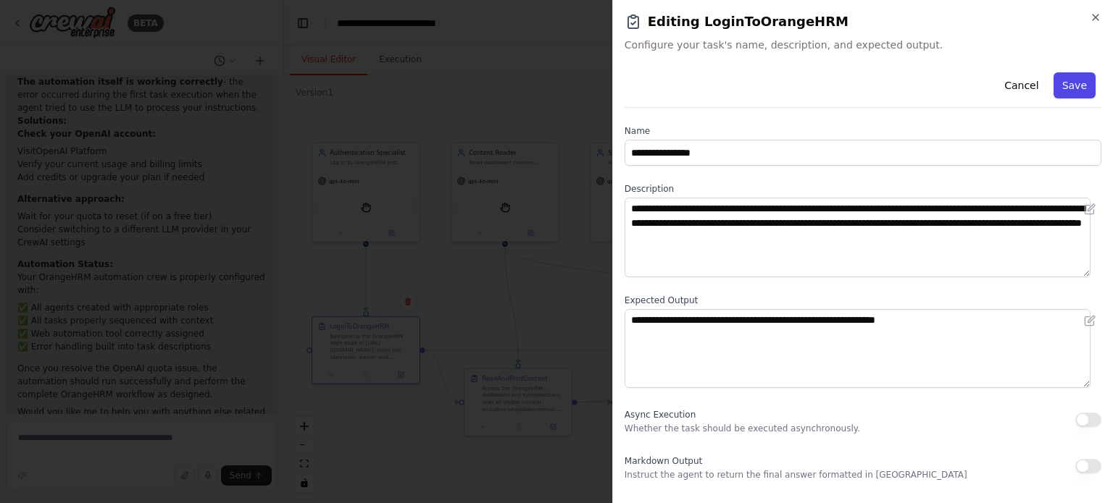
click at [1060, 88] on button "Save" at bounding box center [1074, 85] width 42 height 26
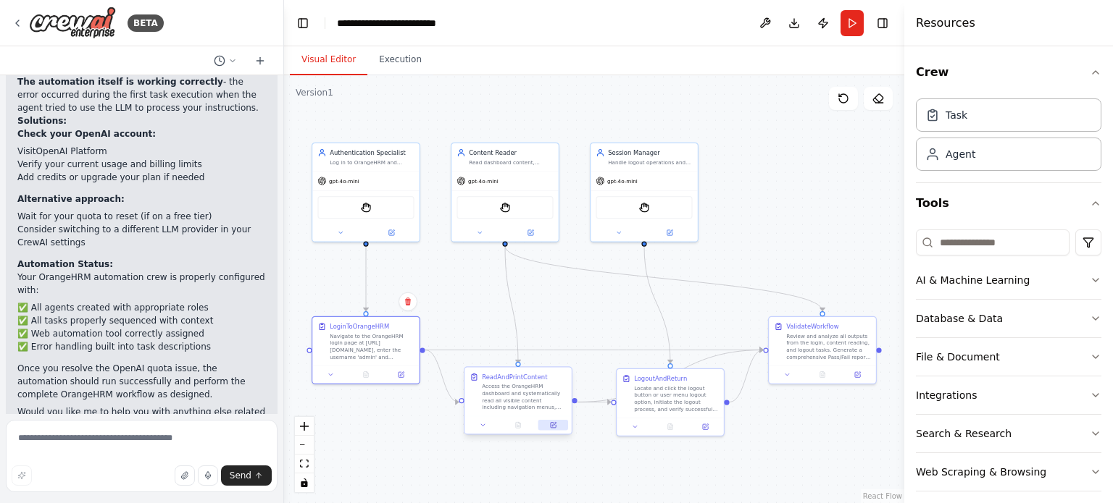
click at [550, 422] on icon at bounding box center [553, 425] width 7 height 7
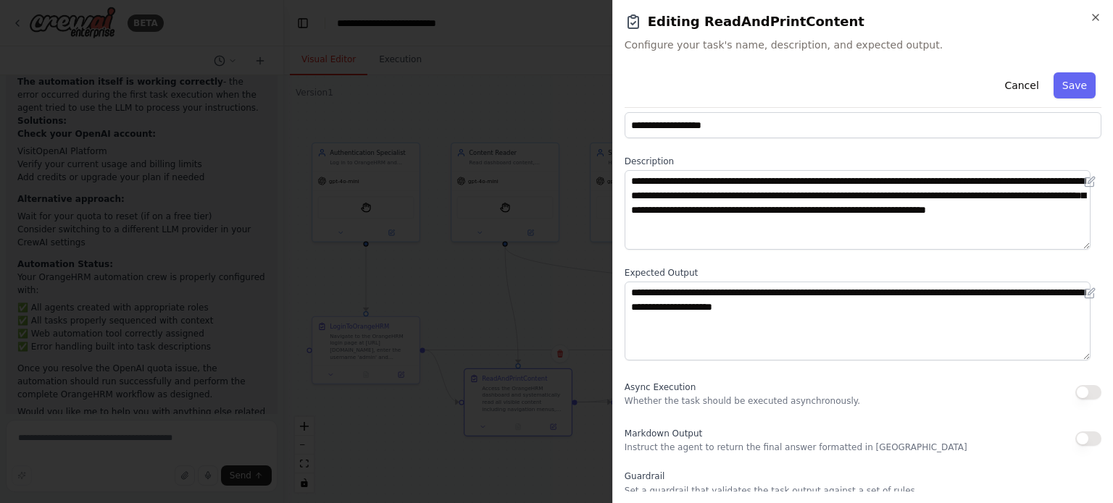
scroll to position [0, 0]
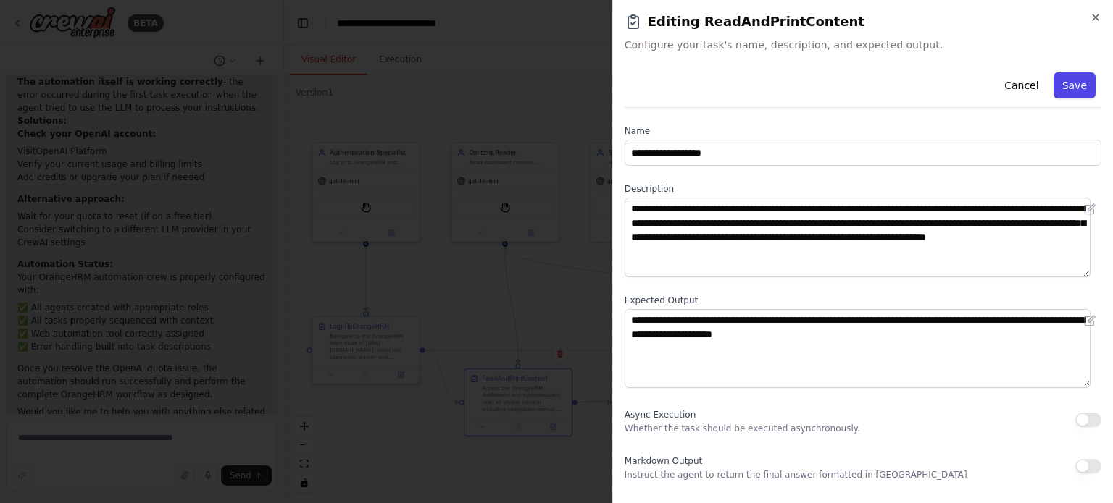
click at [1066, 86] on button "Save" at bounding box center [1074, 85] width 42 height 26
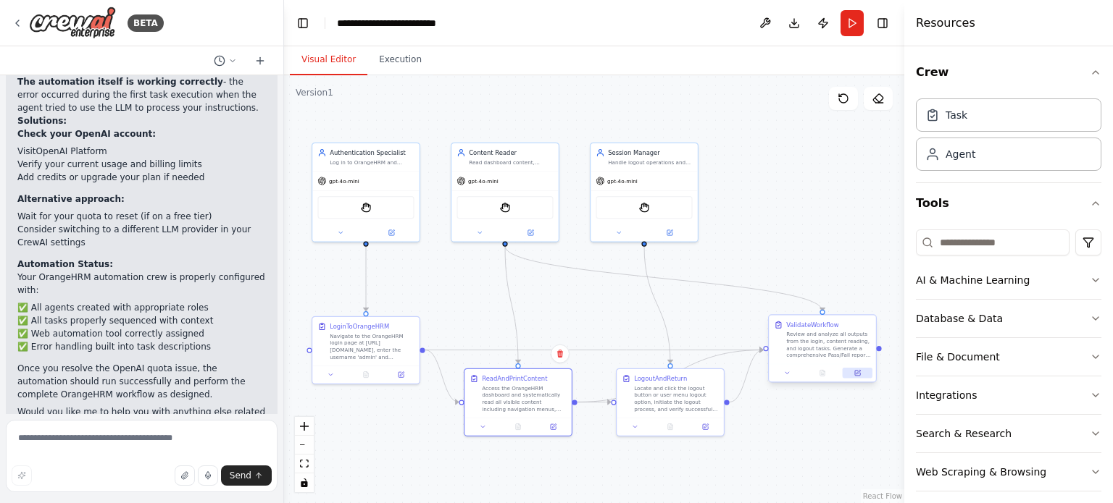
click at [861, 370] on icon at bounding box center [857, 373] width 7 height 7
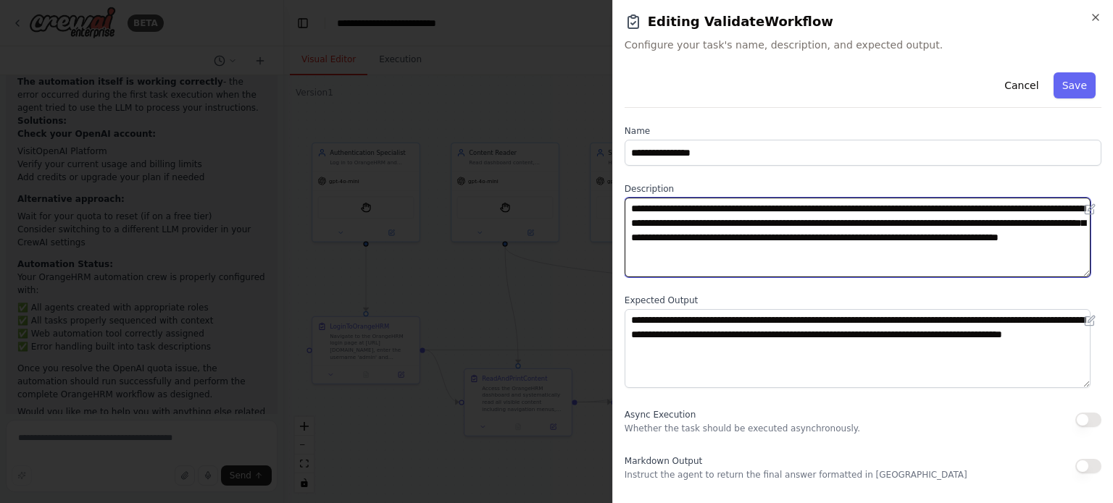
drag, startPoint x: 795, startPoint y: 240, endPoint x: 888, endPoint y: 255, distance: 94.0
click at [888, 255] on textarea "**********" at bounding box center [857, 238] width 466 height 80
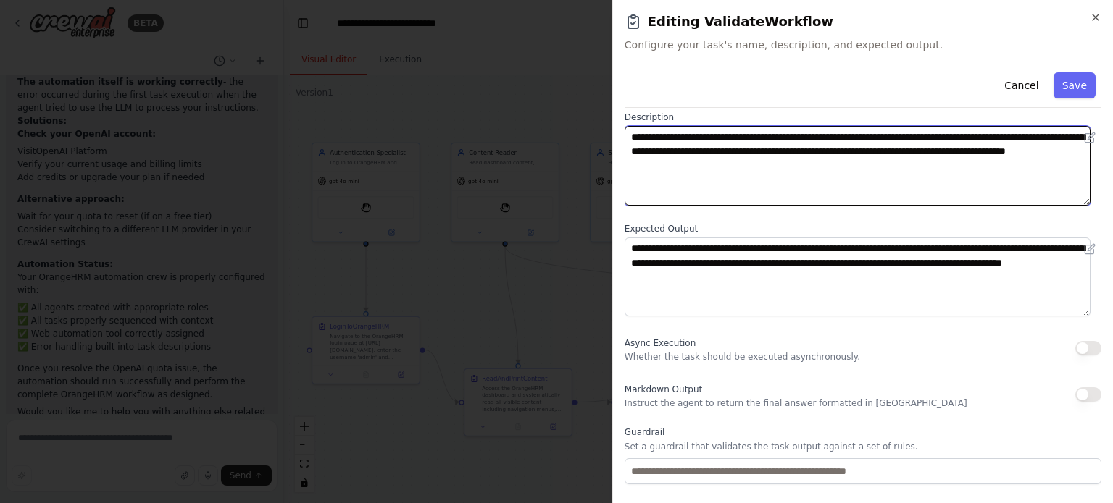
scroll to position [75, 0]
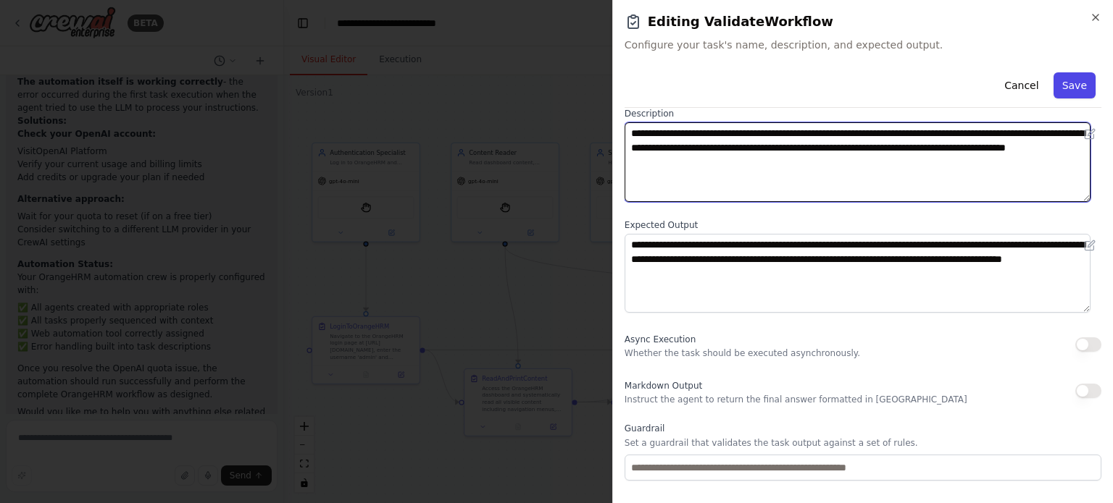
type textarea "**********"
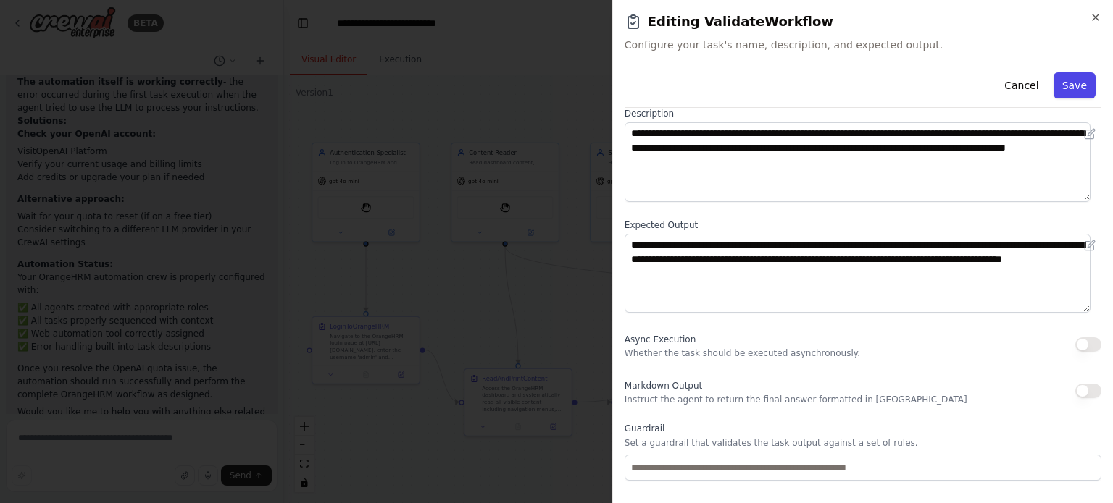
click at [1062, 86] on button "Save" at bounding box center [1074, 85] width 42 height 26
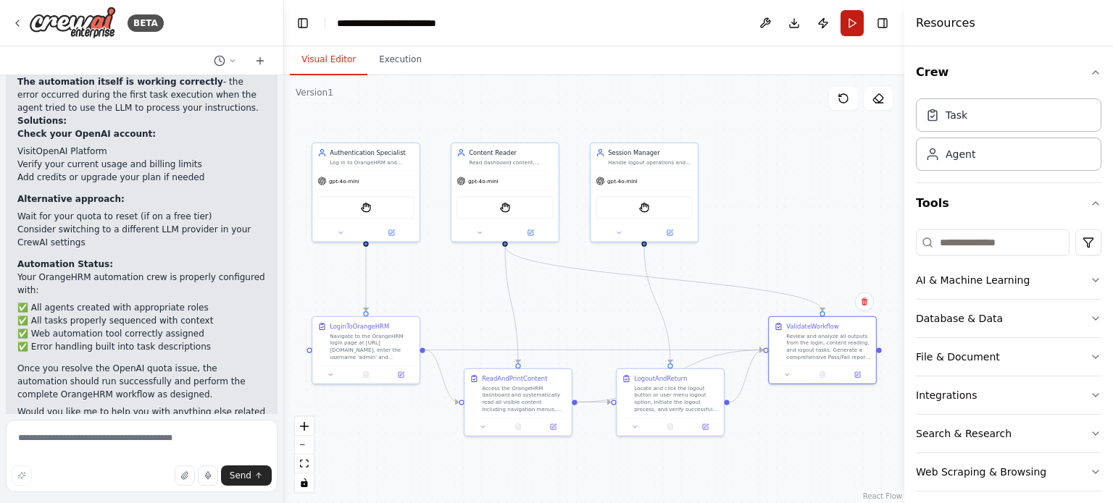
click at [850, 31] on button "Run" at bounding box center [851, 23] width 23 height 26
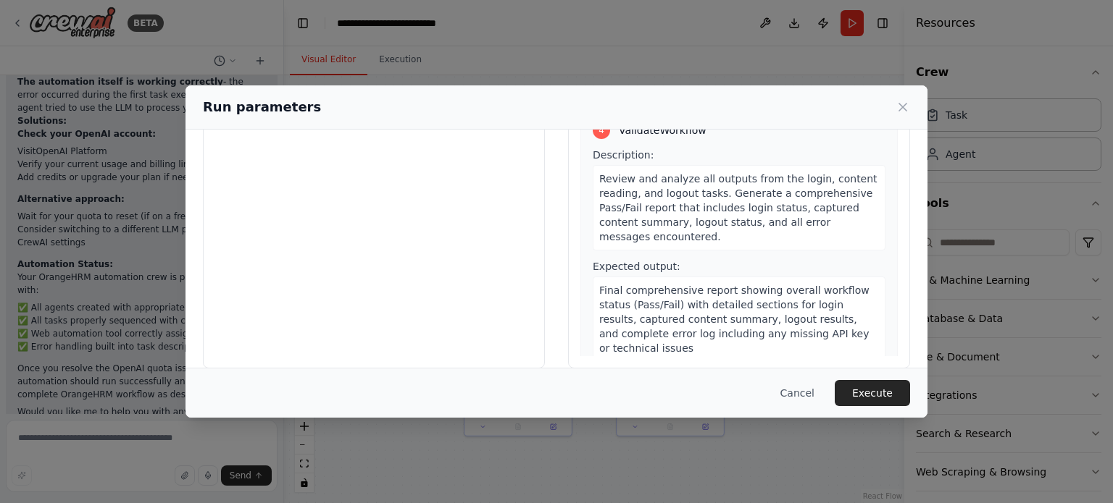
scroll to position [139, 0]
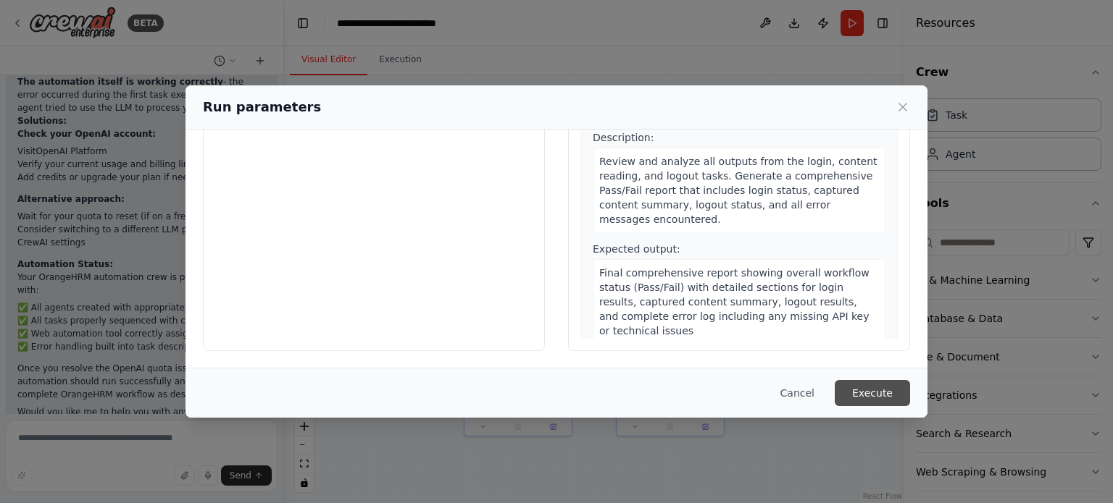
click at [882, 391] on button "Execute" at bounding box center [871, 393] width 75 height 26
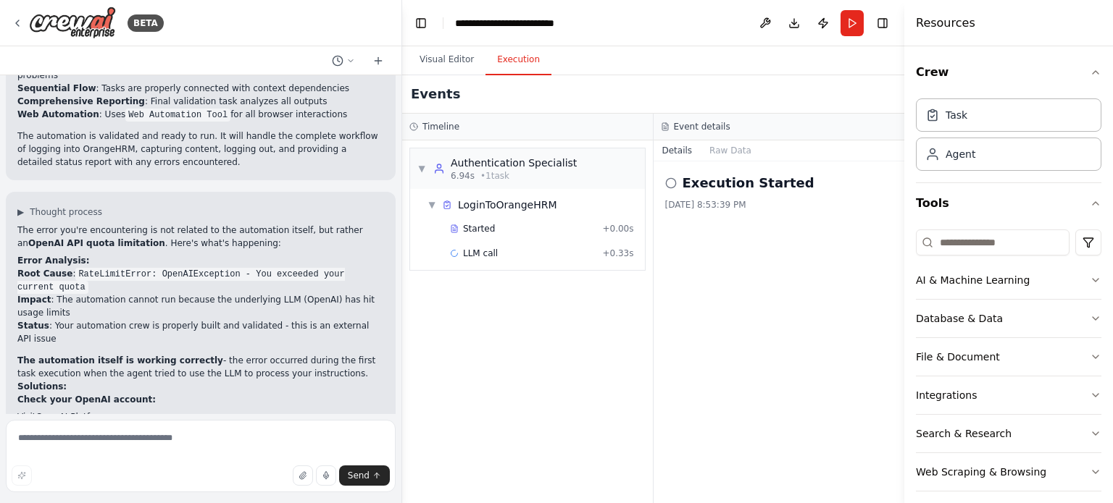
scroll to position [1558, 0]
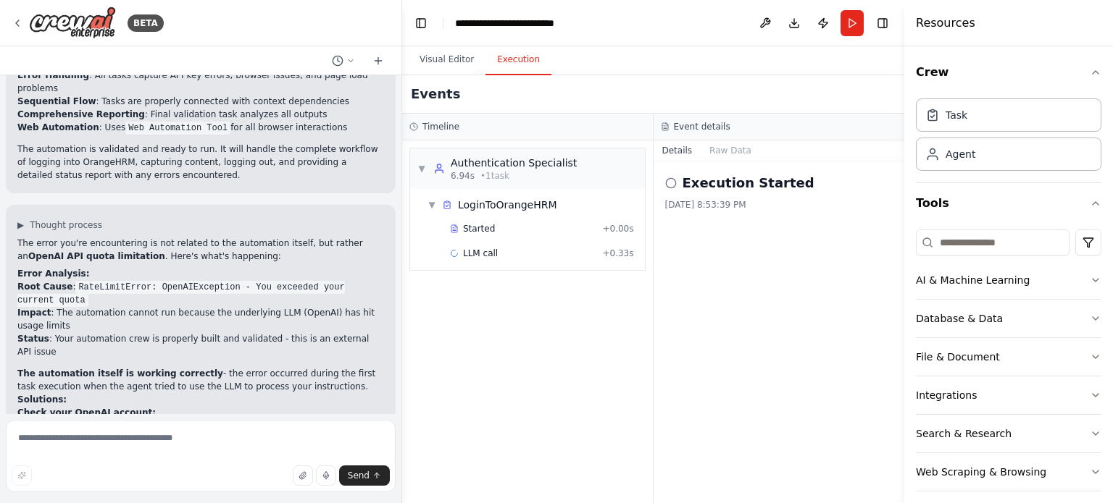
drag, startPoint x: 279, startPoint y: 248, endPoint x: 402, endPoint y: 264, distance: 124.1
click at [402, 264] on div "BETA agents: name: LoginAgent role: "Authentication Specialist" goal: "Log in t…" at bounding box center [556, 251] width 1113 height 503
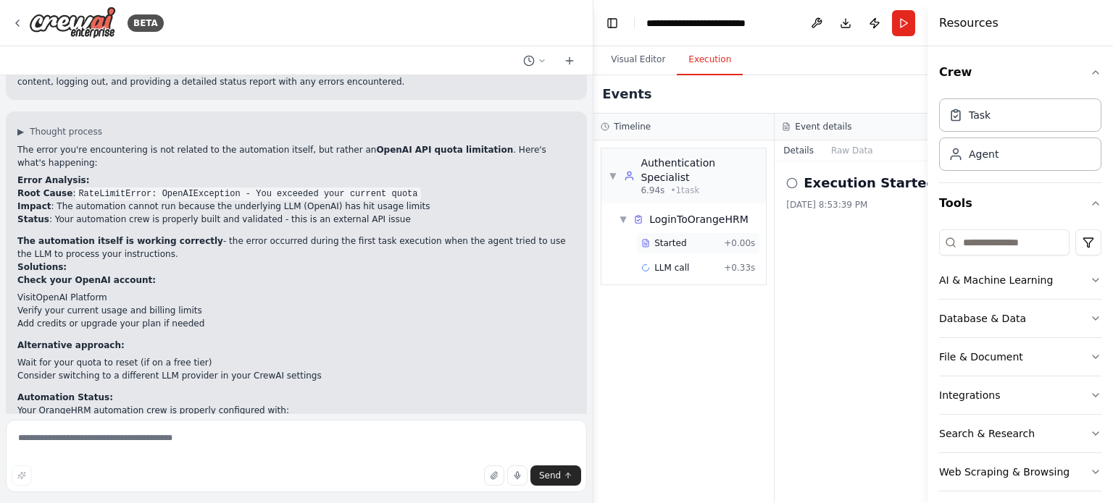
scroll to position [1481, 0]
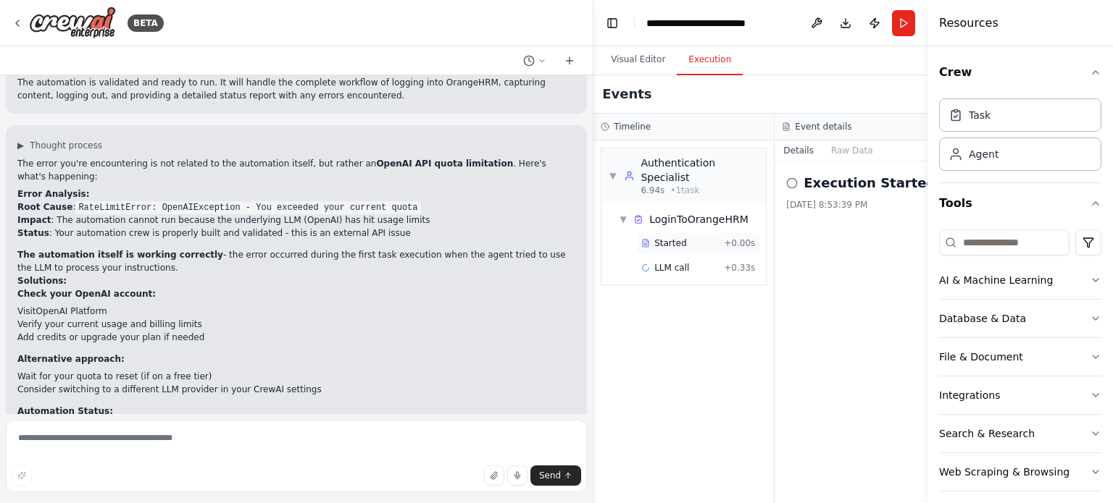
drag, startPoint x: 397, startPoint y: 225, endPoint x: 758, endPoint y: 234, distance: 361.5
click at [758, 234] on div "BETA agents: name: LoginAgent role: "Authentication Specialist" goal: "Log in t…" at bounding box center [556, 251] width 1113 height 503
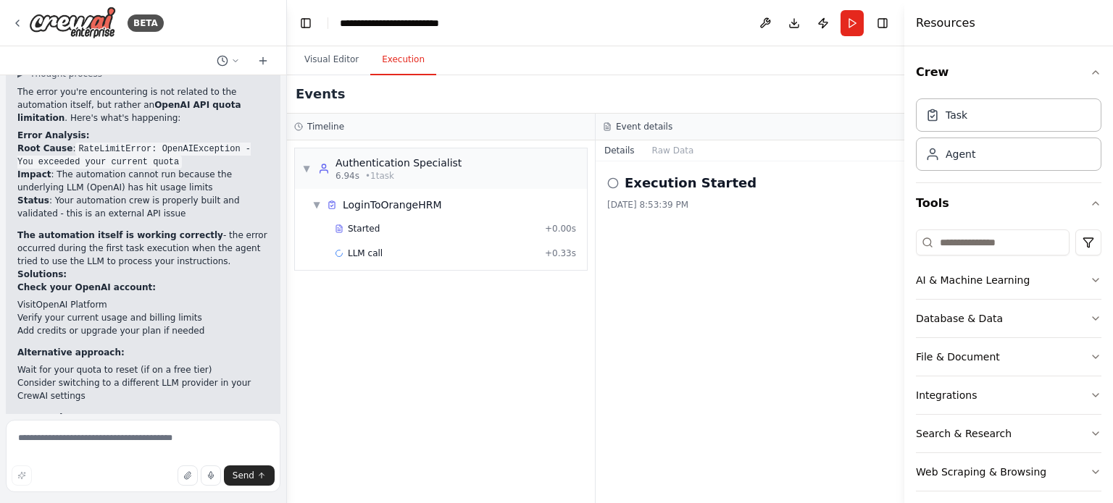
scroll to position [1991, 0]
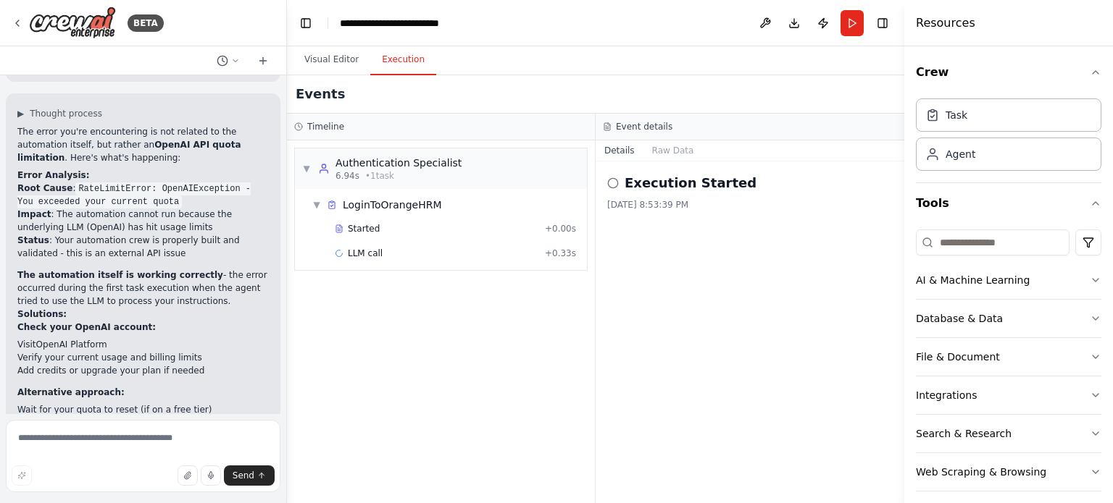
drag, startPoint x: 589, startPoint y: 211, endPoint x: 287, endPoint y: 219, distance: 302.2
click at [287, 219] on div "BETA agents: name: LoginAgent role: "Authentication Specialist" goal: "Log in t…" at bounding box center [556, 251] width 1113 height 503
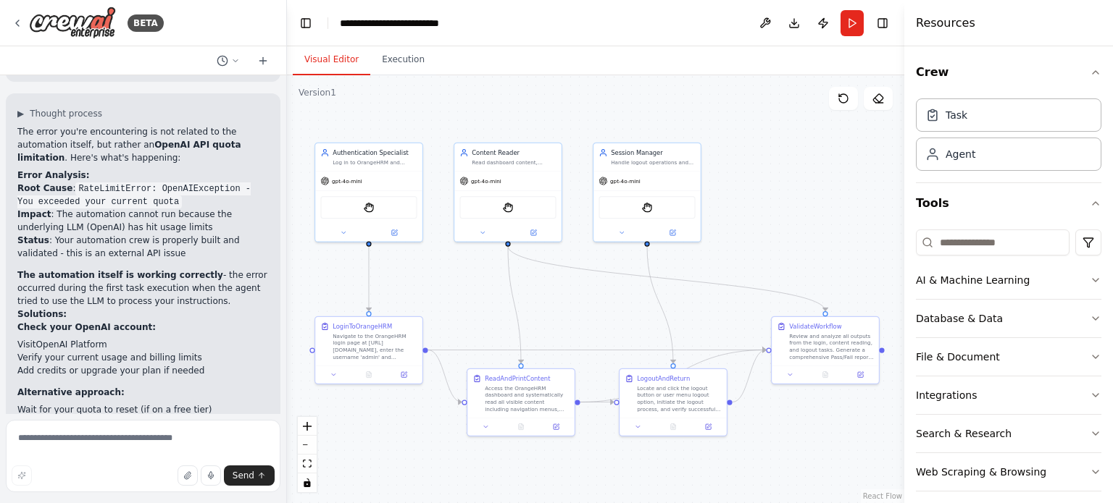
click at [336, 62] on button "Visual Editor" at bounding box center [332, 60] width 78 height 30
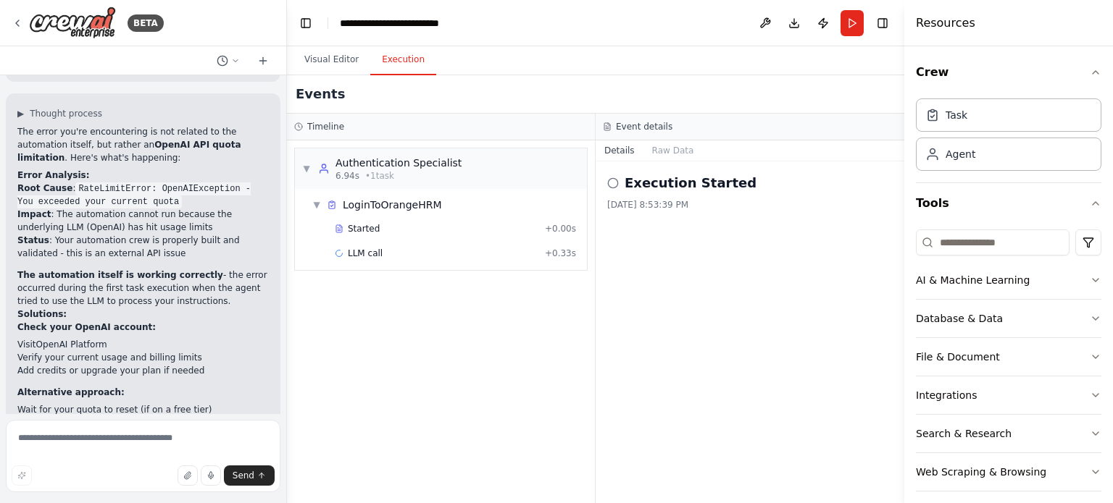
click at [400, 58] on button "Execution" at bounding box center [403, 60] width 66 height 30
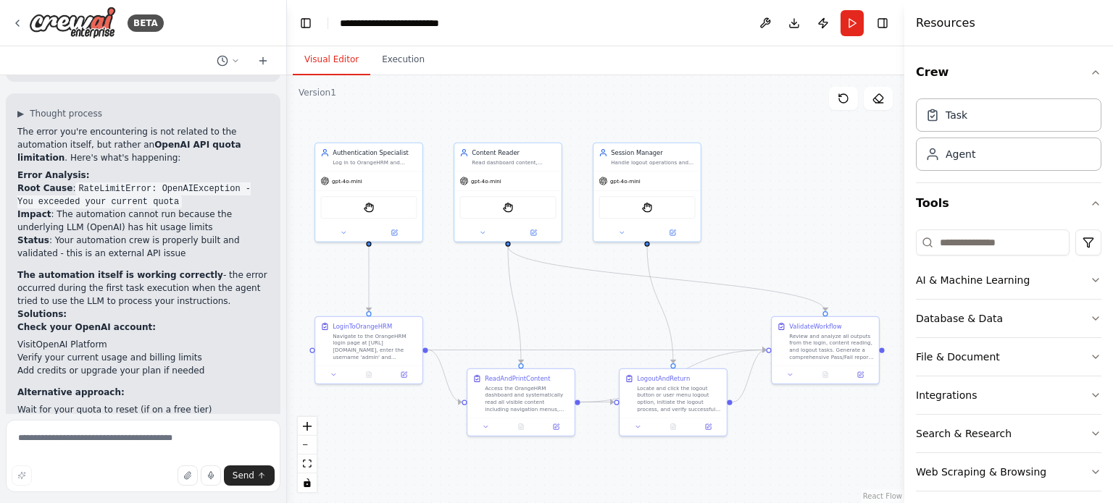
click at [328, 66] on button "Visual Editor" at bounding box center [332, 60] width 78 height 30
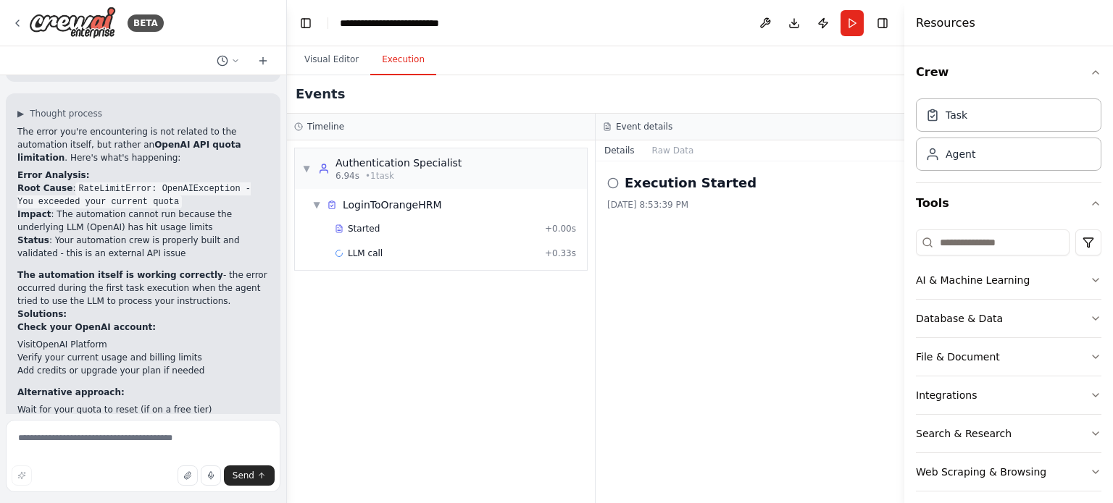
click at [409, 59] on button "Execution" at bounding box center [403, 60] width 66 height 30
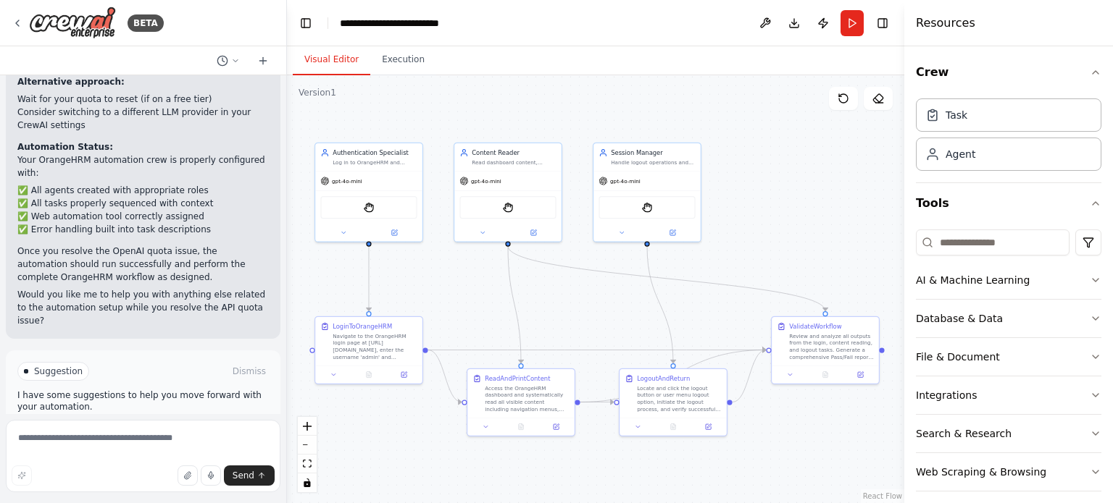
click at [321, 64] on button "Visual Editor" at bounding box center [332, 60] width 78 height 30
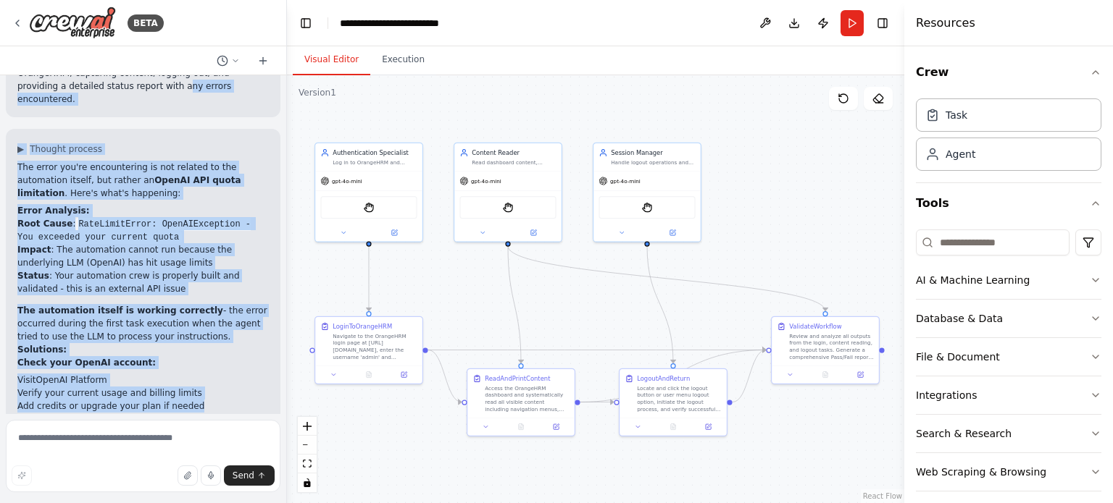
scroll to position [1924, 0]
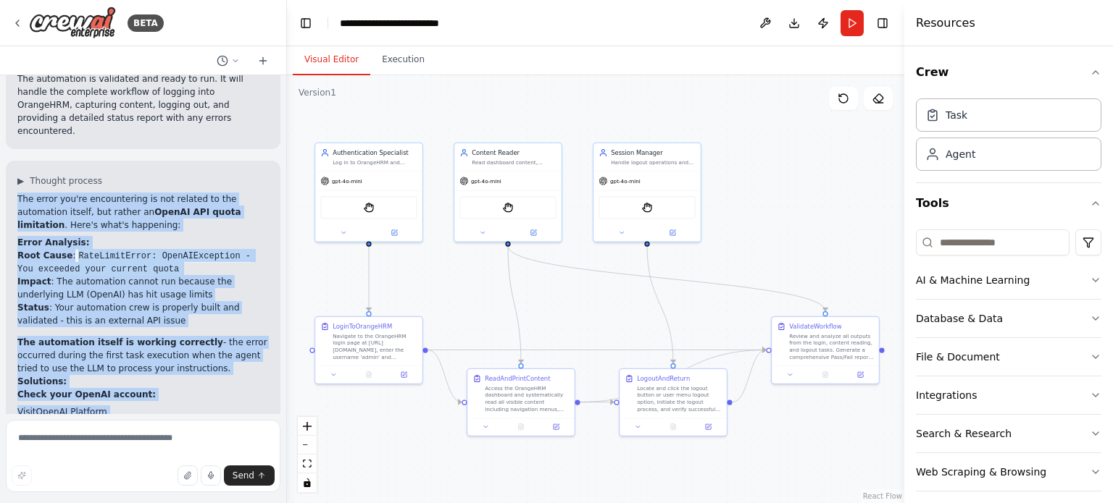
drag, startPoint x: 185, startPoint y: 247, endPoint x: 15, endPoint y: 162, distance: 190.5
click at [15, 162] on div "▶ Thought process The error you're encountering is not related to the automatio…" at bounding box center [143, 439] width 275 height 556
copy div "The error you're encountering is not related to the automation itself, but rath…"
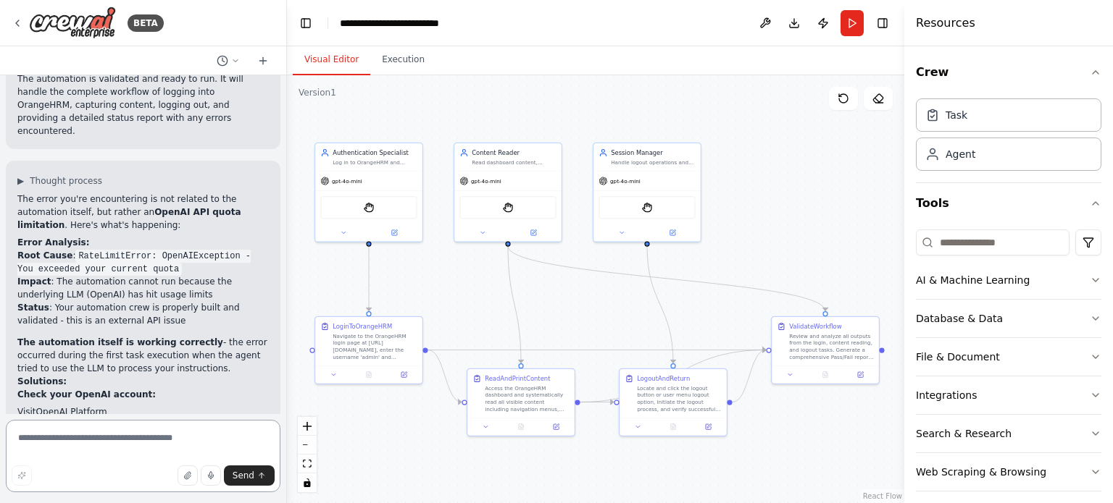
click at [204, 443] on textarea at bounding box center [143, 456] width 275 height 72
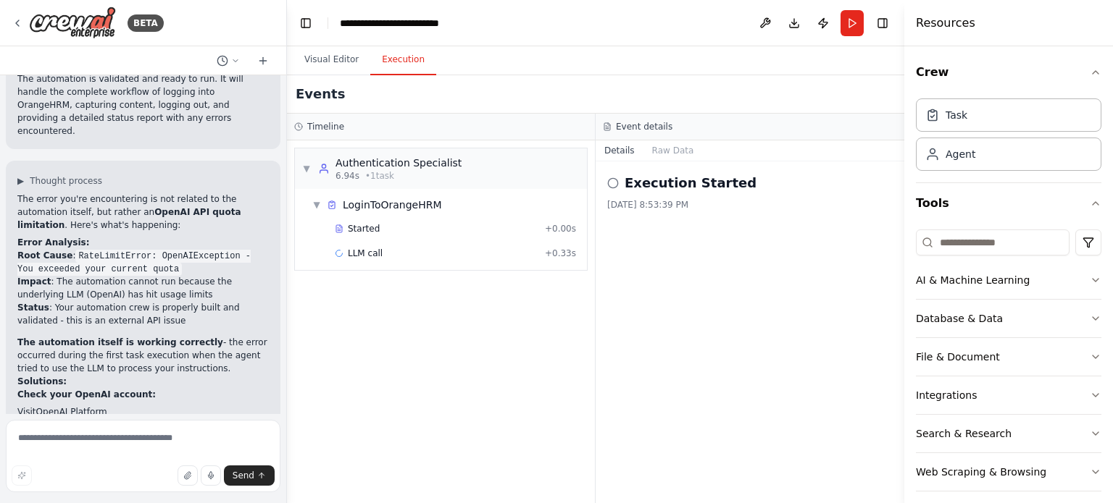
click at [401, 69] on button "Execution" at bounding box center [403, 60] width 66 height 30
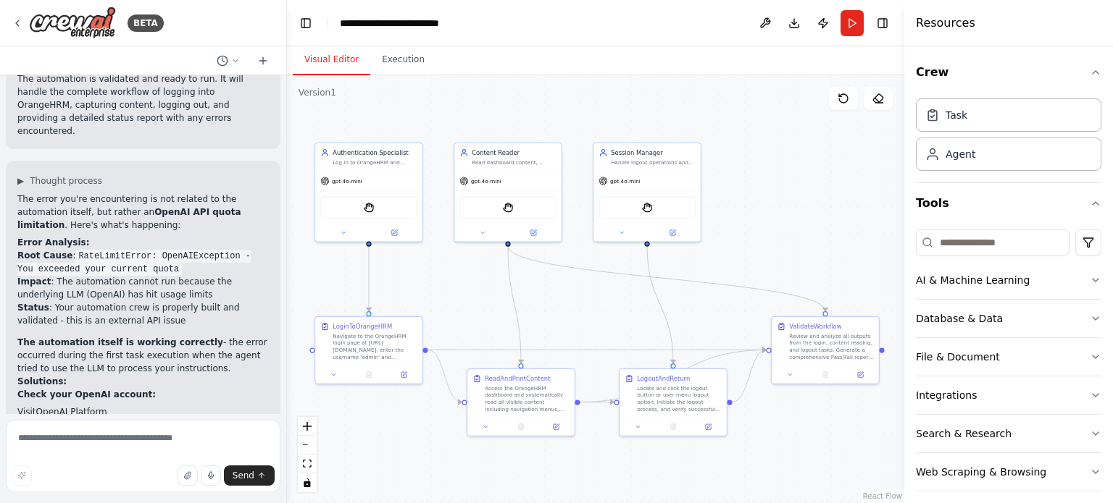
click at [335, 56] on button "Visual Editor" at bounding box center [332, 60] width 78 height 30
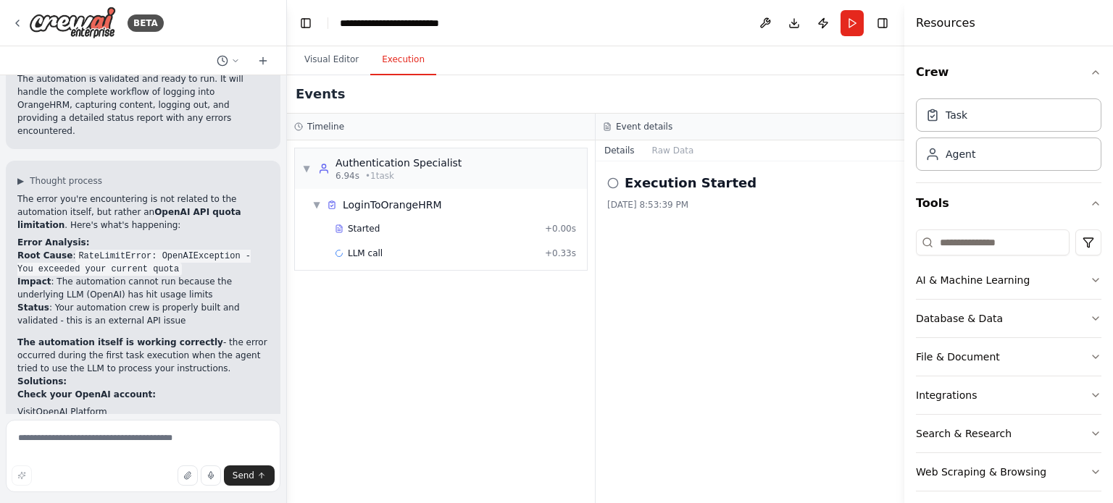
click at [400, 67] on button "Execution" at bounding box center [403, 60] width 66 height 30
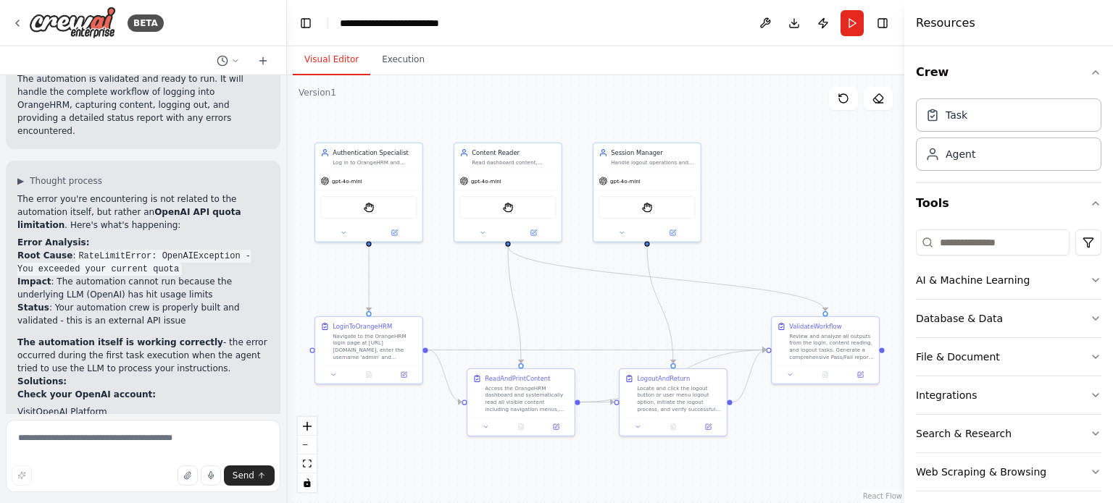
click at [344, 58] on button "Visual Editor" at bounding box center [332, 60] width 78 height 30
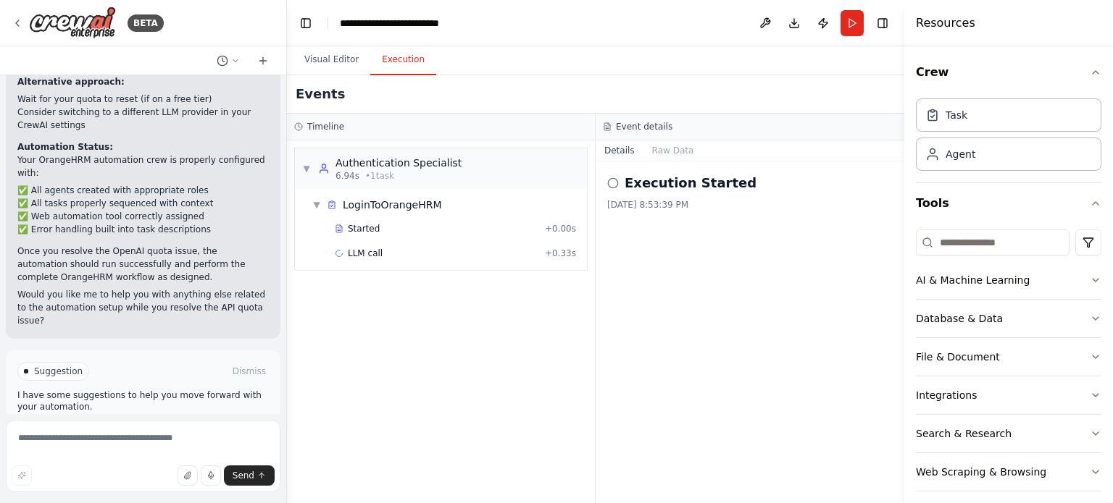
click at [404, 64] on button "Execution" at bounding box center [403, 60] width 66 height 30
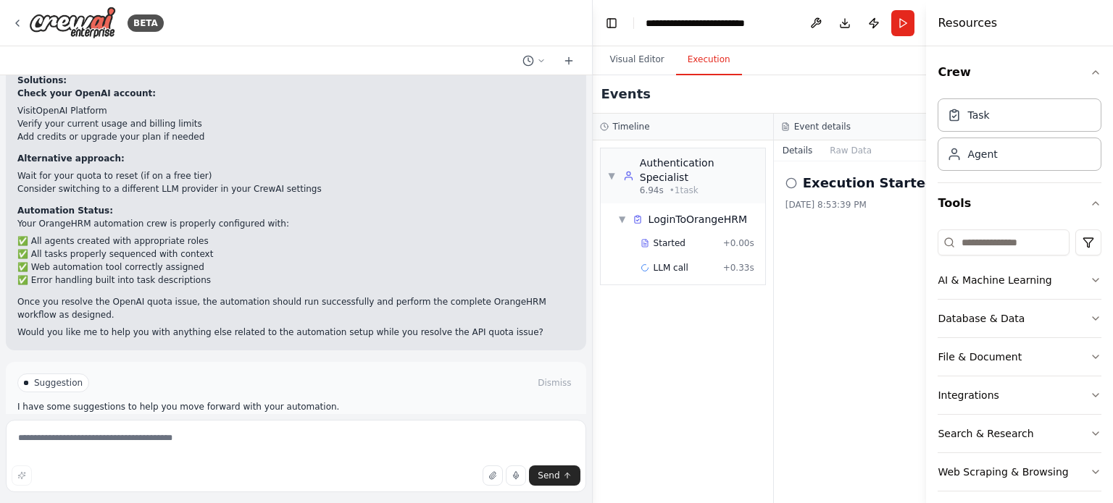
drag, startPoint x: 282, startPoint y: 201, endPoint x: 661, endPoint y: 240, distance: 380.0
click at [661, 240] on div "BETA agents: name: LoginAgent role: "Authentication Specialist" goal: "Log in t…" at bounding box center [556, 251] width 1113 height 503
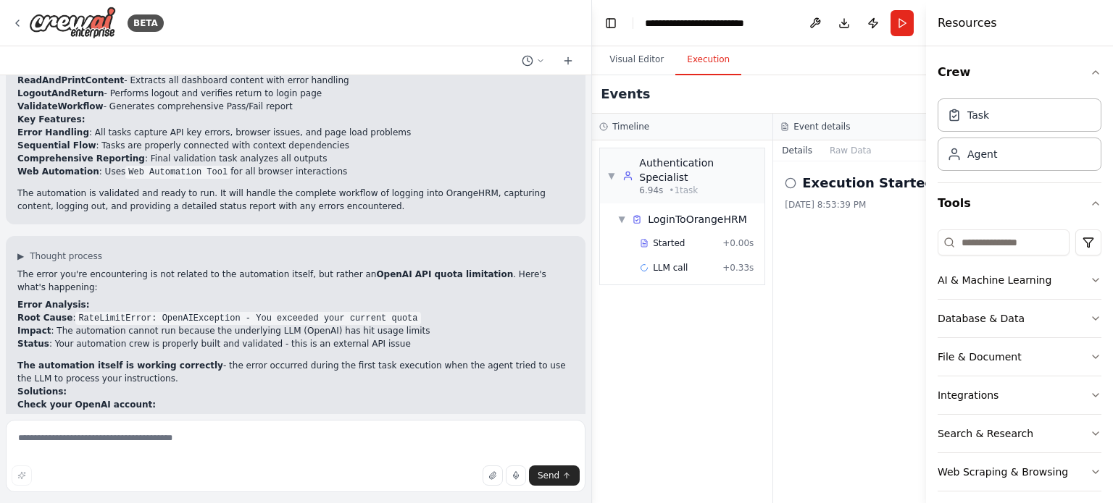
scroll to position [1369, 0]
click at [19, 20] on icon at bounding box center [18, 23] width 12 height 12
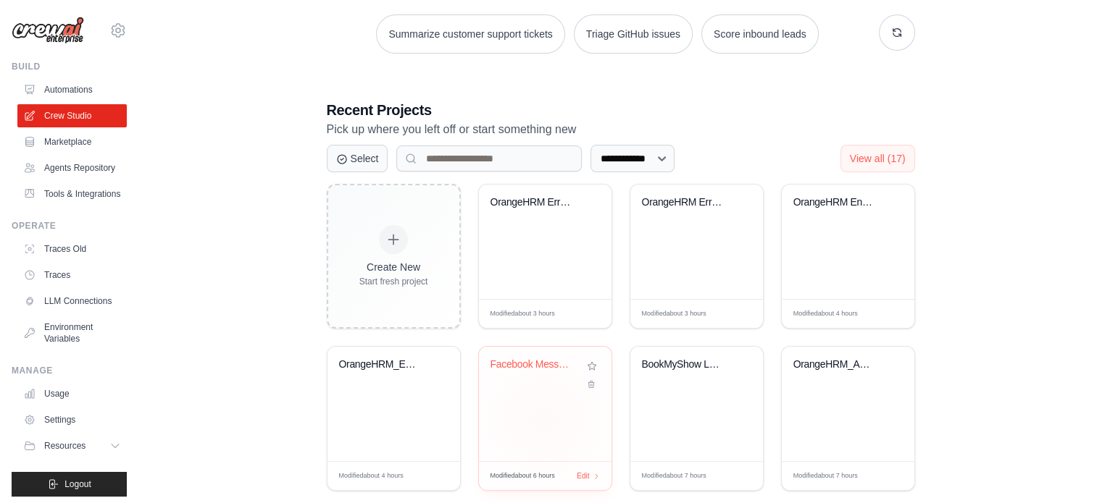
scroll to position [217, 0]
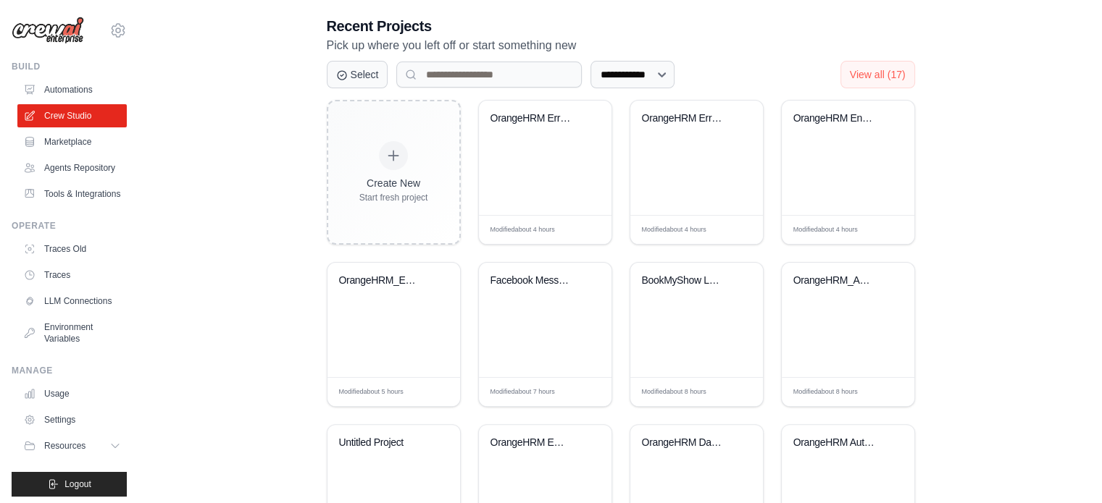
scroll to position [313, 0]
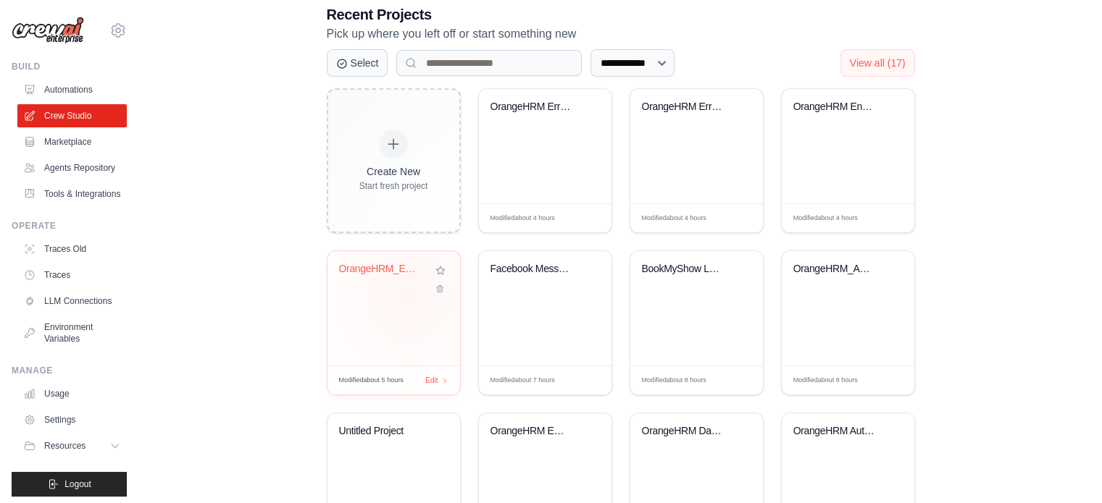
click at [408, 296] on div "OrangeHRM_Enhanced_Crew" at bounding box center [393, 308] width 133 height 114
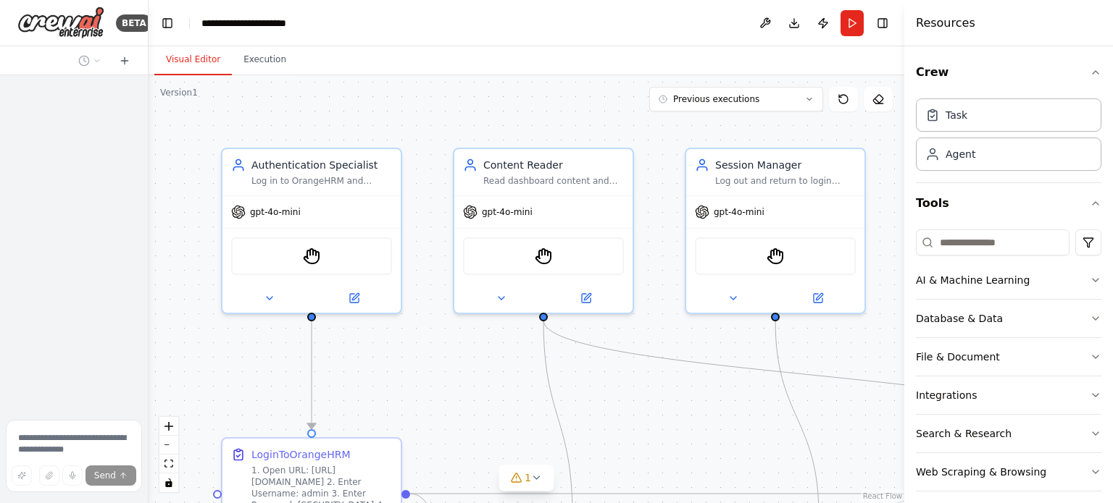
drag, startPoint x: 588, startPoint y: 209, endPoint x: 59, endPoint y: 221, distance: 528.9
click at [59, 221] on div "BETA Send" at bounding box center [74, 251] width 148 height 503
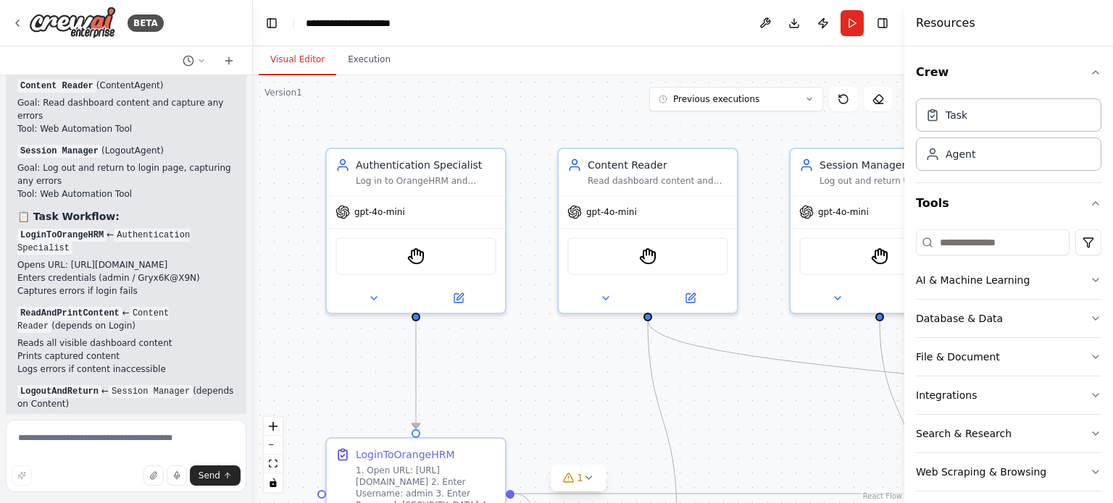
scroll to position [13424, 0]
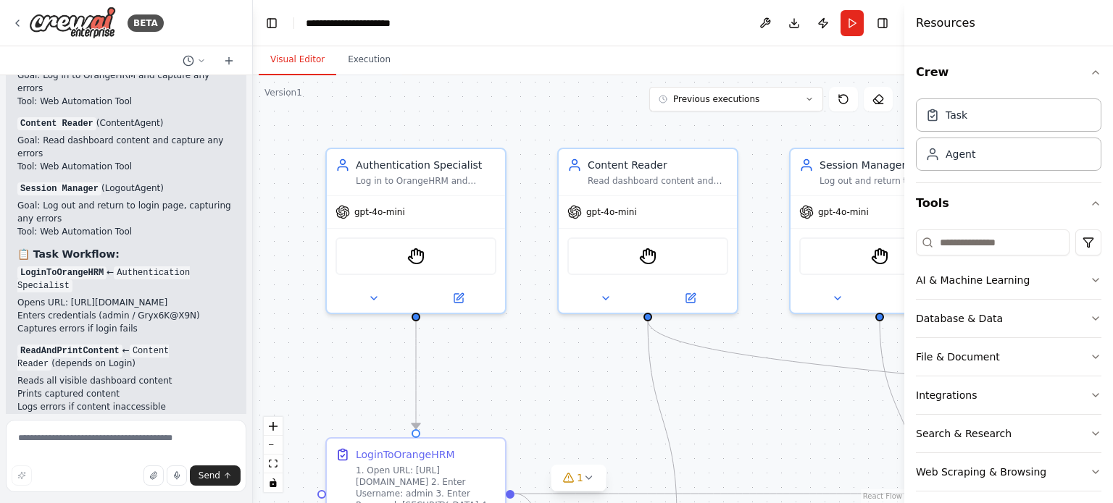
drag, startPoint x: 143, startPoint y: 229, endPoint x: 253, endPoint y: 246, distance: 110.7
click at [253, 246] on div "BETA agents: name: LoginAgent role: "Authentication Specialist" goal: "Log in t…" at bounding box center [556, 251] width 1113 height 503
click at [811, 102] on icon at bounding box center [809, 99] width 9 height 9
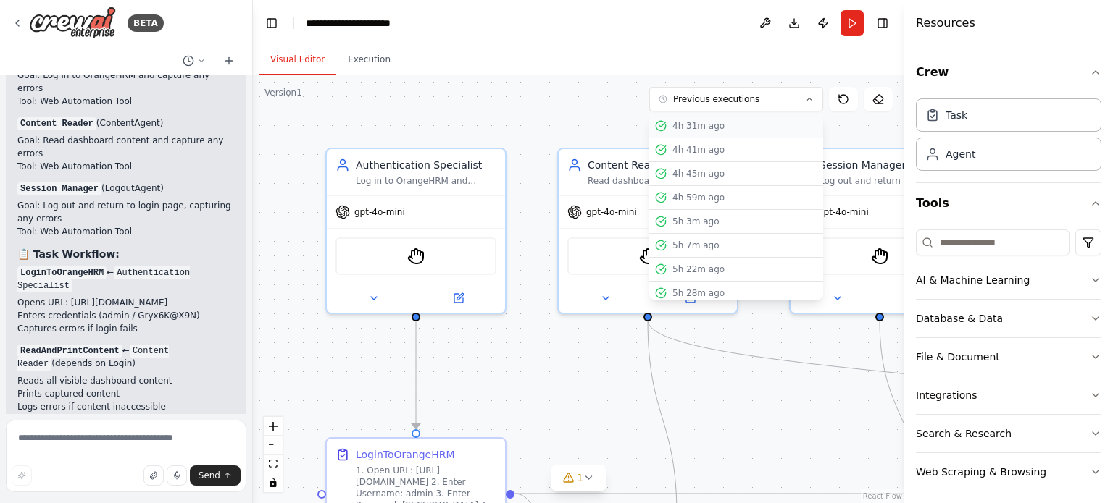
click at [721, 122] on div "4h 31m ago" at bounding box center [744, 126] width 145 height 12
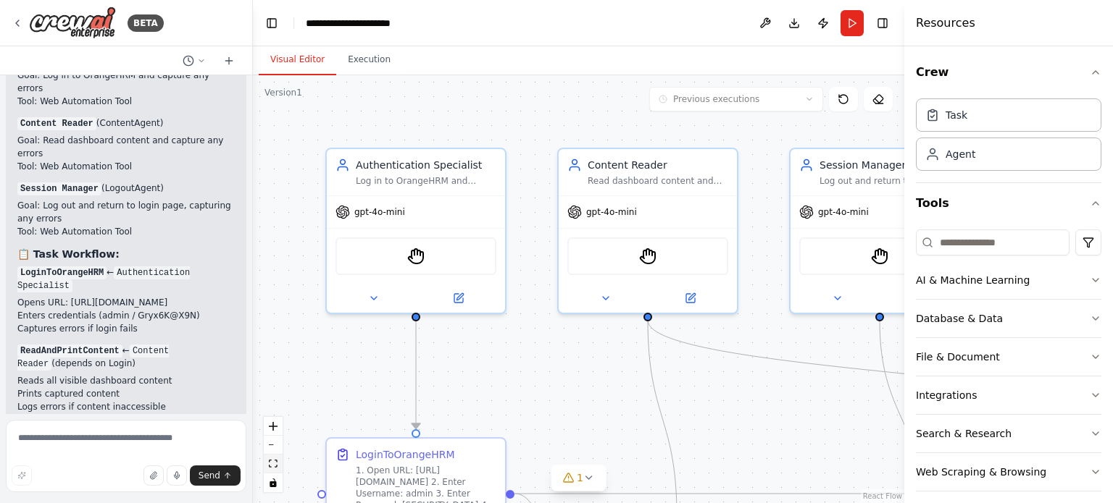
click at [272, 466] on icon "fit view" at bounding box center [273, 464] width 9 height 8
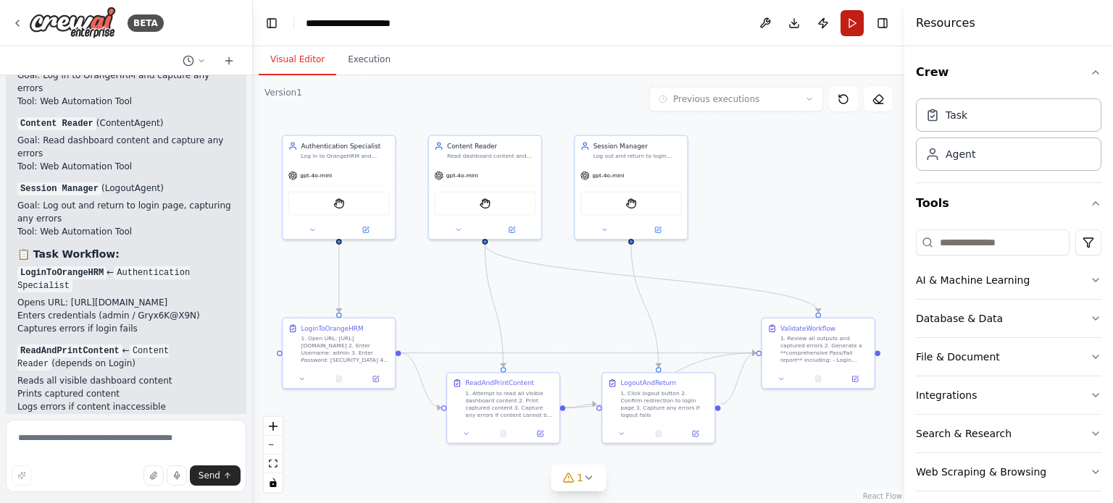
click at [854, 20] on button "Run" at bounding box center [851, 23] width 23 height 26
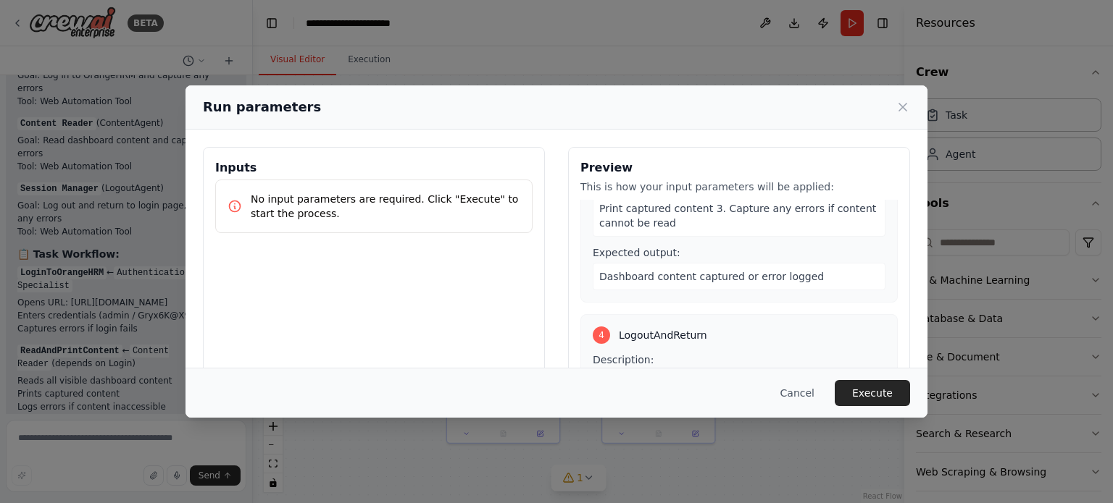
scroll to position [139, 0]
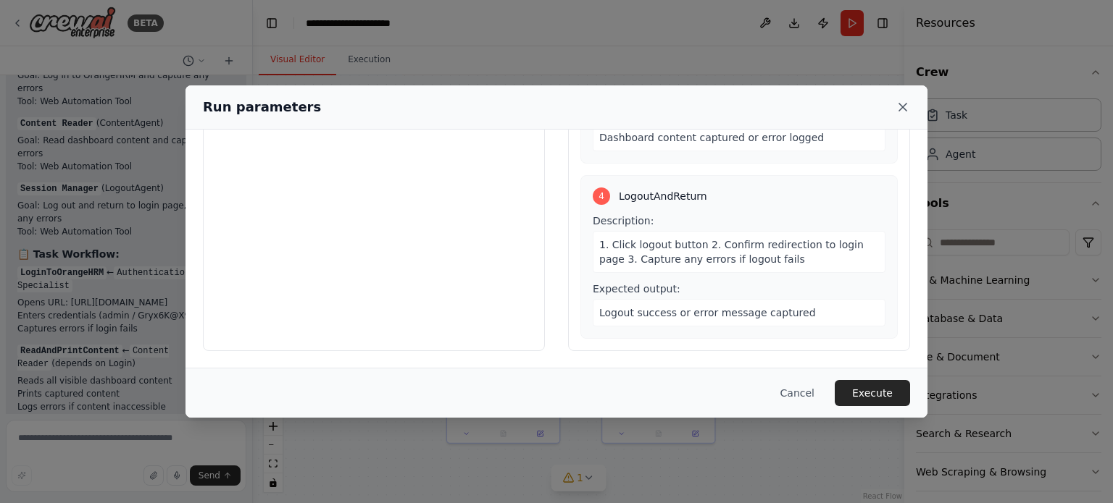
click at [905, 109] on icon at bounding box center [902, 107] width 7 height 7
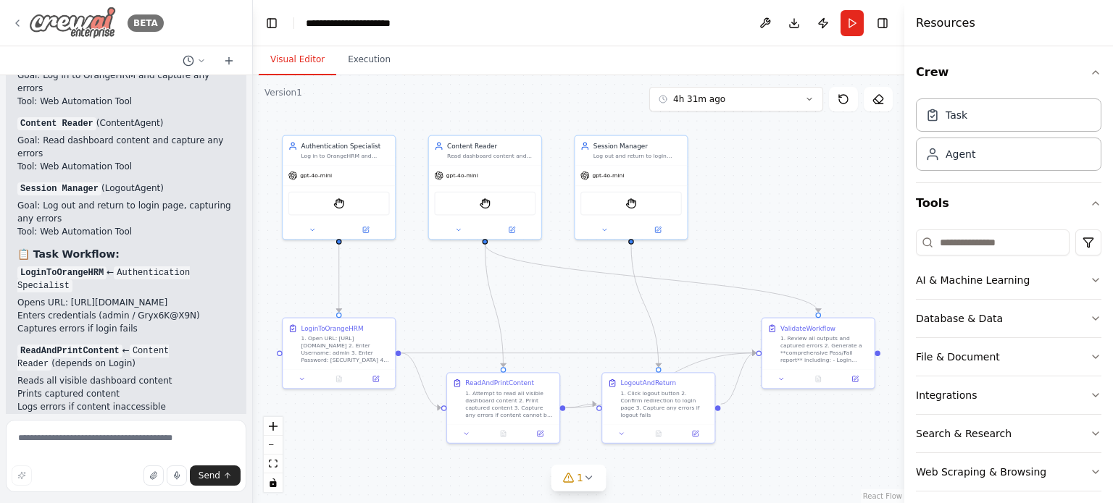
click at [17, 21] on icon at bounding box center [18, 23] width 12 height 12
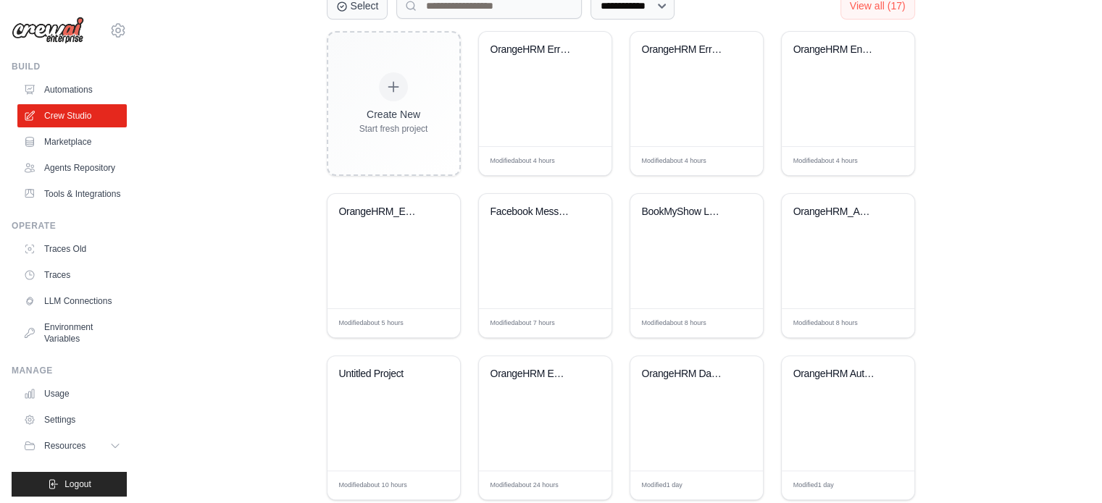
scroll to position [371, 0]
click at [413, 246] on div "OrangeHRM_Enhanced_Crew" at bounding box center [393, 250] width 133 height 114
click at [819, 101] on div "OrangeHRM Enhanced Testing" at bounding box center [848, 88] width 133 height 114
click at [842, 246] on div "OrangeHRM_Automation_Crew" at bounding box center [848, 250] width 133 height 114
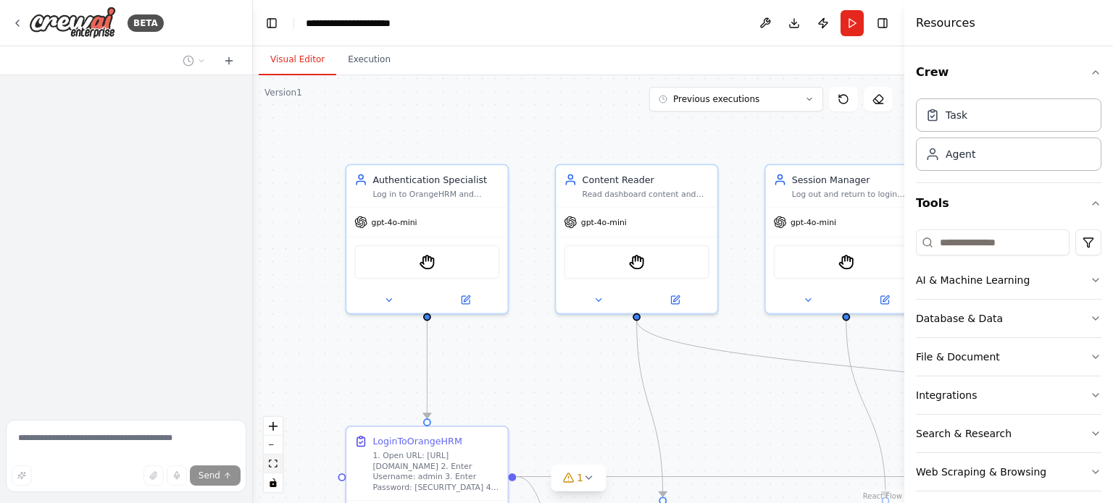
click at [272, 463] on icon "fit view" at bounding box center [273, 464] width 9 height 8
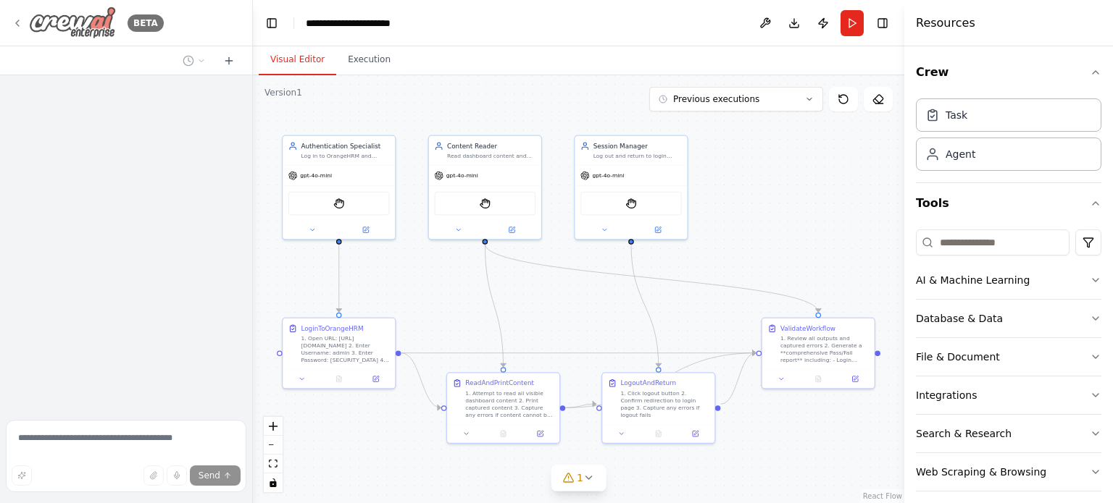
click at [12, 25] on icon at bounding box center [18, 23] width 12 height 12
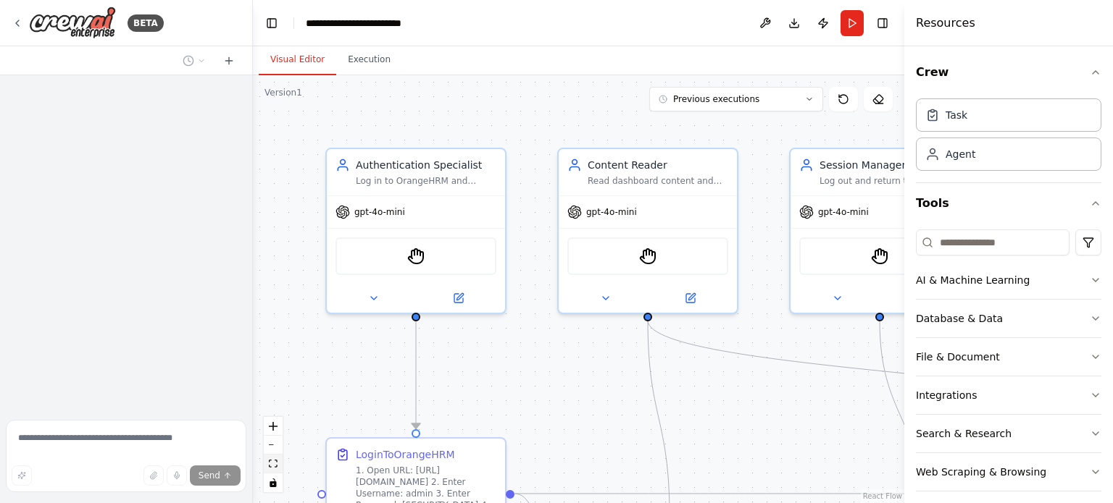
click at [271, 457] on button "fit view" at bounding box center [273, 464] width 19 height 19
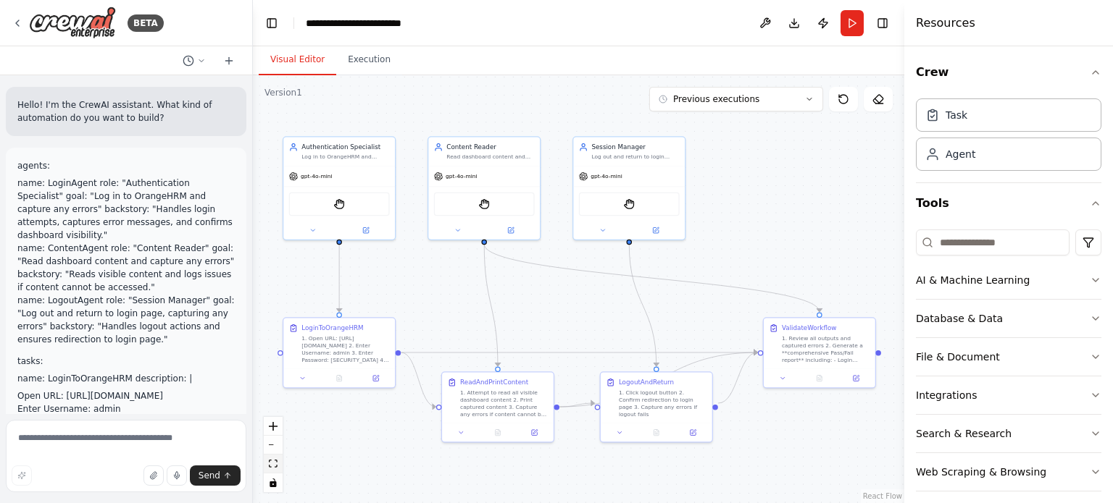
scroll to position [1618, 0]
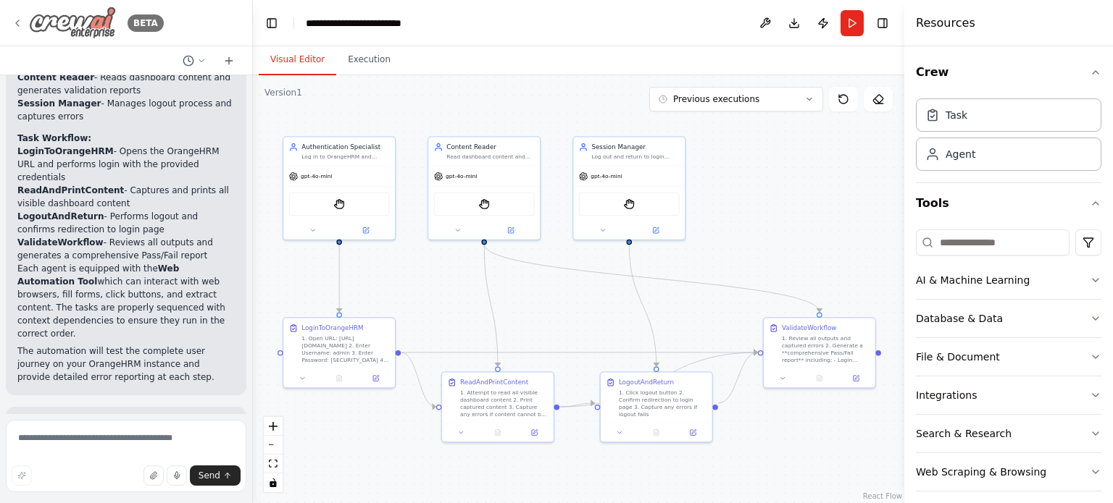
click at [17, 23] on icon at bounding box center [18, 23] width 12 height 12
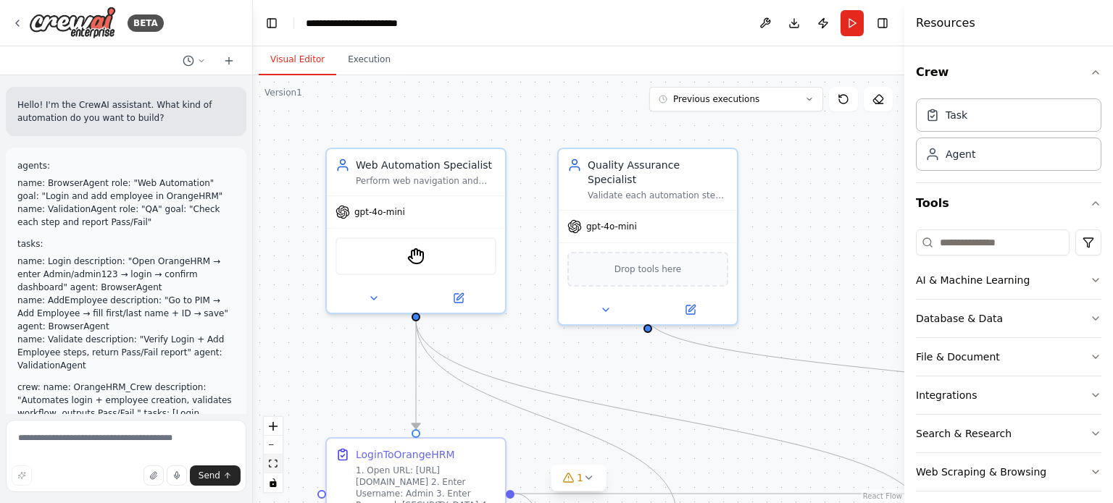
scroll to position [4601, 0]
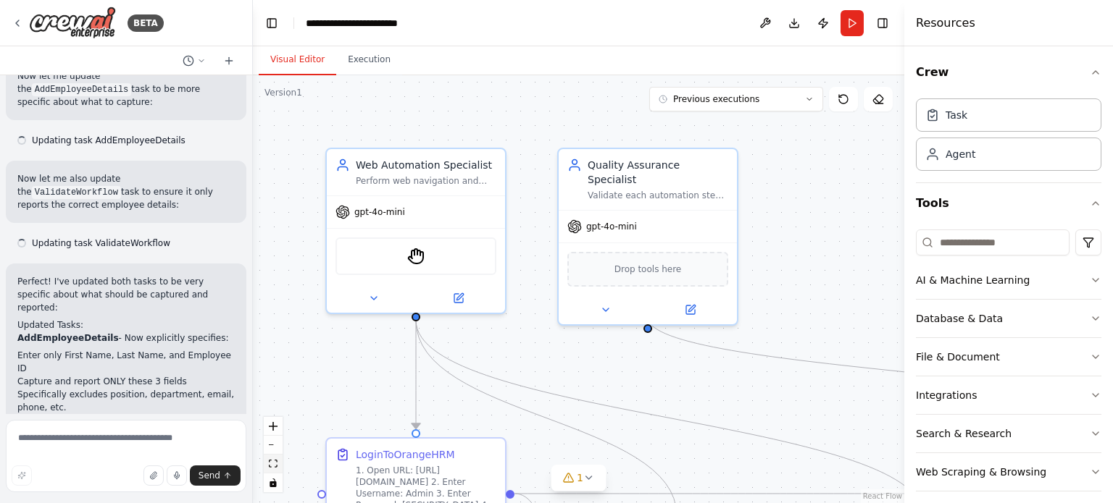
click at [273, 461] on icon "fit view" at bounding box center [273, 464] width 9 height 8
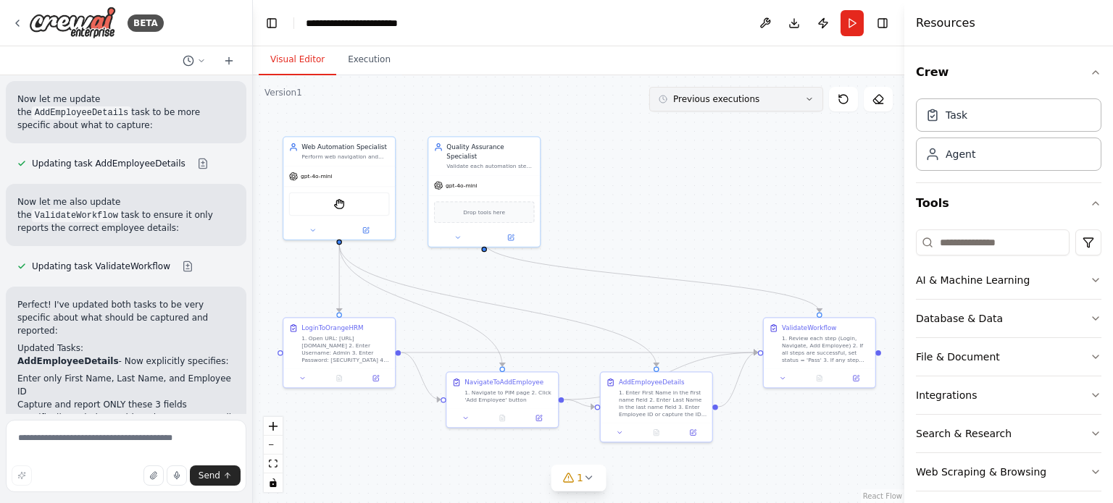
click at [808, 96] on icon at bounding box center [809, 99] width 9 height 9
click at [708, 130] on div "38m ago" at bounding box center [744, 126] width 145 height 12
click at [734, 125] on div "38m ago" at bounding box center [744, 126] width 145 height 12
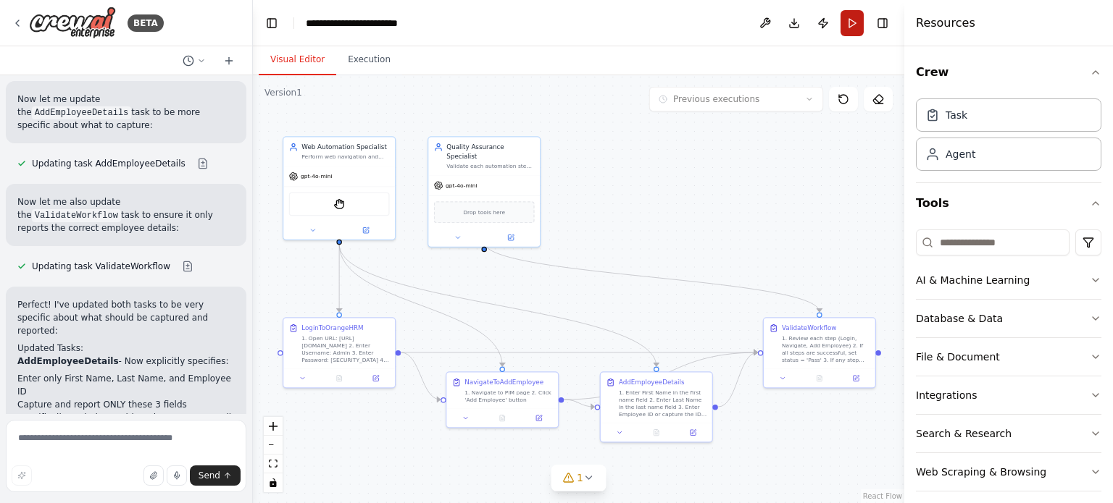
click at [846, 23] on button "Run" at bounding box center [851, 23] width 23 height 26
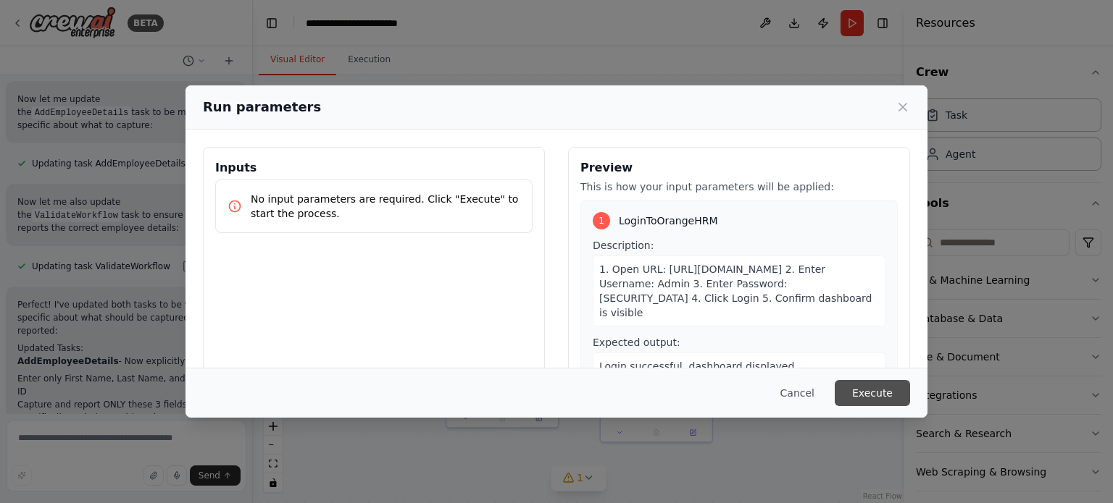
click at [892, 404] on button "Execute" at bounding box center [871, 393] width 75 height 26
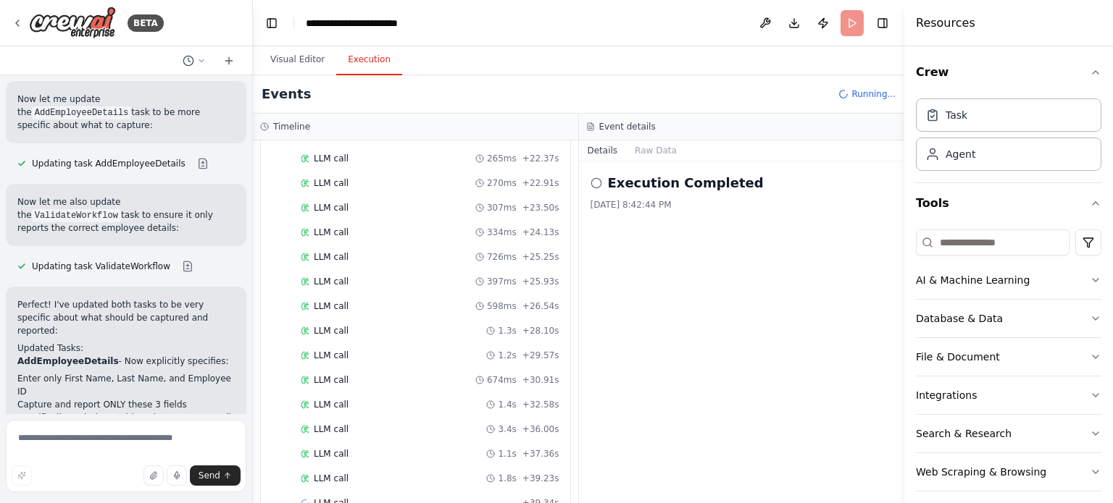
scroll to position [390, 0]
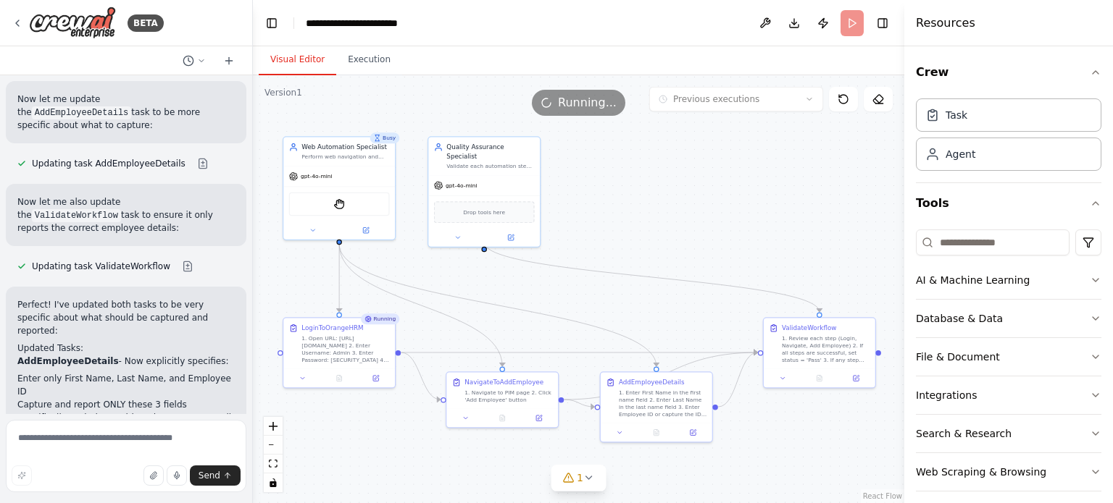
click at [290, 56] on button "Visual Editor" at bounding box center [298, 60] width 78 height 30
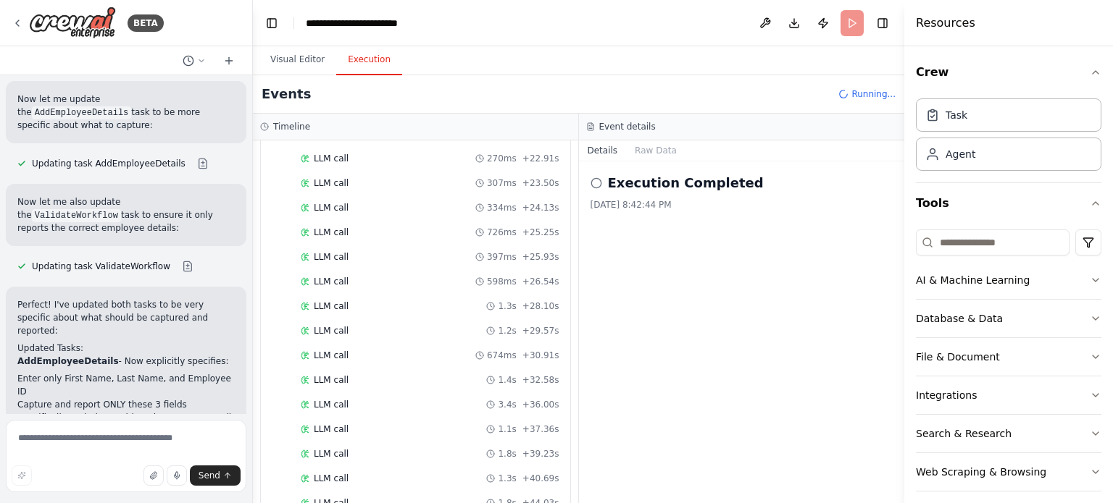
click at [368, 61] on button "Execution" at bounding box center [369, 60] width 66 height 30
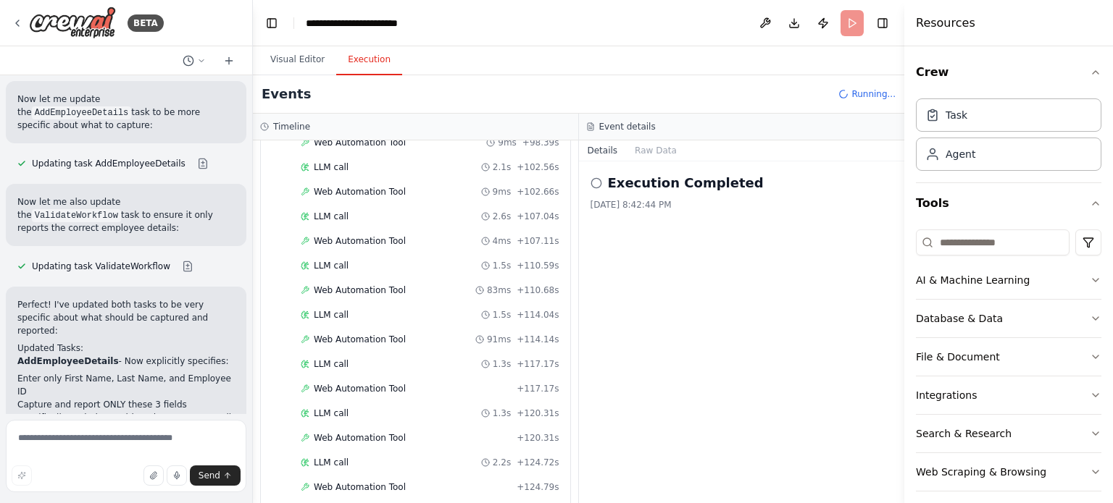
scroll to position [1121, 0]
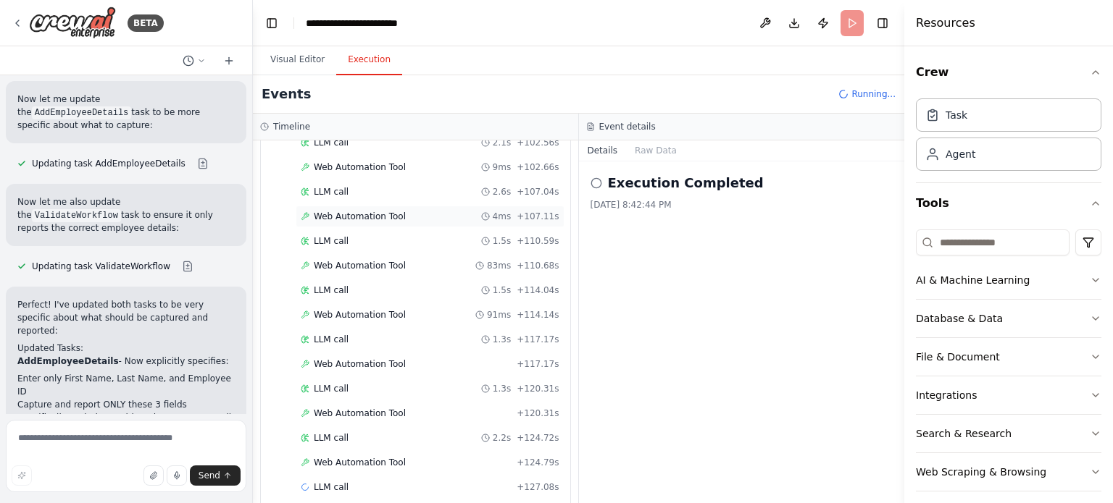
click at [382, 211] on span "Web Automation Tool" at bounding box center [360, 217] width 92 height 12
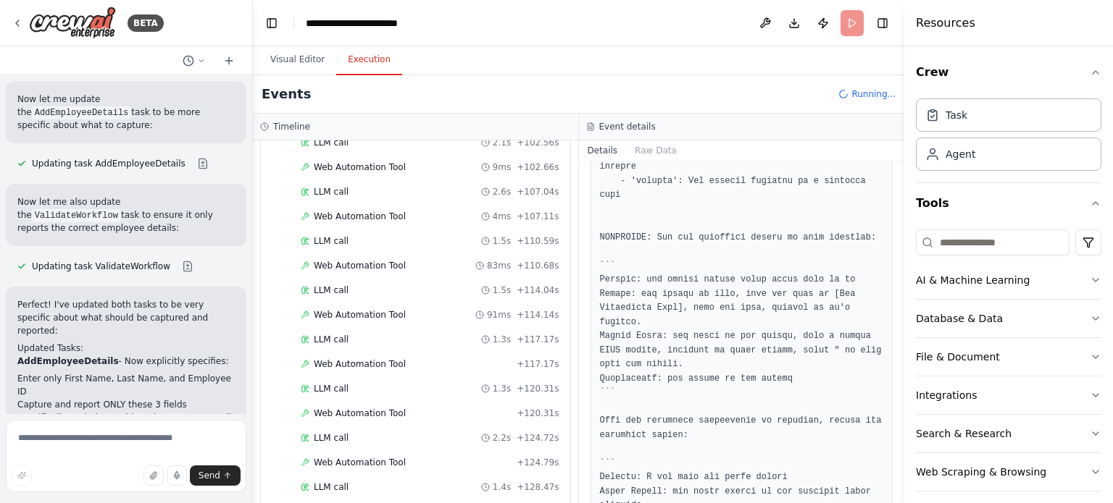
scroll to position [984, 0]
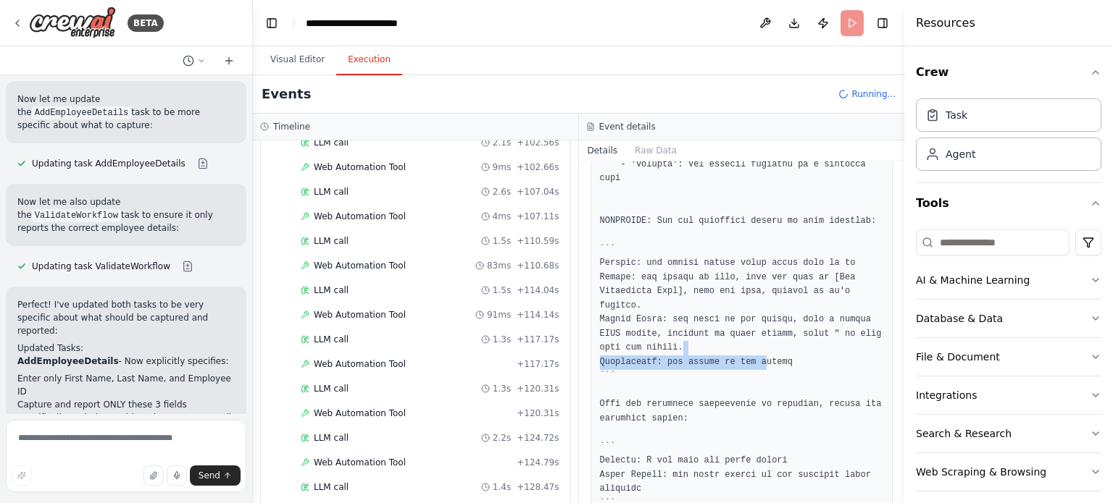
drag, startPoint x: 751, startPoint y: 277, endPoint x: 754, endPoint y: 288, distance: 10.5
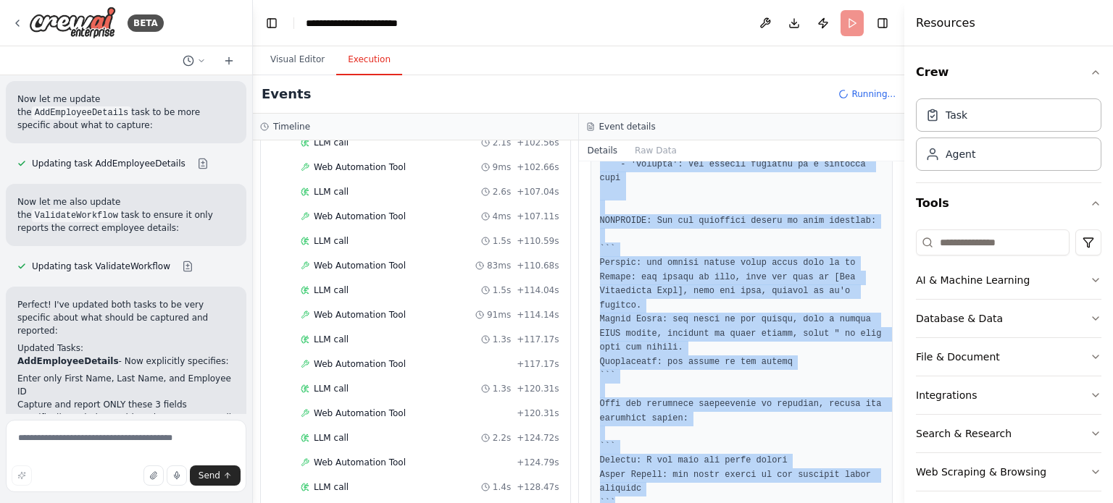
drag, startPoint x: 595, startPoint y: 240, endPoint x: 846, endPoint y: 437, distance: 318.8
copy pre "Error: Error using Stagehand: No appropriate API key found for model. Please se…"
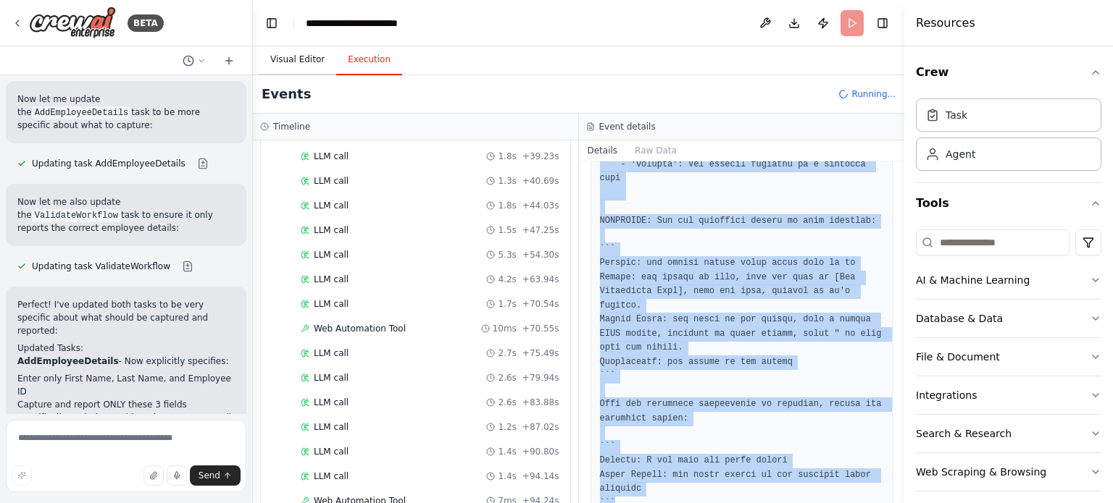
click at [301, 57] on button "Visual Editor" at bounding box center [298, 60] width 78 height 30
click at [365, 62] on button "Execution" at bounding box center [369, 60] width 66 height 30
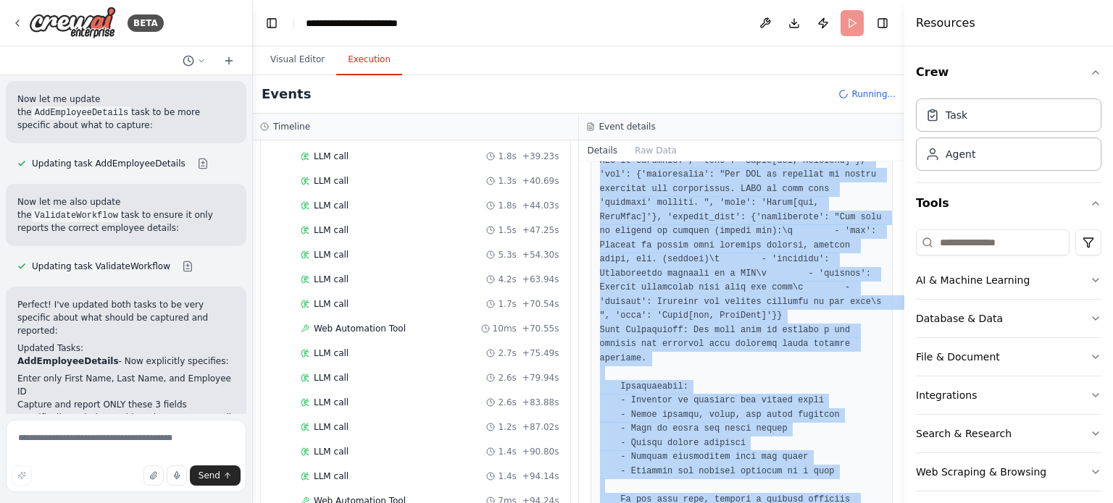
scroll to position [0, 0]
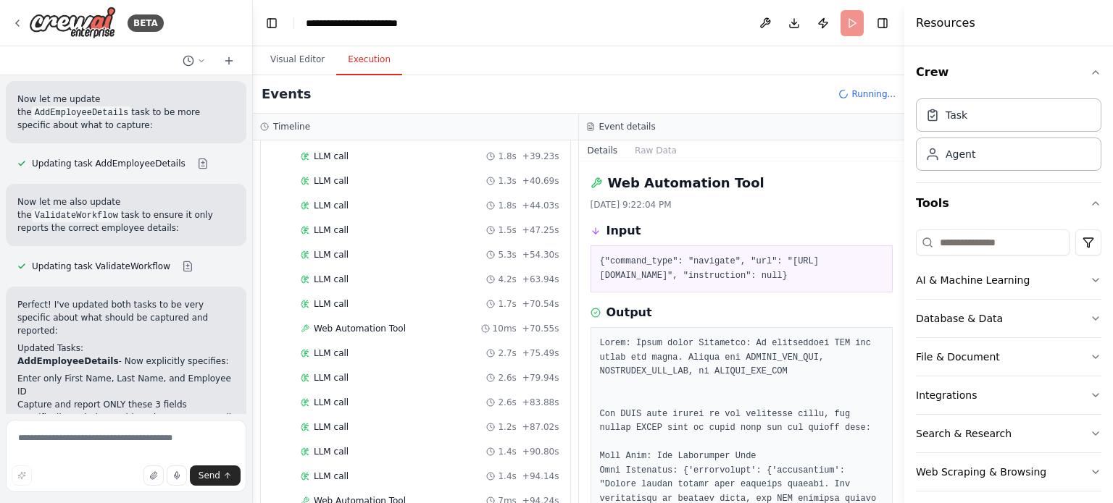
click at [704, 283] on pre "{"command_type": "navigate", "url": "https://opensource-demo.orangehrmlive.com/…" at bounding box center [742, 269] width 284 height 28
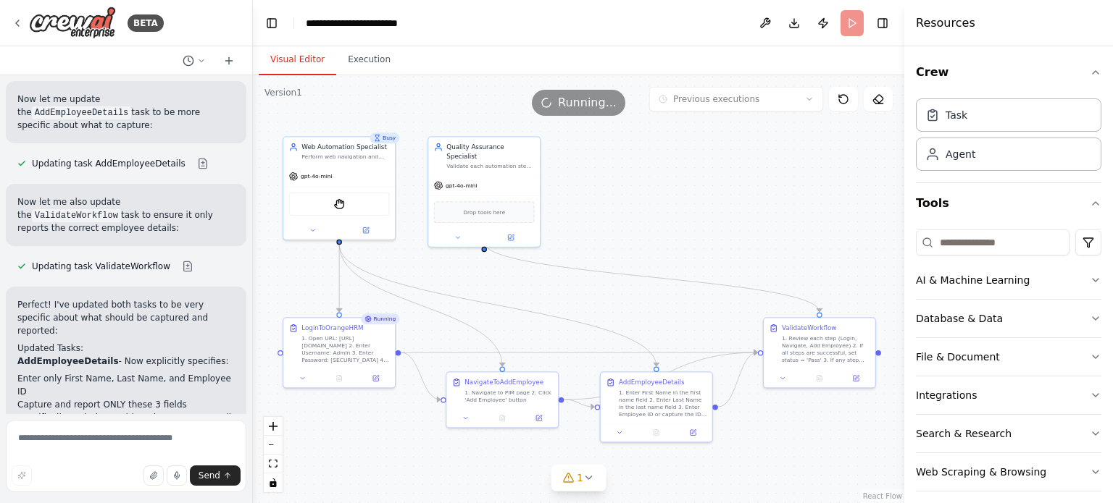
click at [303, 49] on button "Visual Editor" at bounding box center [298, 60] width 78 height 30
click at [857, 381] on button at bounding box center [855, 377] width 31 height 11
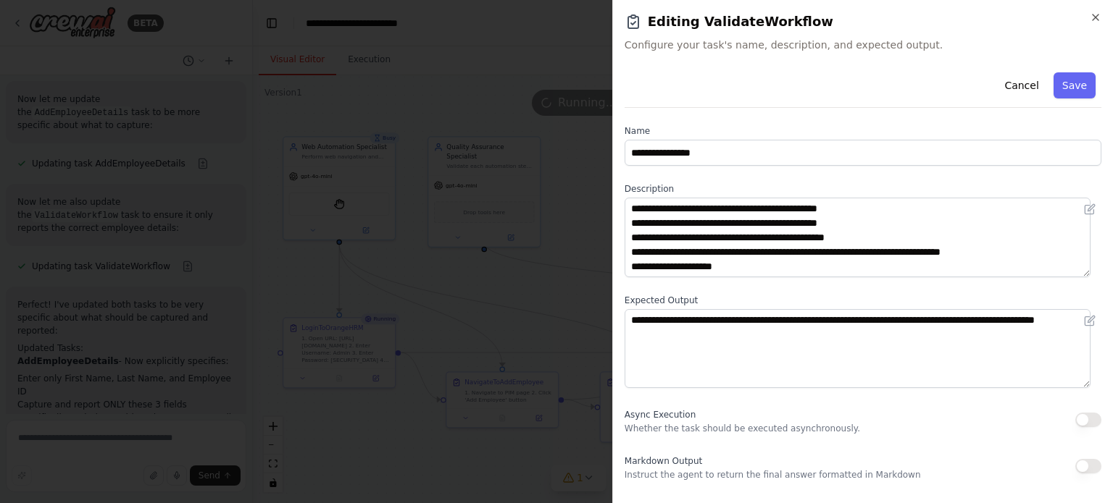
scroll to position [58, 0]
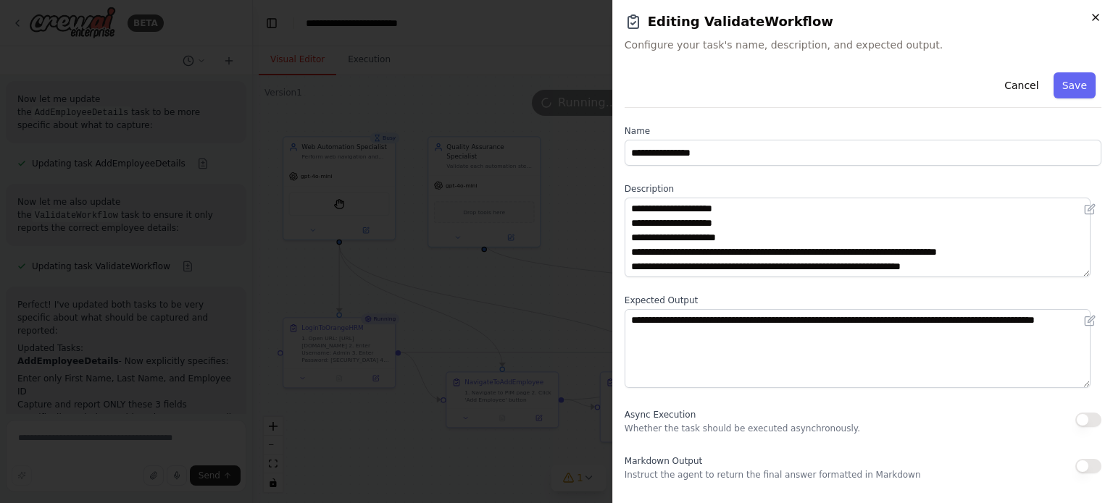
click at [1095, 19] on icon "button" at bounding box center [1095, 18] width 12 height 12
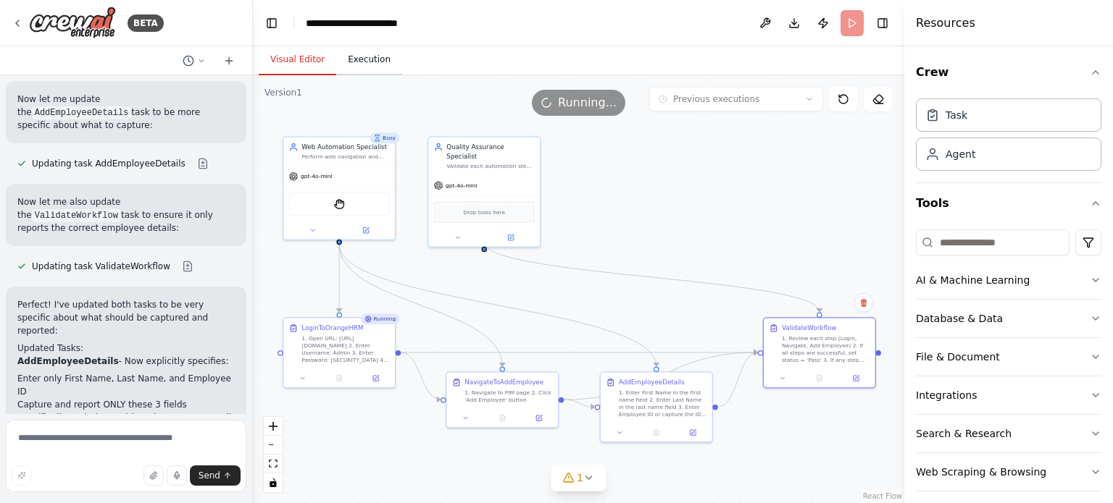
click at [361, 60] on button "Execution" at bounding box center [369, 60] width 66 height 30
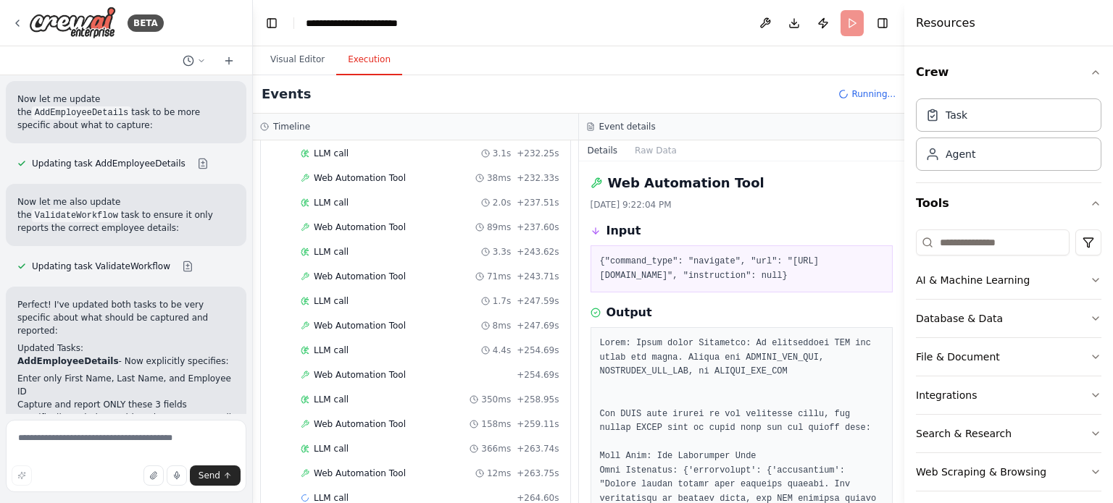
scroll to position [1802, 0]
click at [374, 465] on span "Web Automation Tool" at bounding box center [360, 471] width 92 height 12
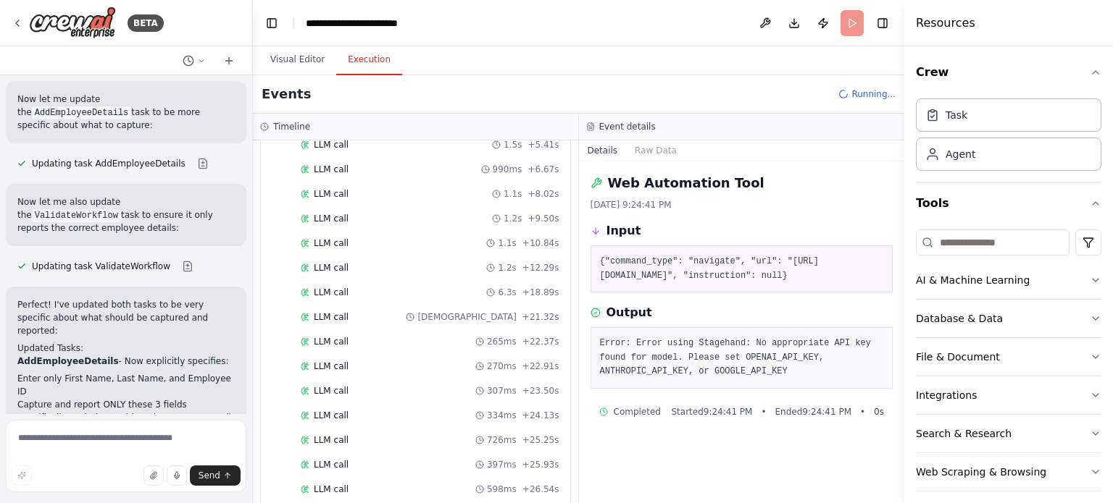
scroll to position [0, 0]
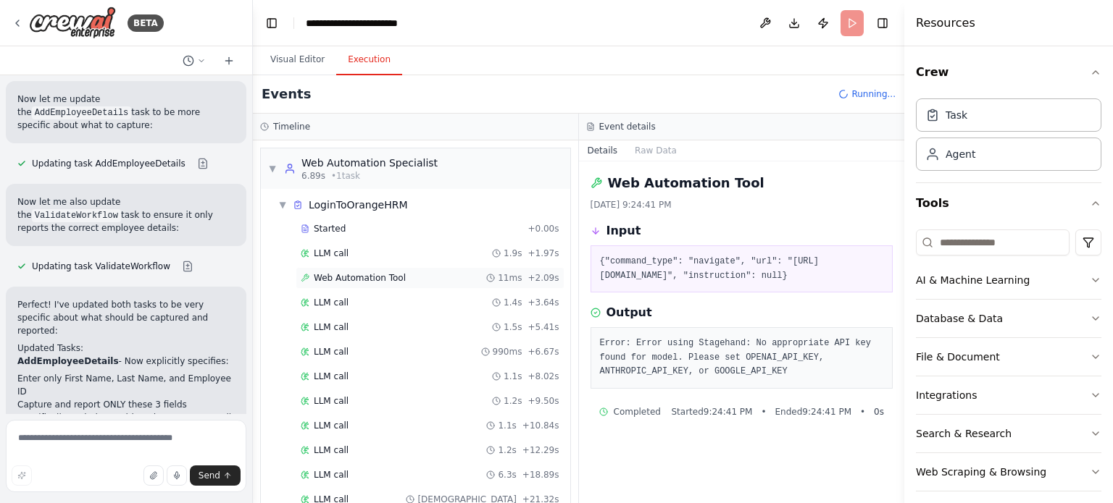
click at [367, 275] on span "Web Automation Tool" at bounding box center [360, 278] width 92 height 12
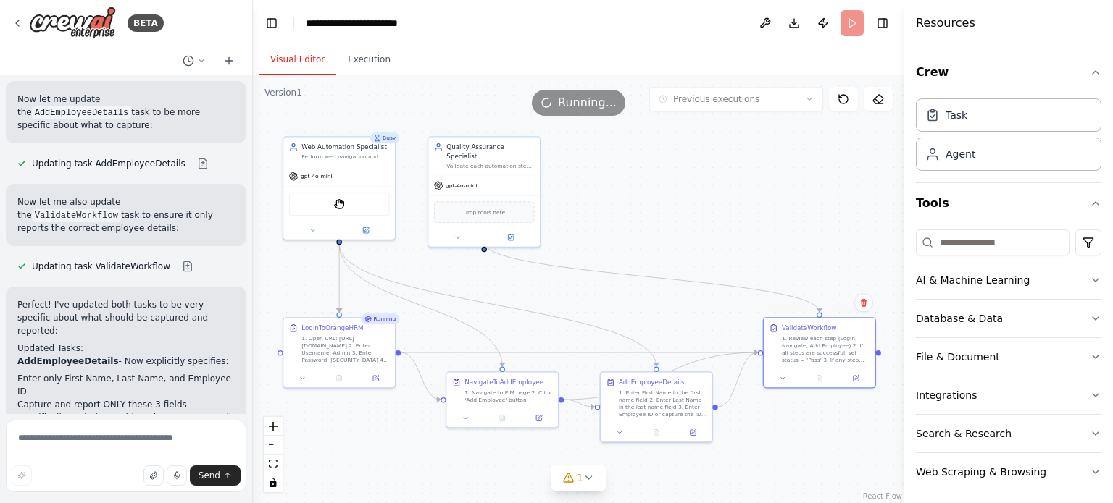
click at [301, 60] on button "Visual Editor" at bounding box center [298, 60] width 78 height 30
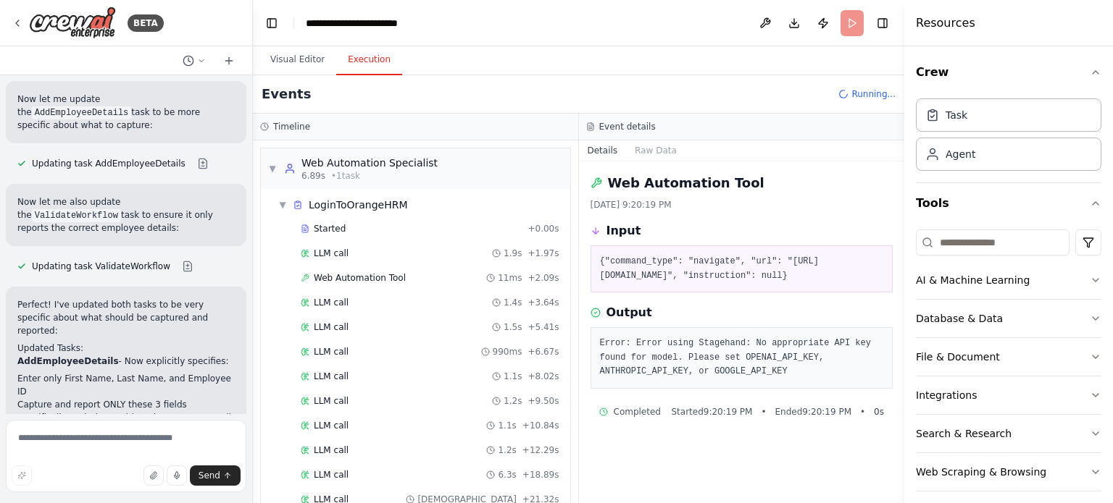
click at [367, 63] on button "Execution" at bounding box center [369, 60] width 66 height 30
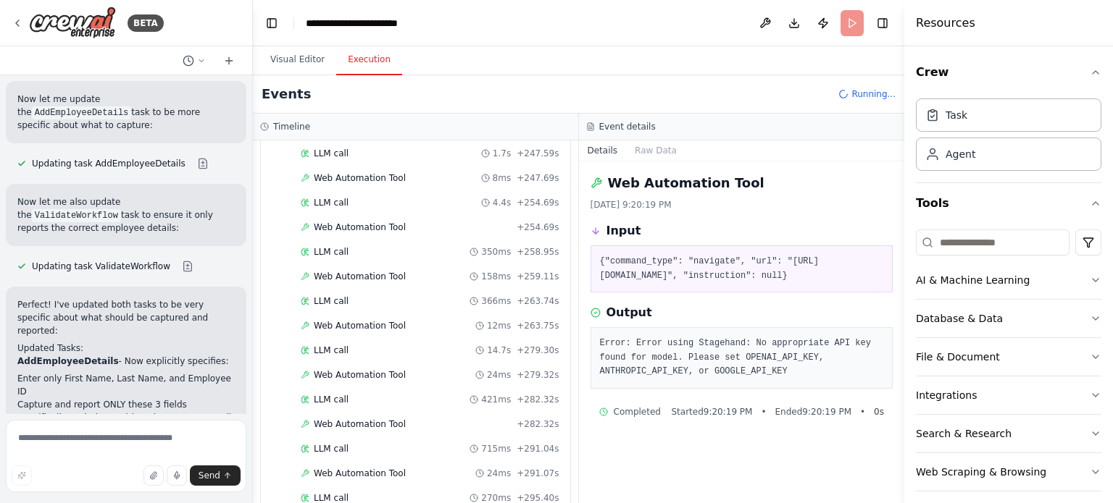
scroll to position [2264, 0]
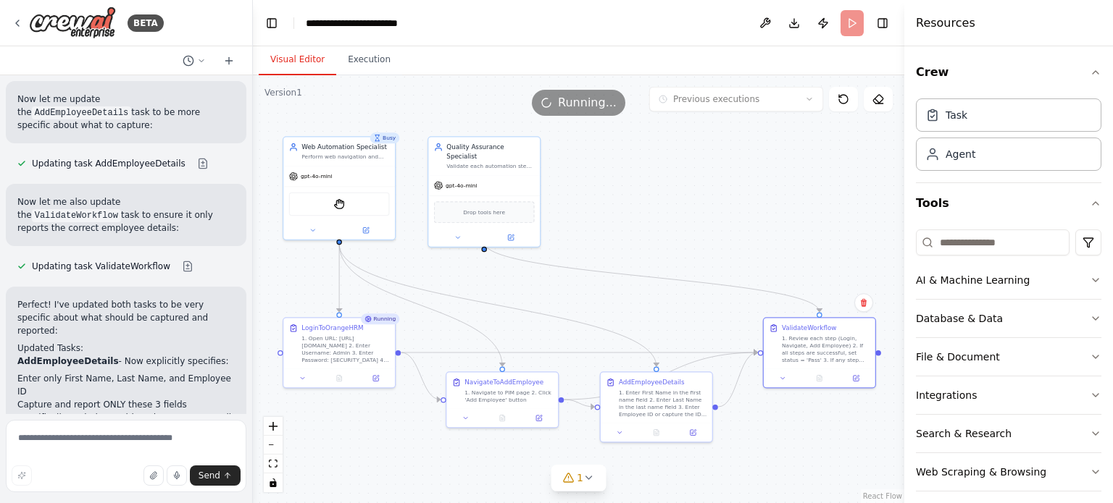
click at [310, 62] on button "Visual Editor" at bounding box center [298, 60] width 78 height 30
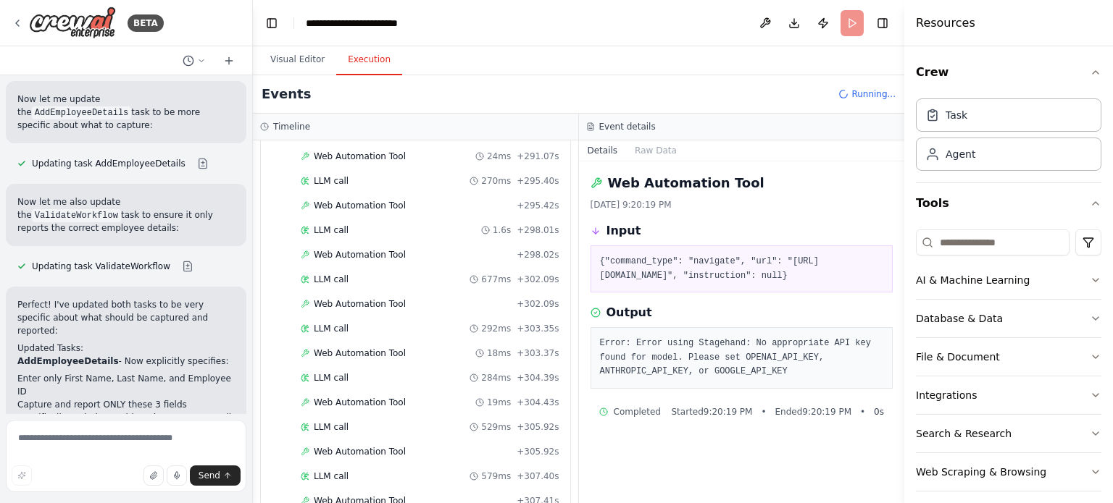
click at [359, 63] on button "Execution" at bounding box center [369, 60] width 66 height 30
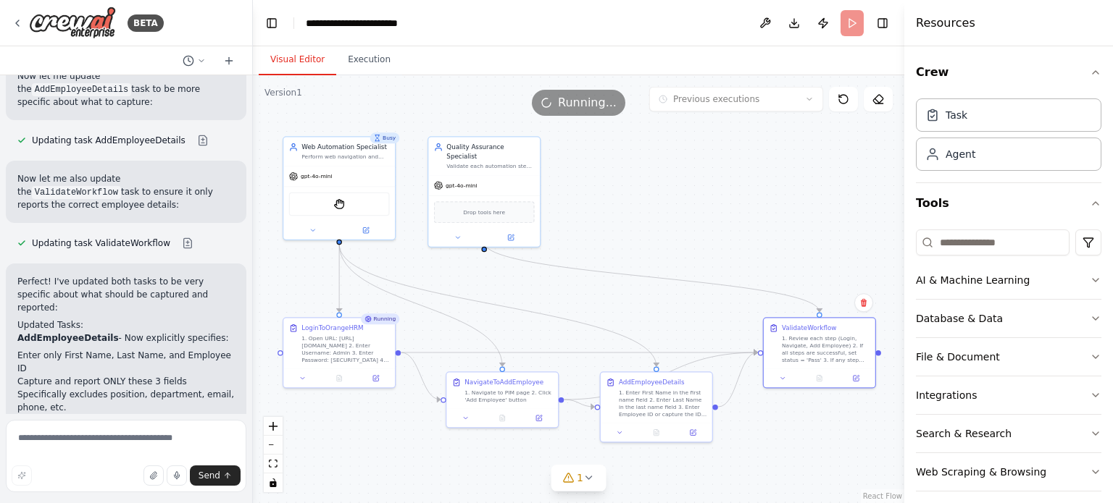
click at [301, 62] on button "Visual Editor" at bounding box center [298, 60] width 78 height 30
click at [880, 97] on icon at bounding box center [878, 99] width 12 height 12
click at [841, 93] on icon at bounding box center [843, 99] width 12 height 12
click at [876, 102] on icon at bounding box center [878, 99] width 12 height 12
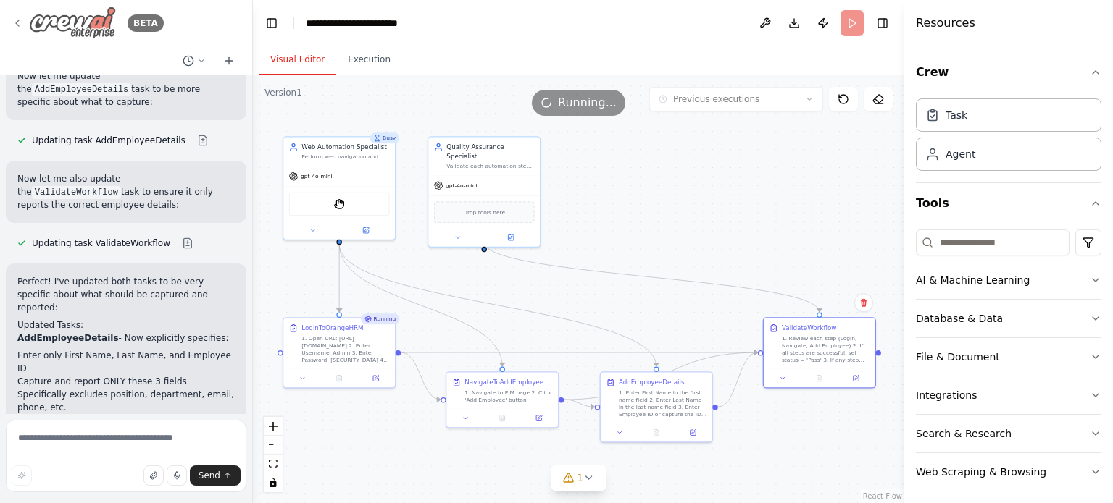
click at [17, 22] on icon at bounding box center [17, 23] width 3 height 6
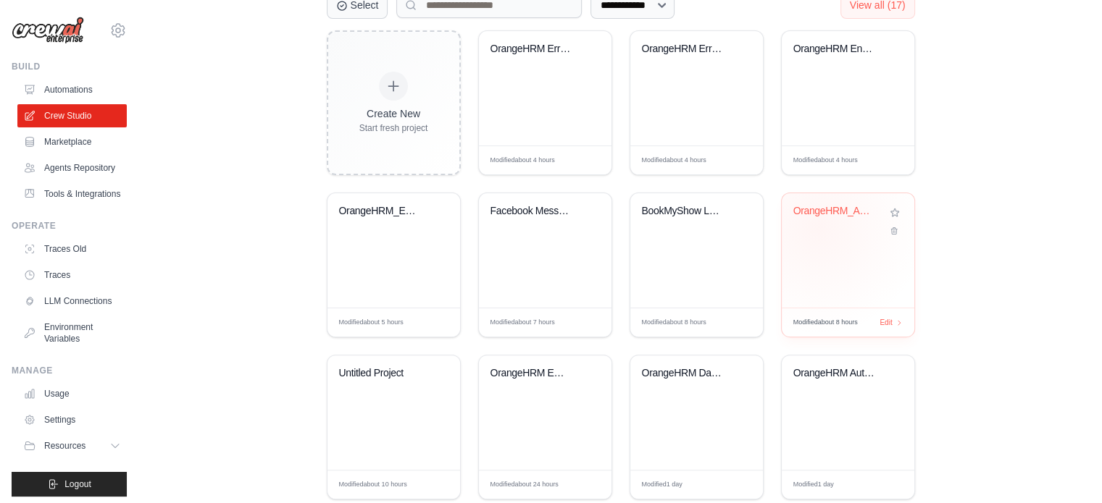
click at [817, 227] on div "OrangeHRM_Automation_Crew" at bounding box center [847, 221] width 109 height 33
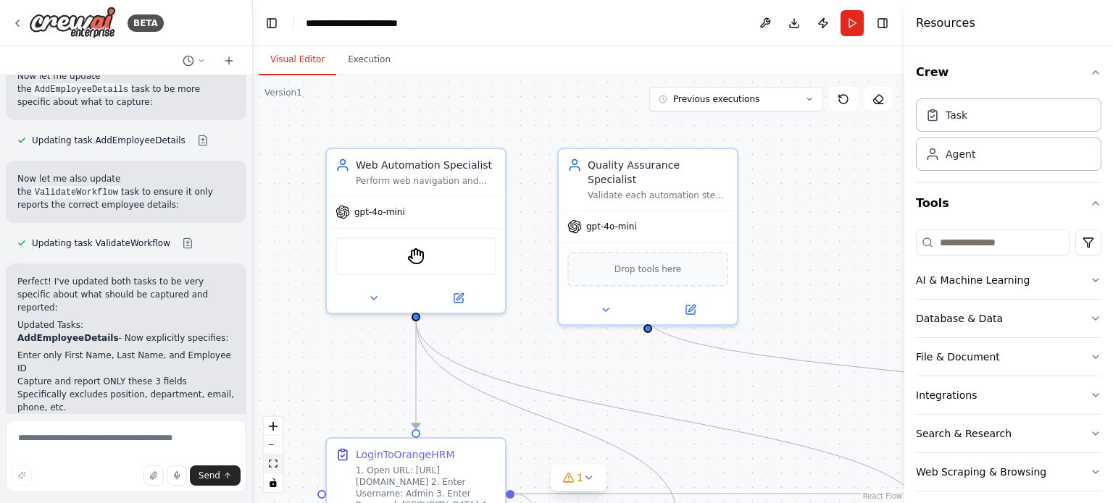
click at [274, 469] on button "fit view" at bounding box center [273, 464] width 19 height 19
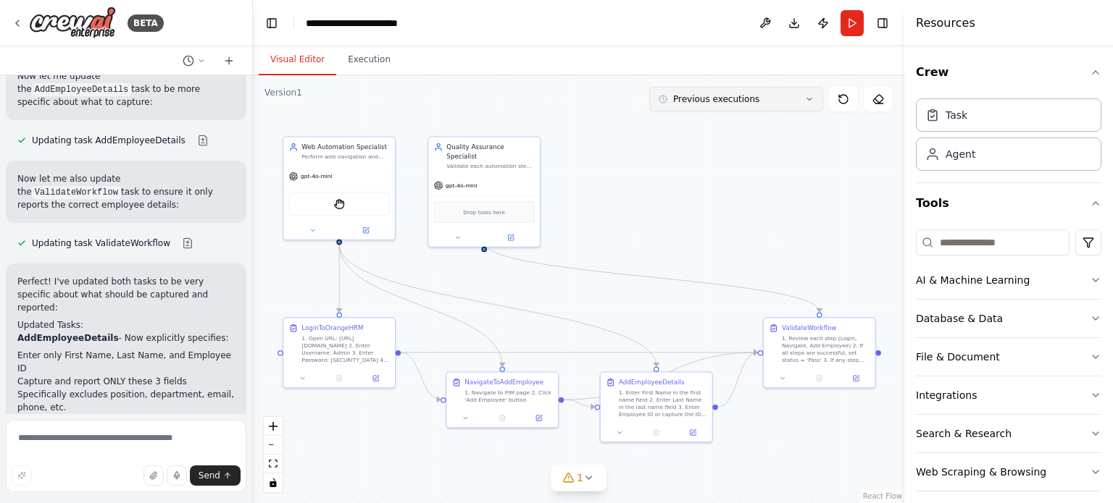
click at [808, 106] on button "Previous executions" at bounding box center [736, 99] width 174 height 25
click at [707, 127] on div "1h ago" at bounding box center [744, 126] width 145 height 12
click at [821, 378] on icon at bounding box center [819, 377] width 5 height 6
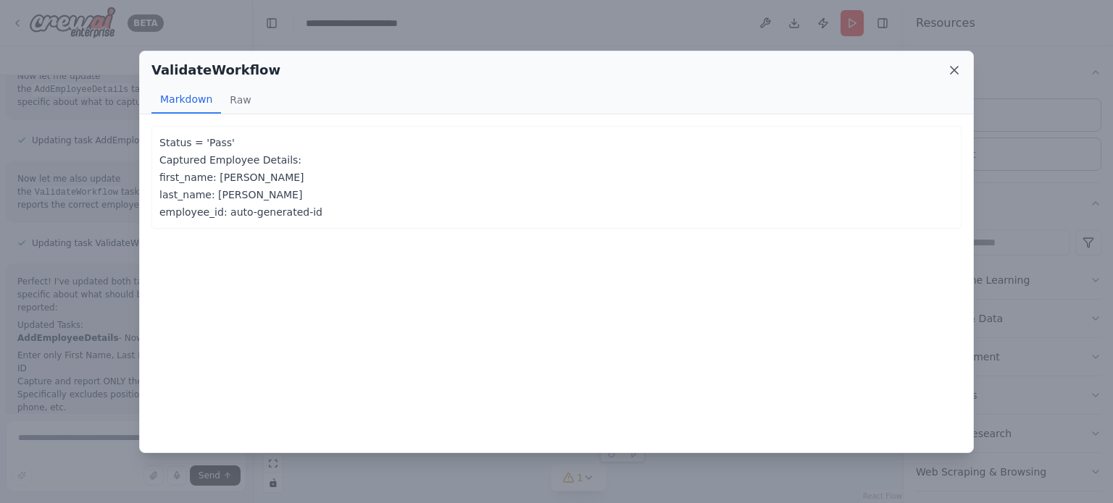
click at [958, 67] on icon at bounding box center [954, 70] width 14 height 14
